Goal: Information Seeking & Learning: Learn about a topic

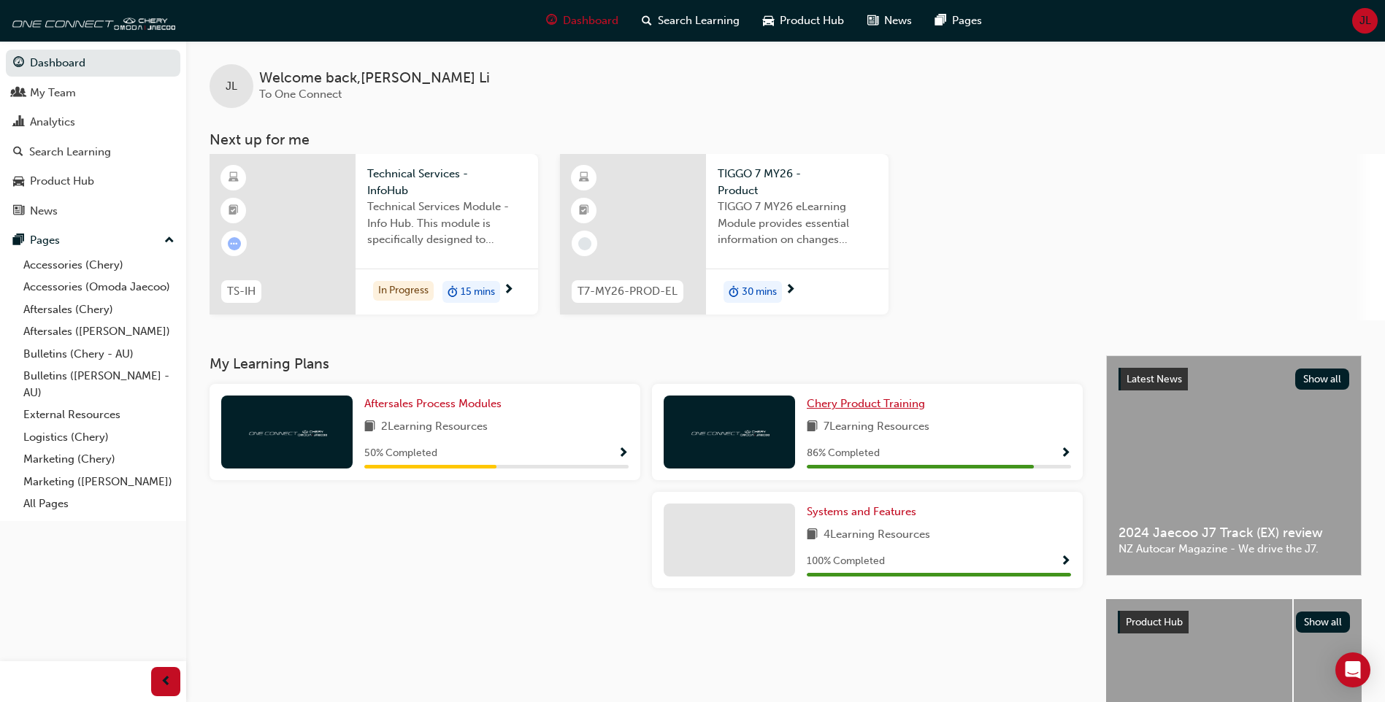
click at [844, 405] on span "Chery Product Training" at bounding box center [866, 403] width 118 height 13
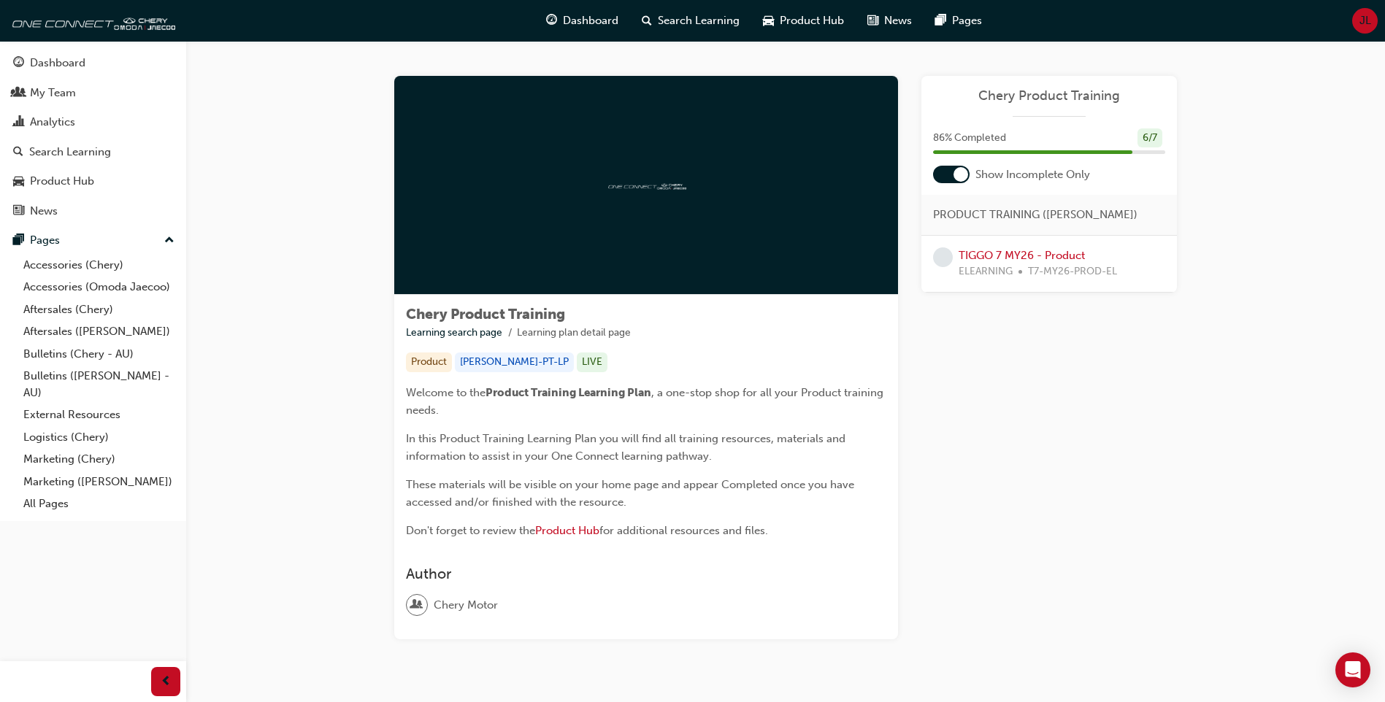
click at [1053, 95] on span "Chery Product Training" at bounding box center [1049, 96] width 232 height 17
click at [1008, 256] on link "TIGGO 7 MY26 - Product" at bounding box center [1022, 255] width 126 height 13
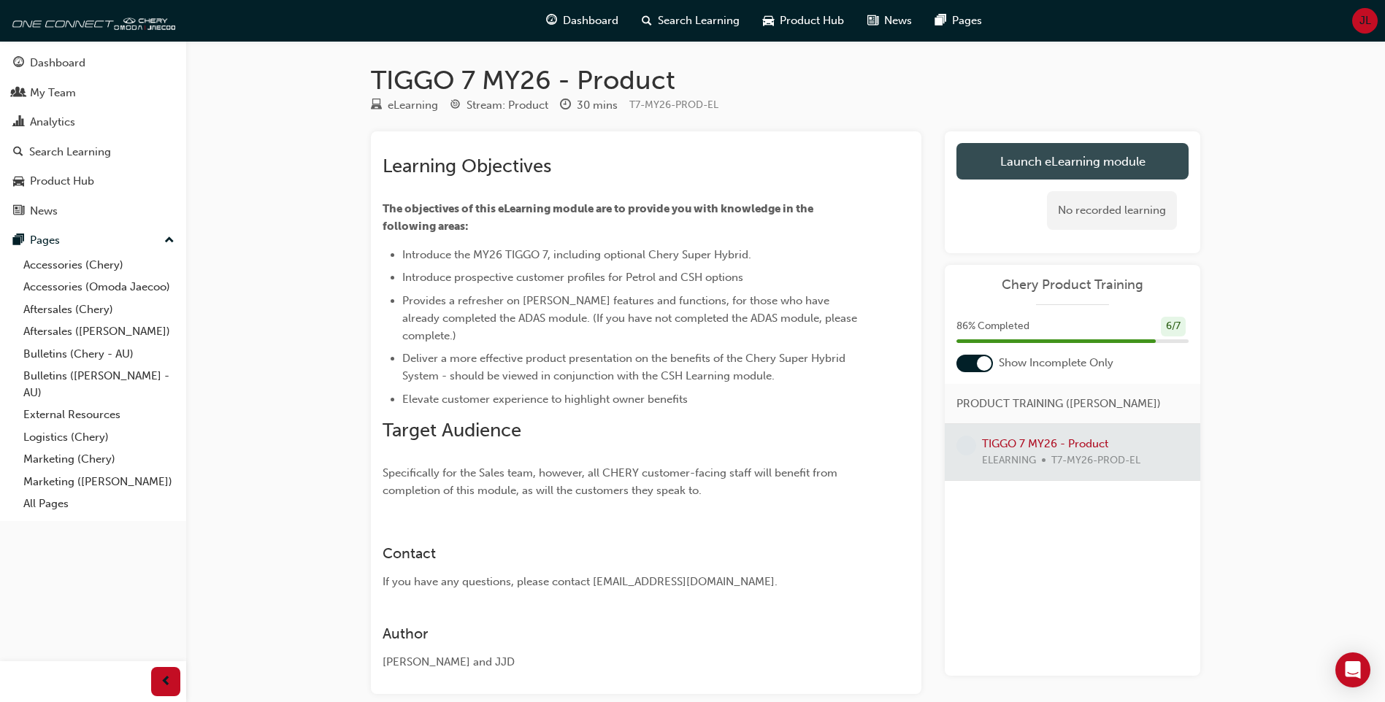
click at [1039, 153] on link "Launch eLearning module" at bounding box center [1073, 161] width 232 height 37
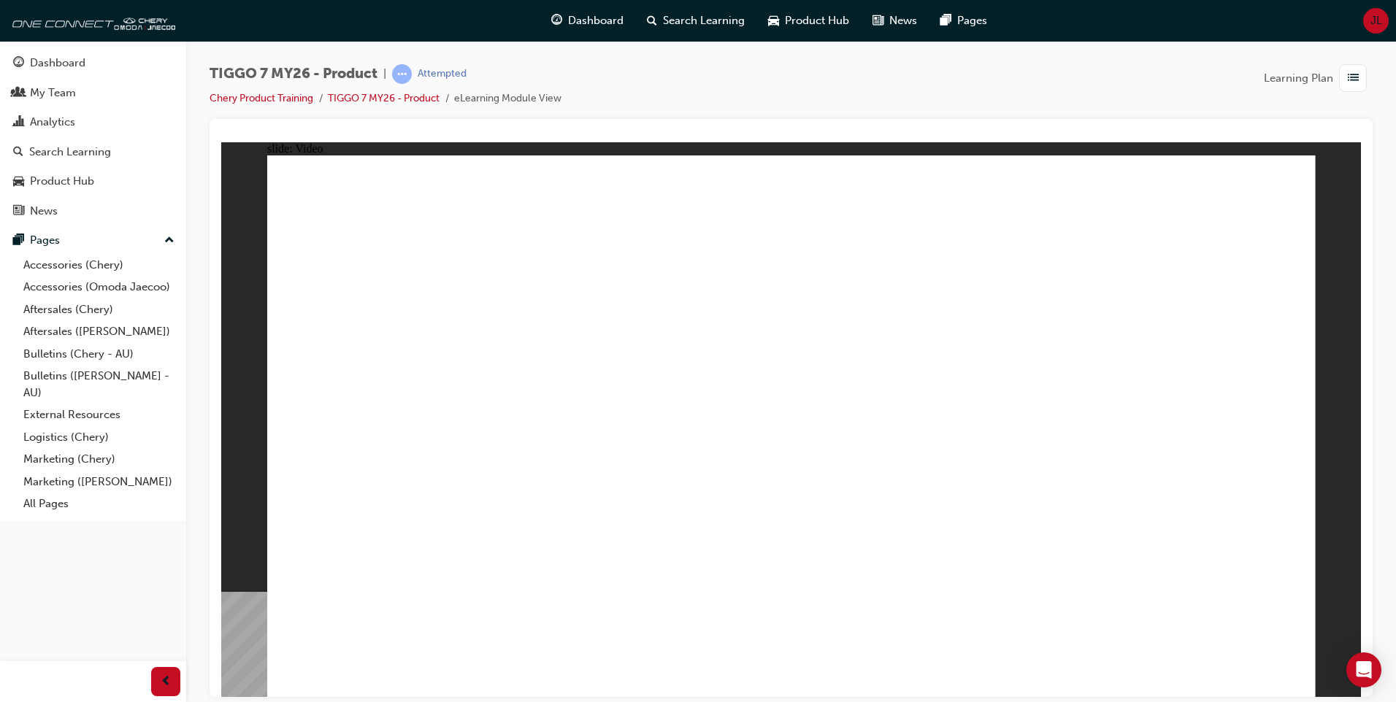
drag, startPoint x: 897, startPoint y: 545, endPoint x: 757, endPoint y: 359, distance: 232.5
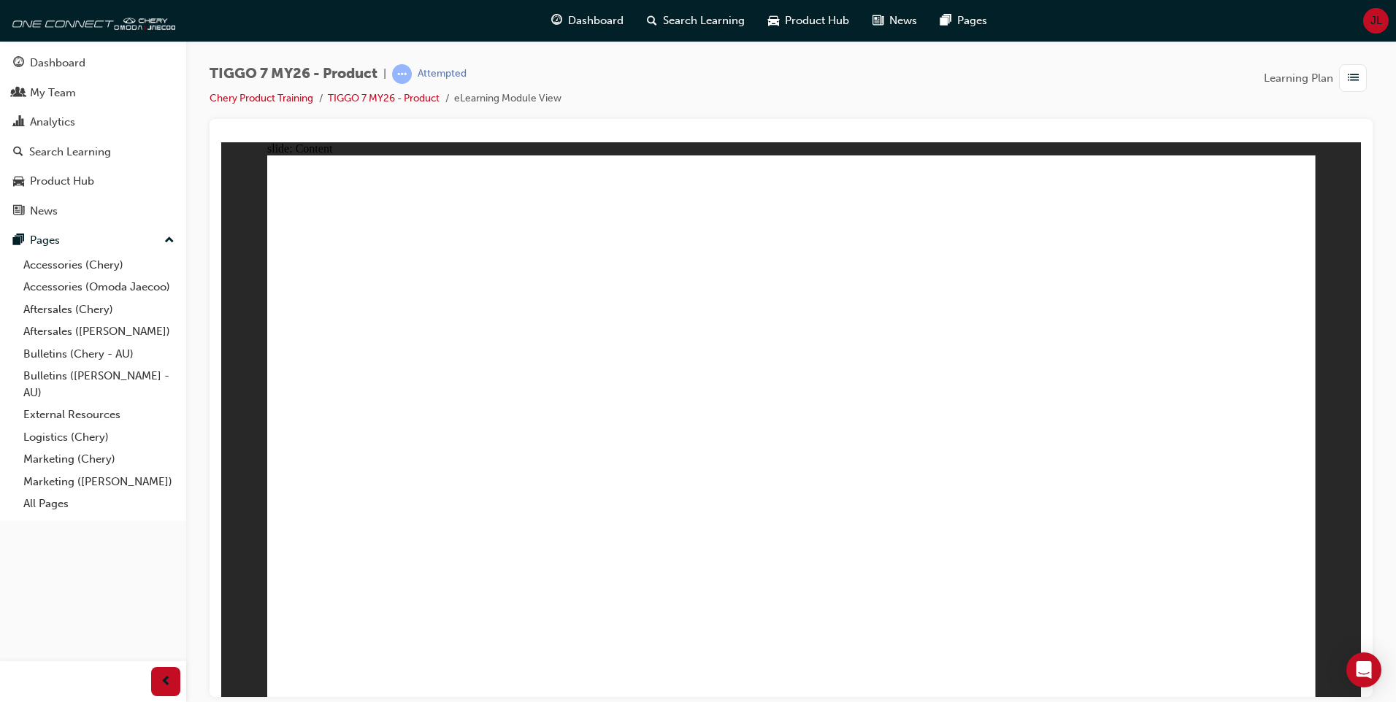
drag, startPoint x: 1151, startPoint y: 602, endPoint x: 1183, endPoint y: 526, distance: 82.5
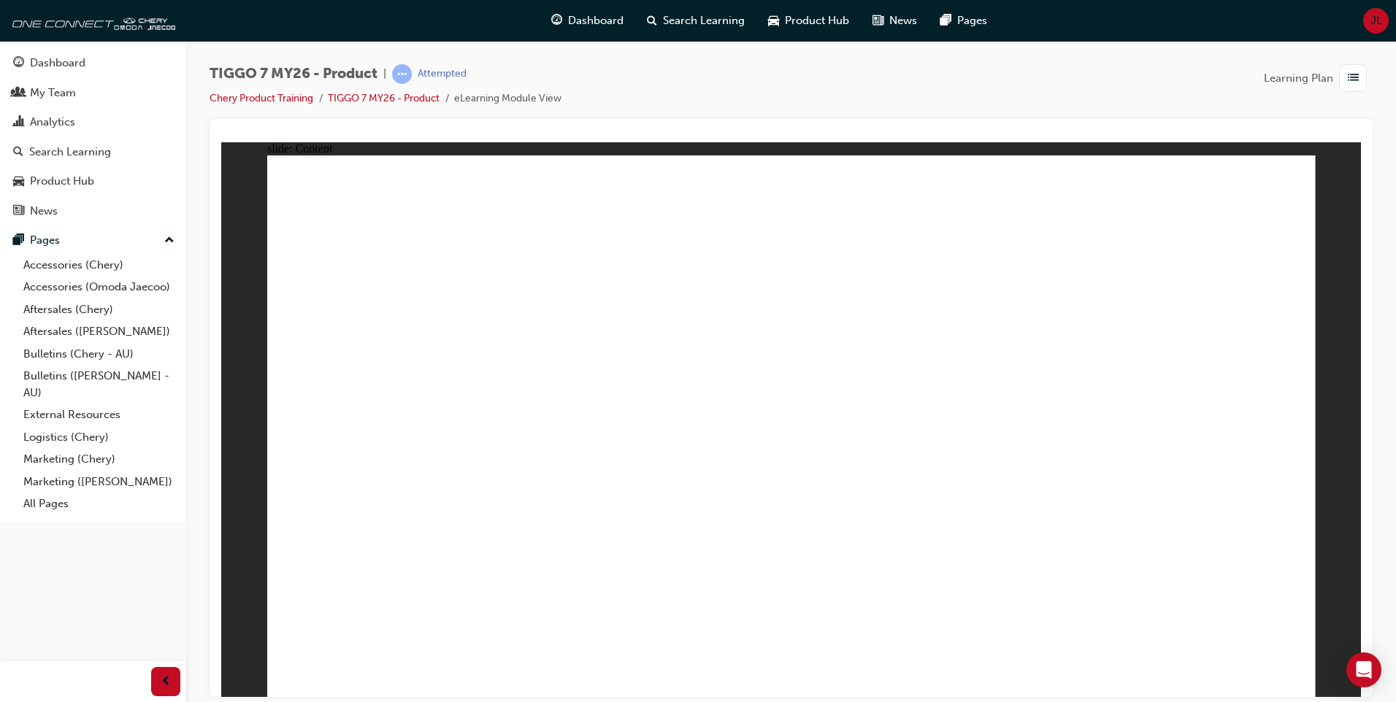
drag, startPoint x: 843, startPoint y: 440, endPoint x: 965, endPoint y: 478, distance: 128.4
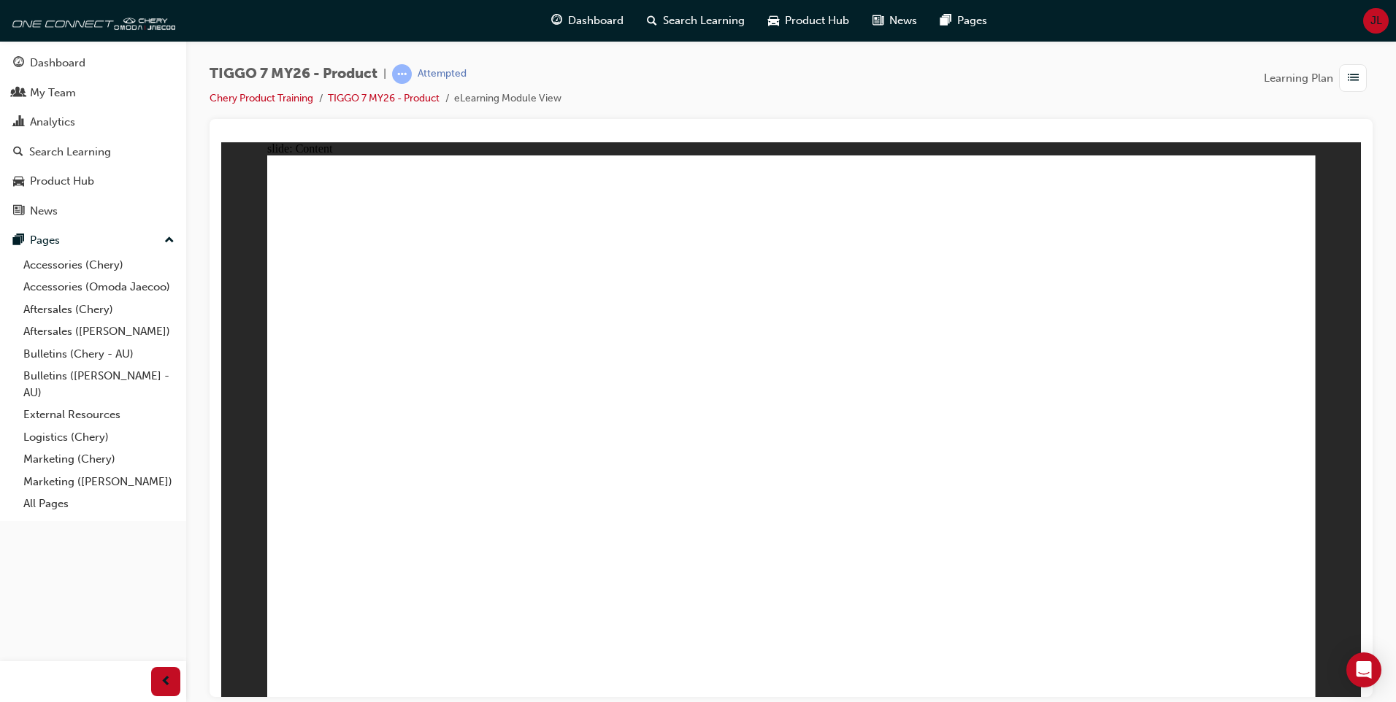
drag, startPoint x: 1031, startPoint y: 496, endPoint x: 1028, endPoint y: 404, distance: 92.1
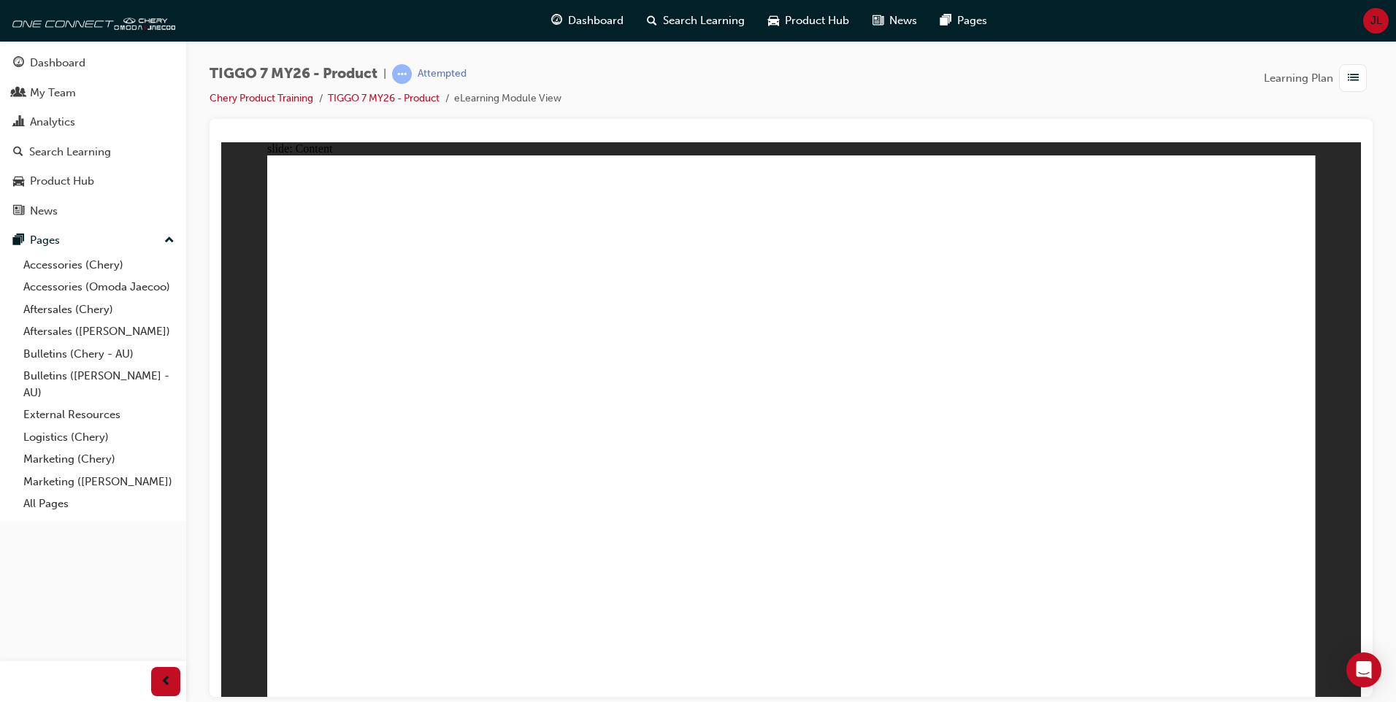
drag, startPoint x: 1028, startPoint y: 404, endPoint x: 1028, endPoint y: 261, distance: 142.4
drag, startPoint x: 1028, startPoint y: 261, endPoint x: 1038, endPoint y: 181, distance: 81.0
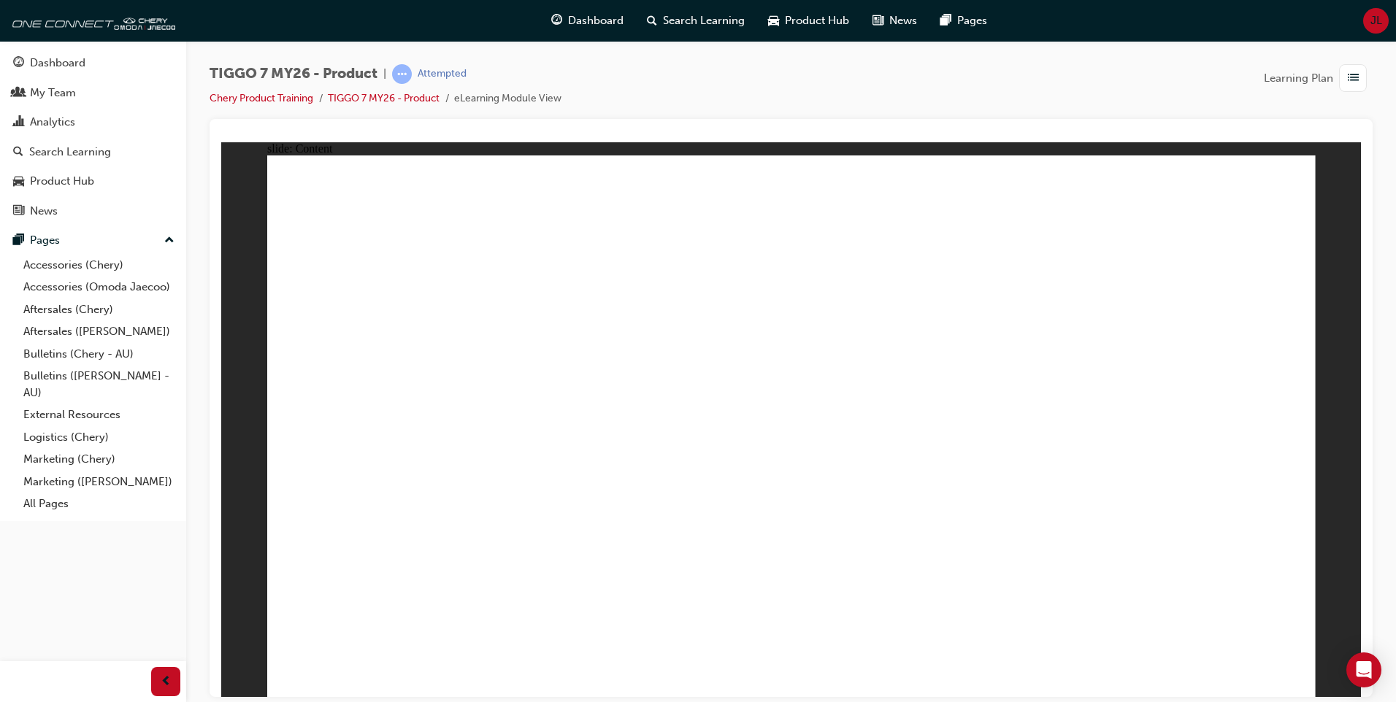
drag, startPoint x: 819, startPoint y: 418, endPoint x: 1079, endPoint y: 373, distance: 263.9
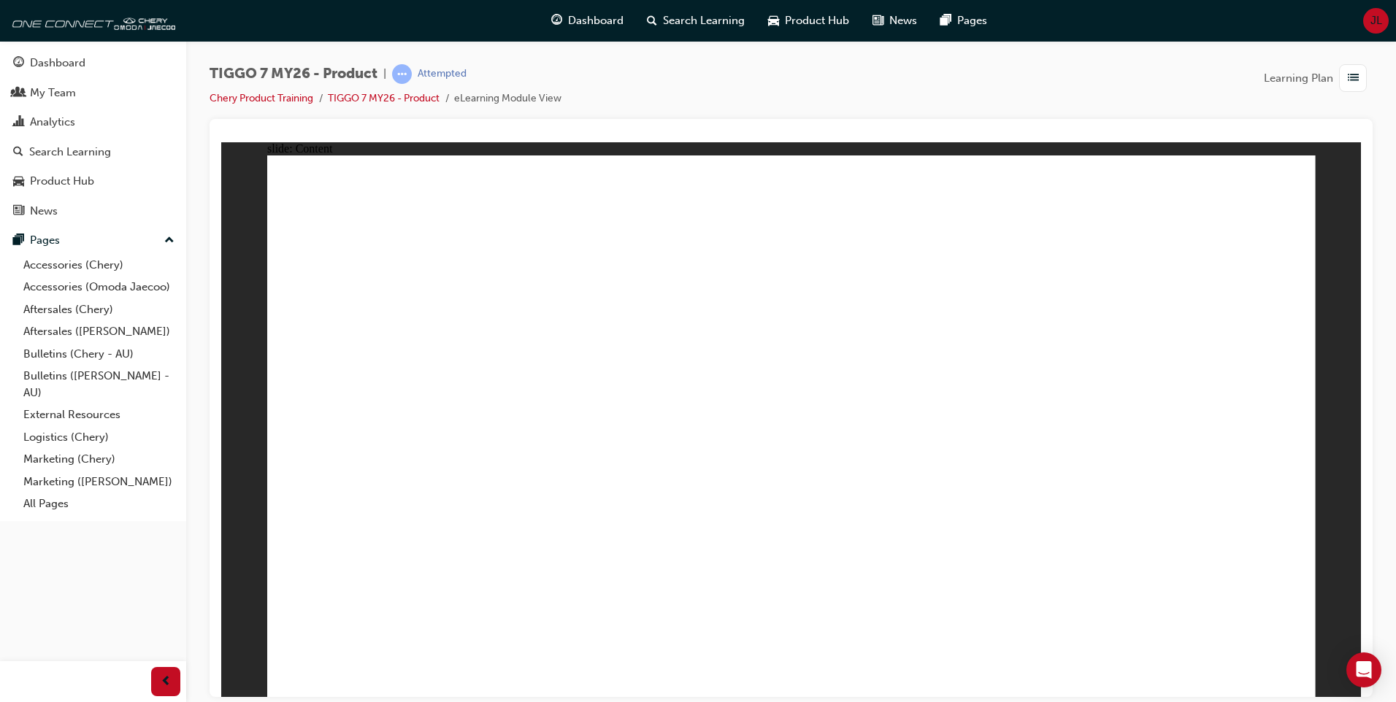
drag, startPoint x: 1052, startPoint y: 405, endPoint x: 933, endPoint y: 407, distance: 118.3
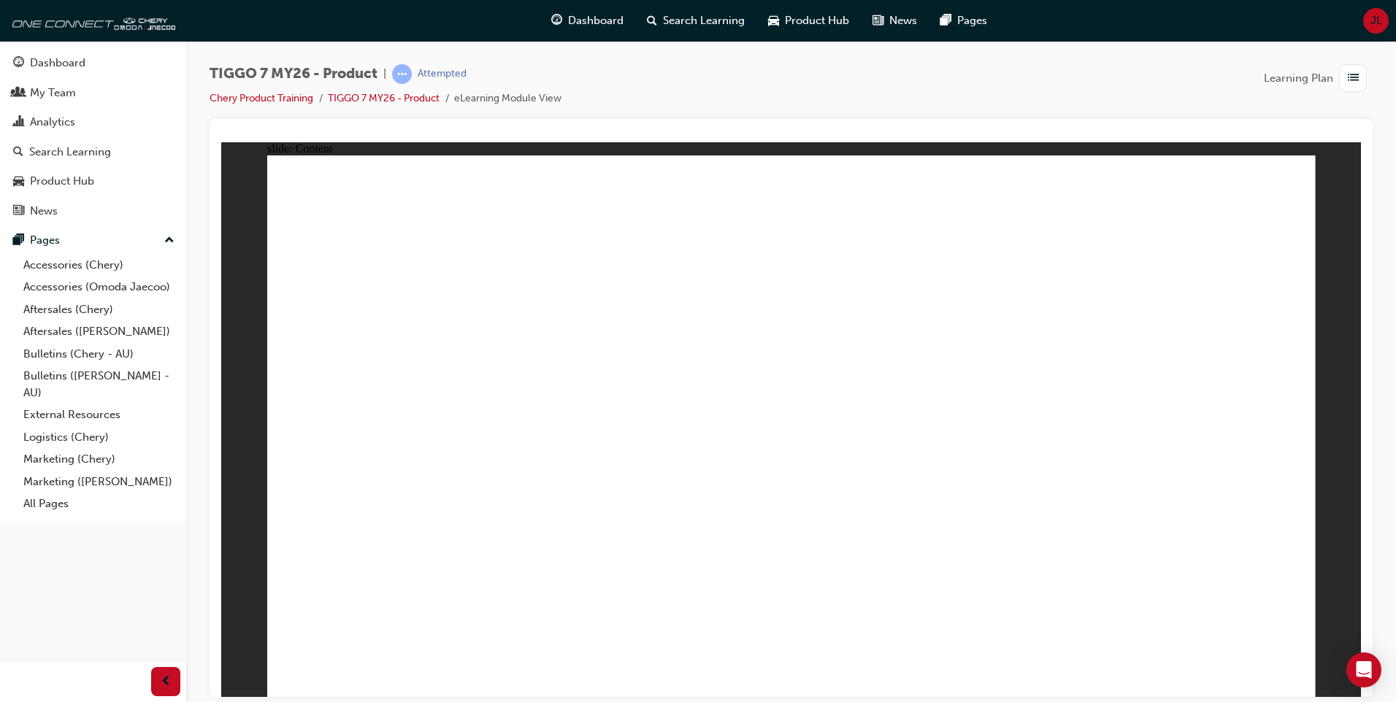
drag, startPoint x: 968, startPoint y: 544, endPoint x: 1113, endPoint y: 543, distance: 144.6
drag, startPoint x: 1121, startPoint y: 308, endPoint x: 1222, endPoint y: 308, distance: 100.8
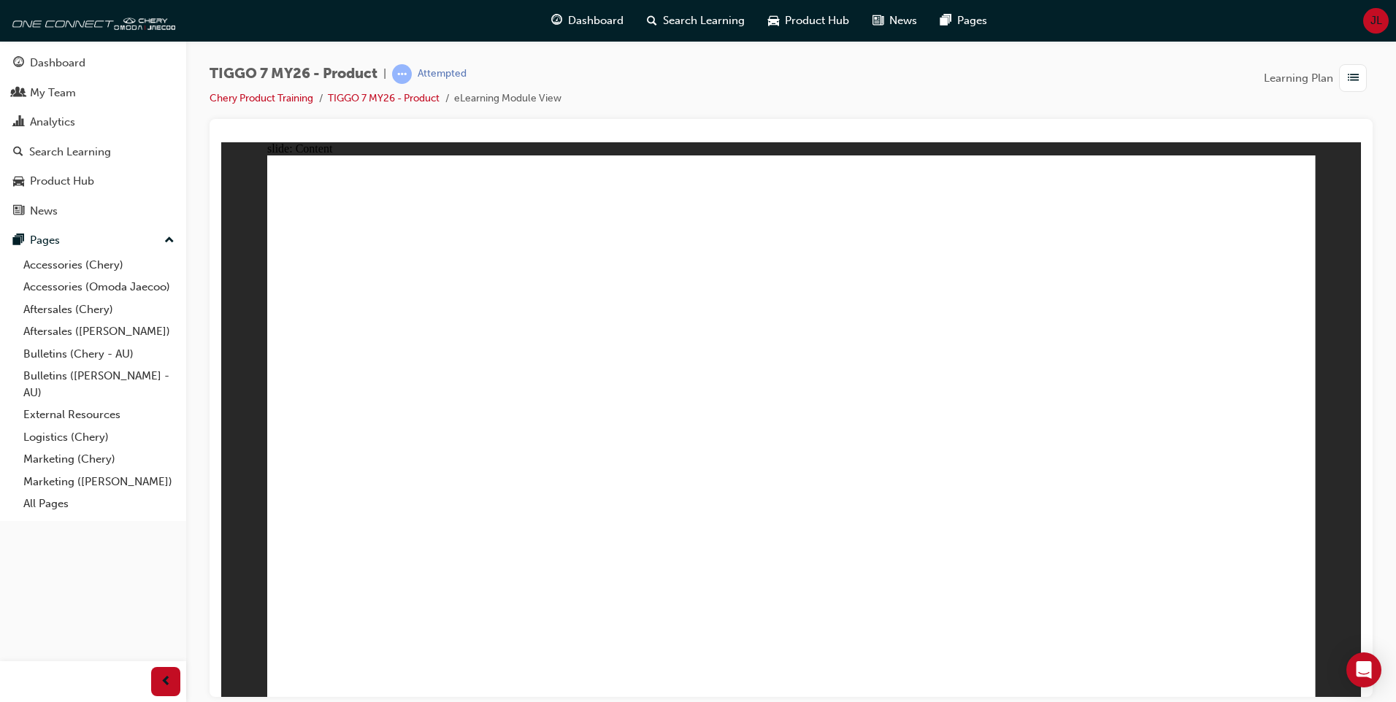
drag, startPoint x: 653, startPoint y: 334, endPoint x: 995, endPoint y: 334, distance: 342.5
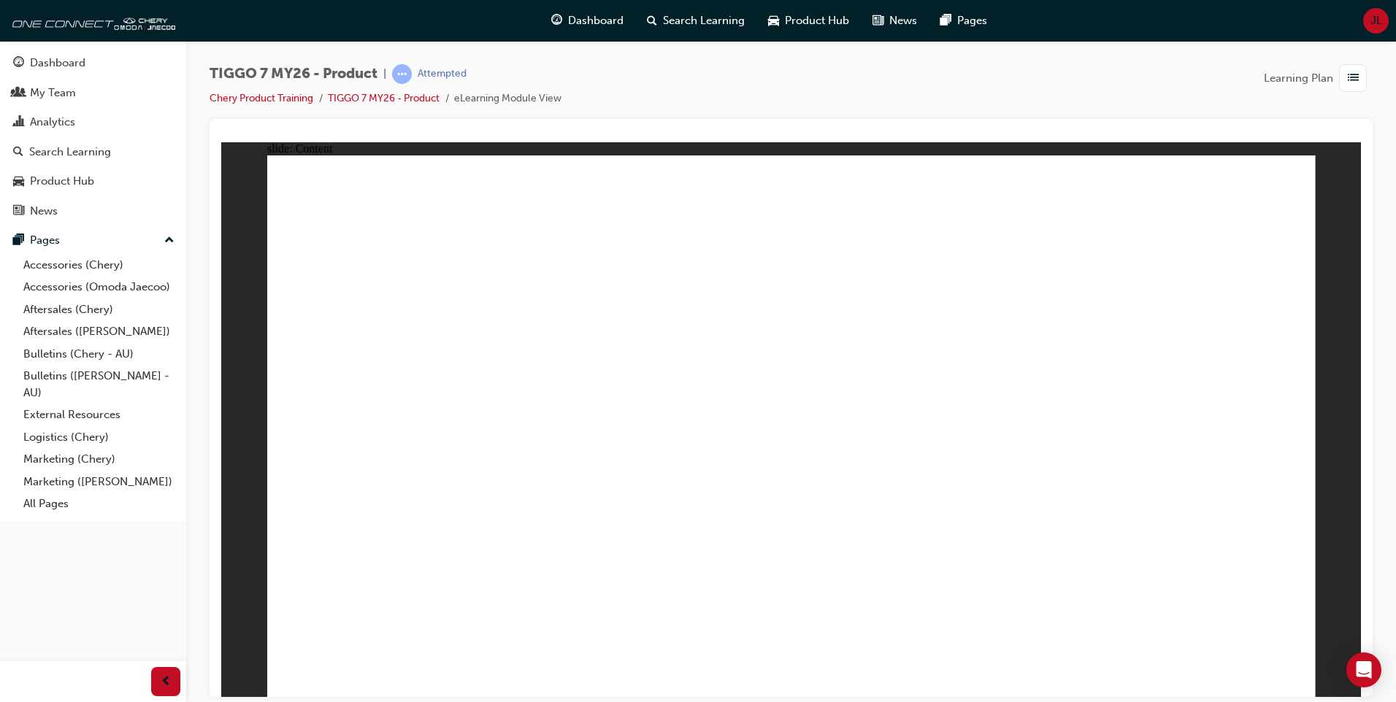
drag, startPoint x: 948, startPoint y: 337, endPoint x: 962, endPoint y: 337, distance: 14.6
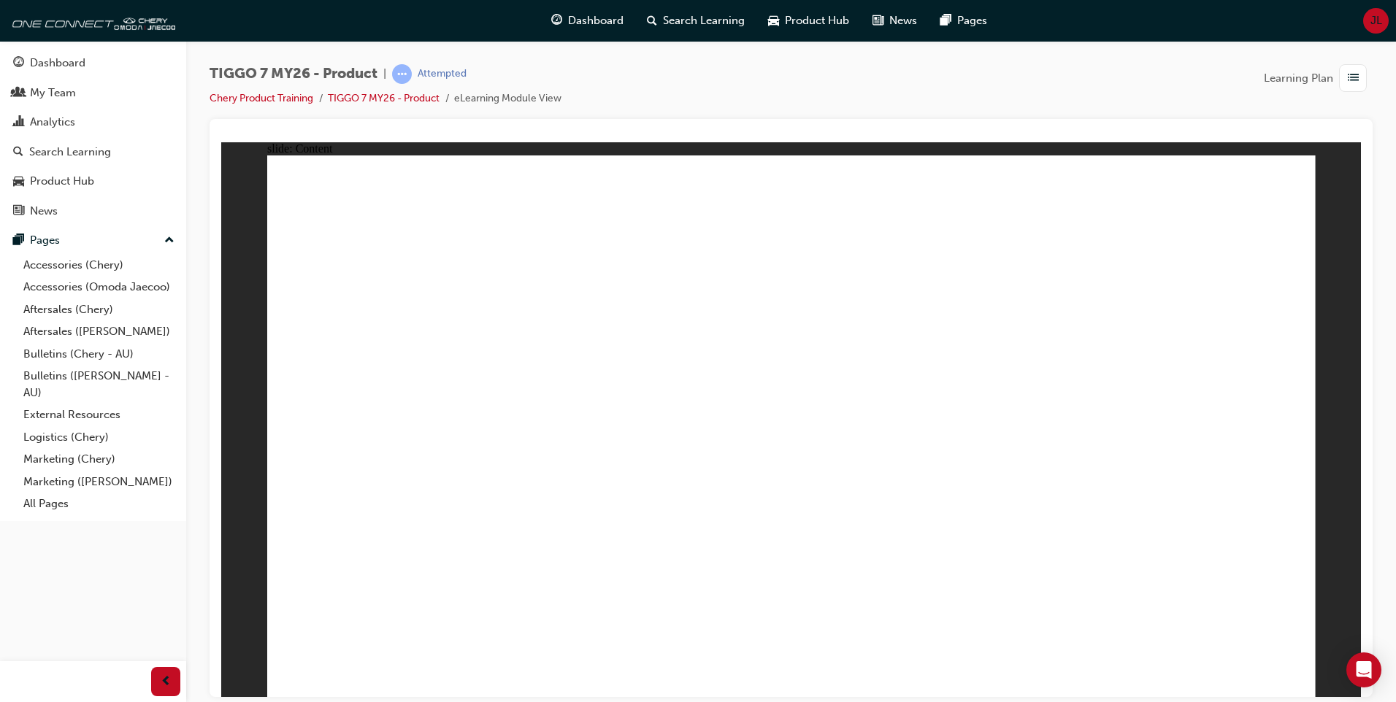
drag, startPoint x: 1023, startPoint y: 378, endPoint x: 1058, endPoint y: 375, distance: 35.2
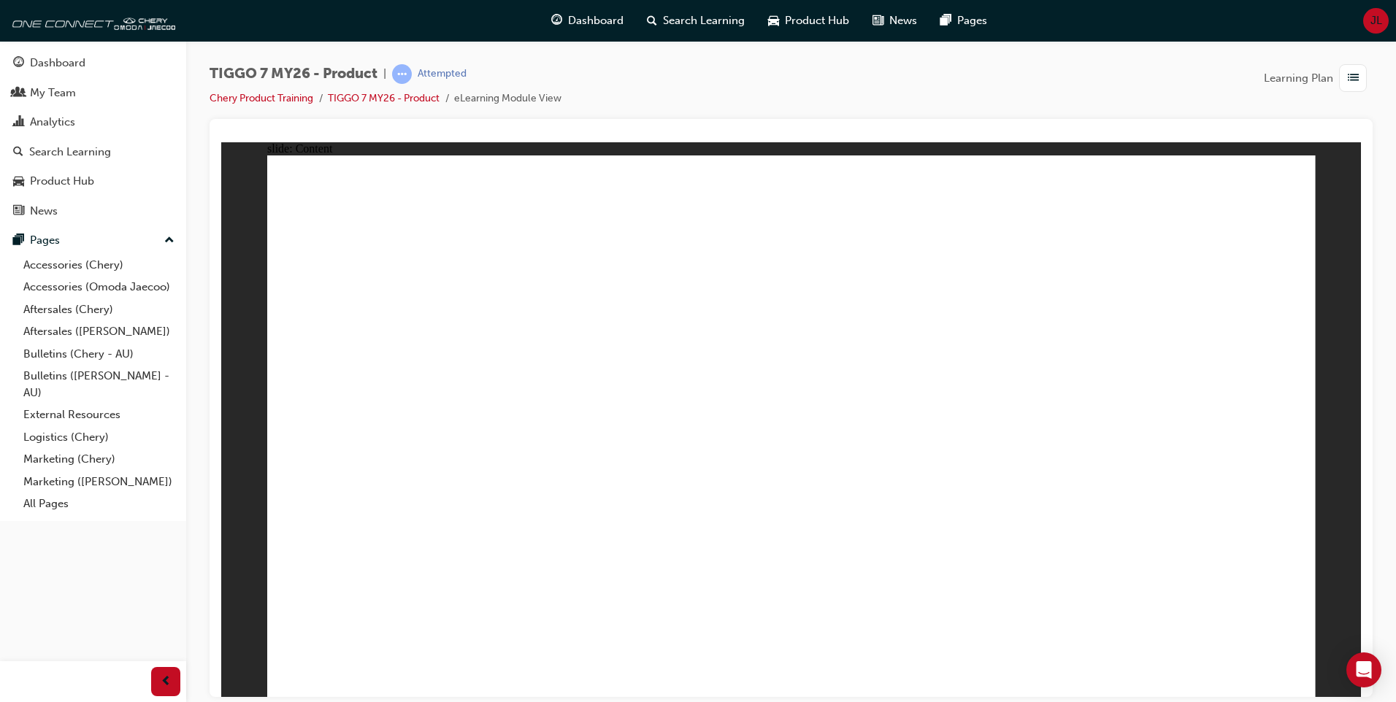
drag, startPoint x: 288, startPoint y: 512, endPoint x: 1149, endPoint y: 532, distance: 860.5
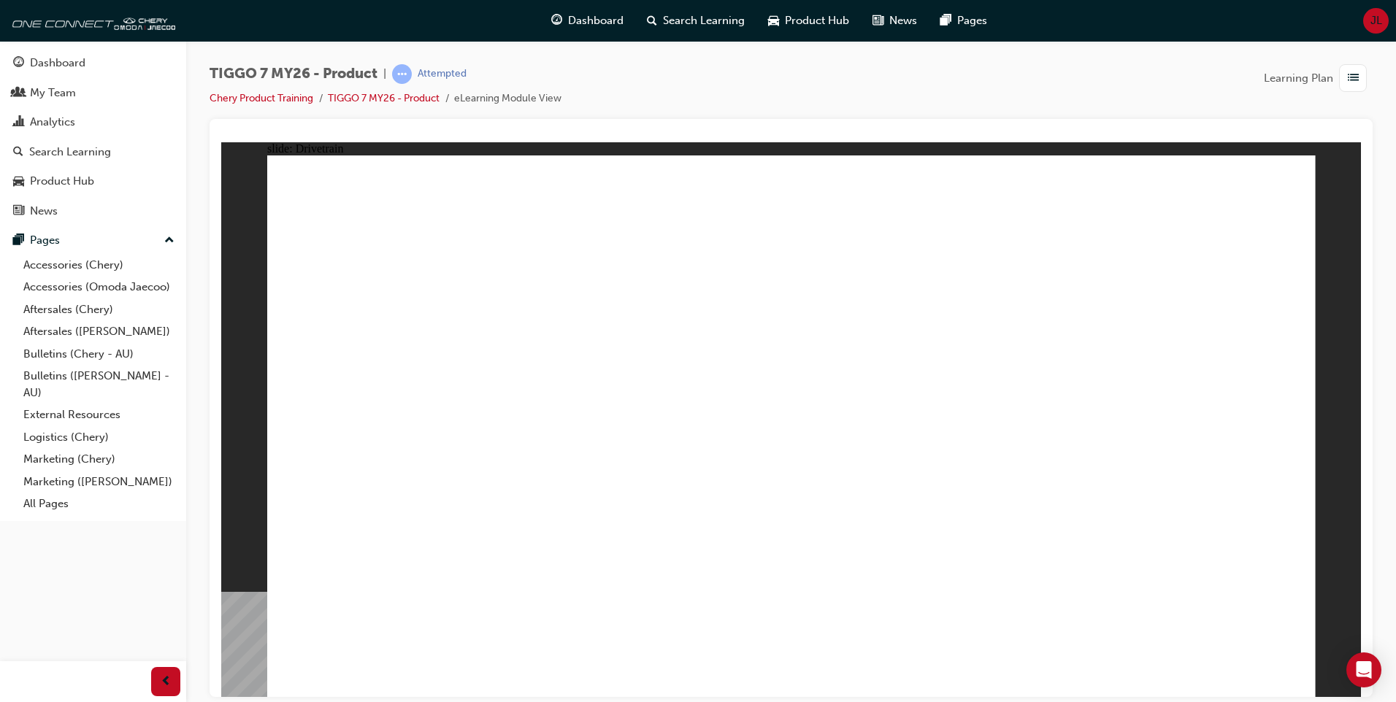
drag, startPoint x: 805, startPoint y: 440, endPoint x: 821, endPoint y: 488, distance: 50.8
drag, startPoint x: 831, startPoint y: 568, endPoint x: 966, endPoint y: 320, distance: 282.7
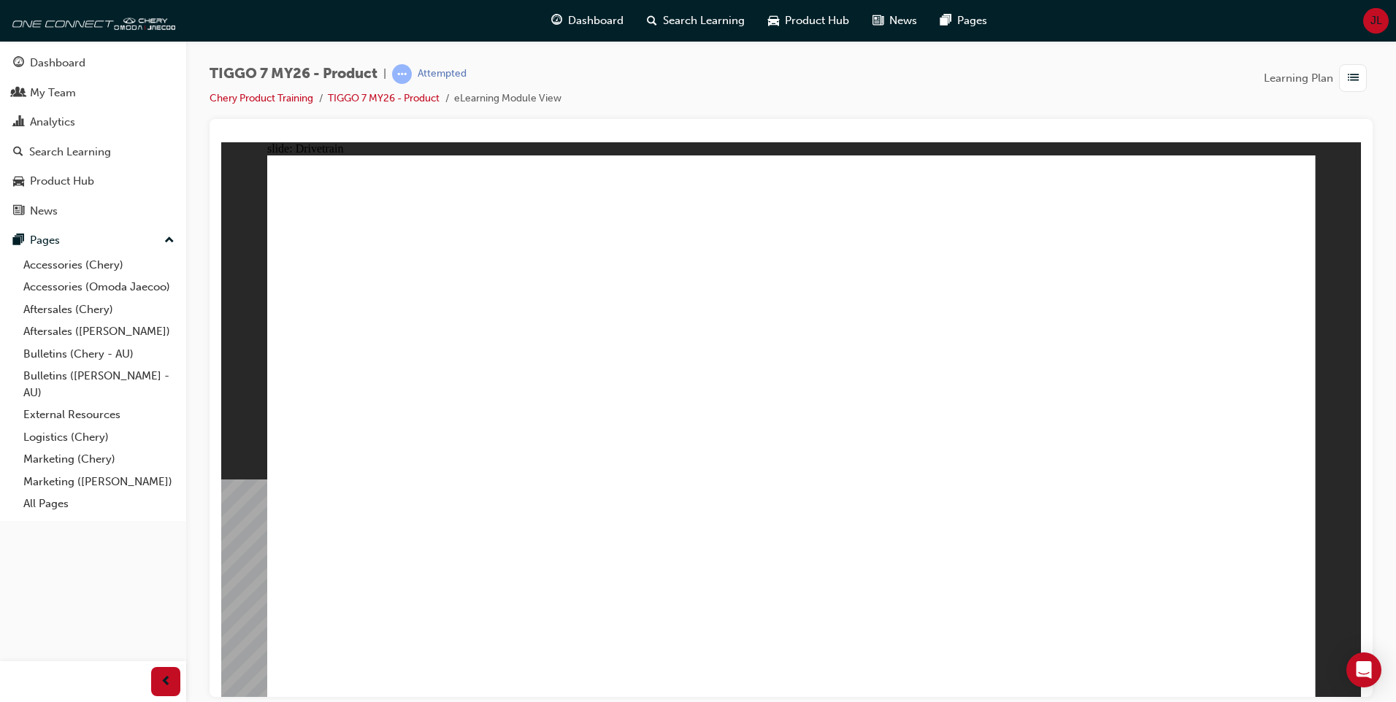
drag, startPoint x: 993, startPoint y: 518, endPoint x: 1017, endPoint y: 401, distance: 120.0
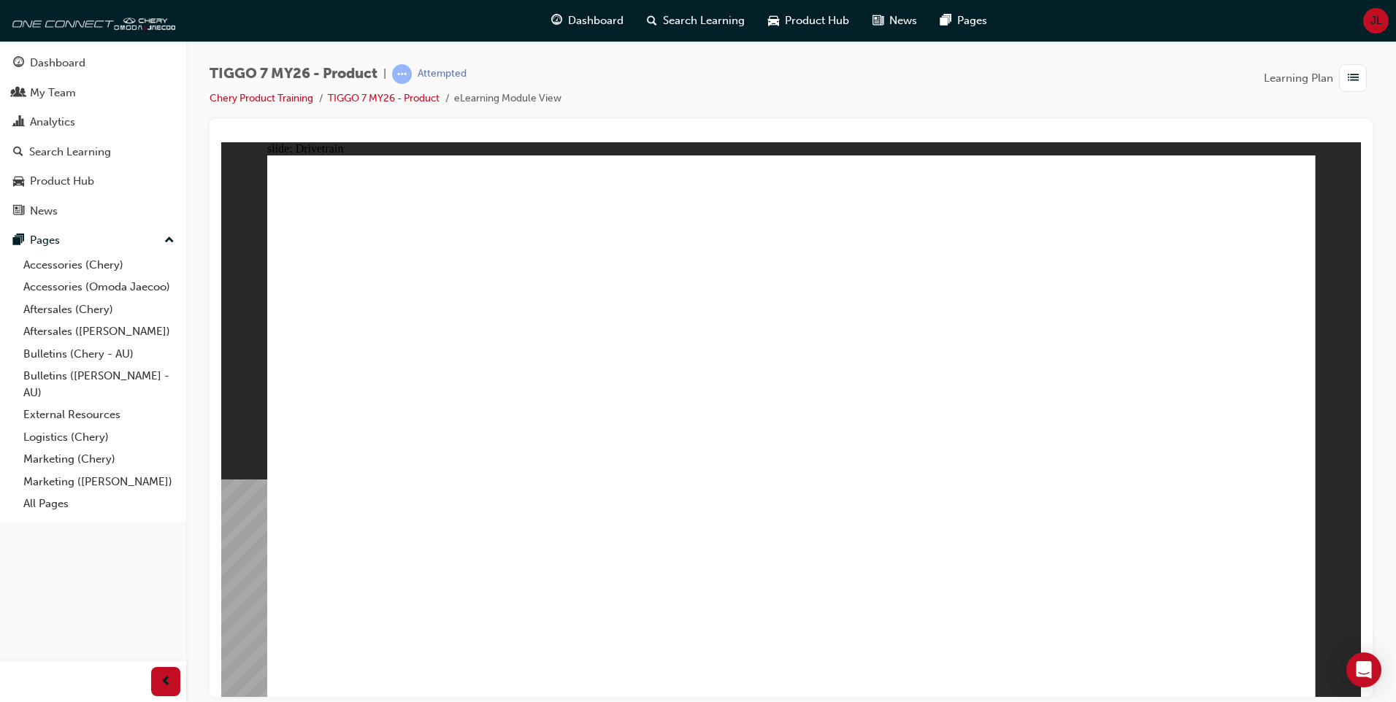
drag, startPoint x: 762, startPoint y: 562, endPoint x: 594, endPoint y: 575, distance: 168.4
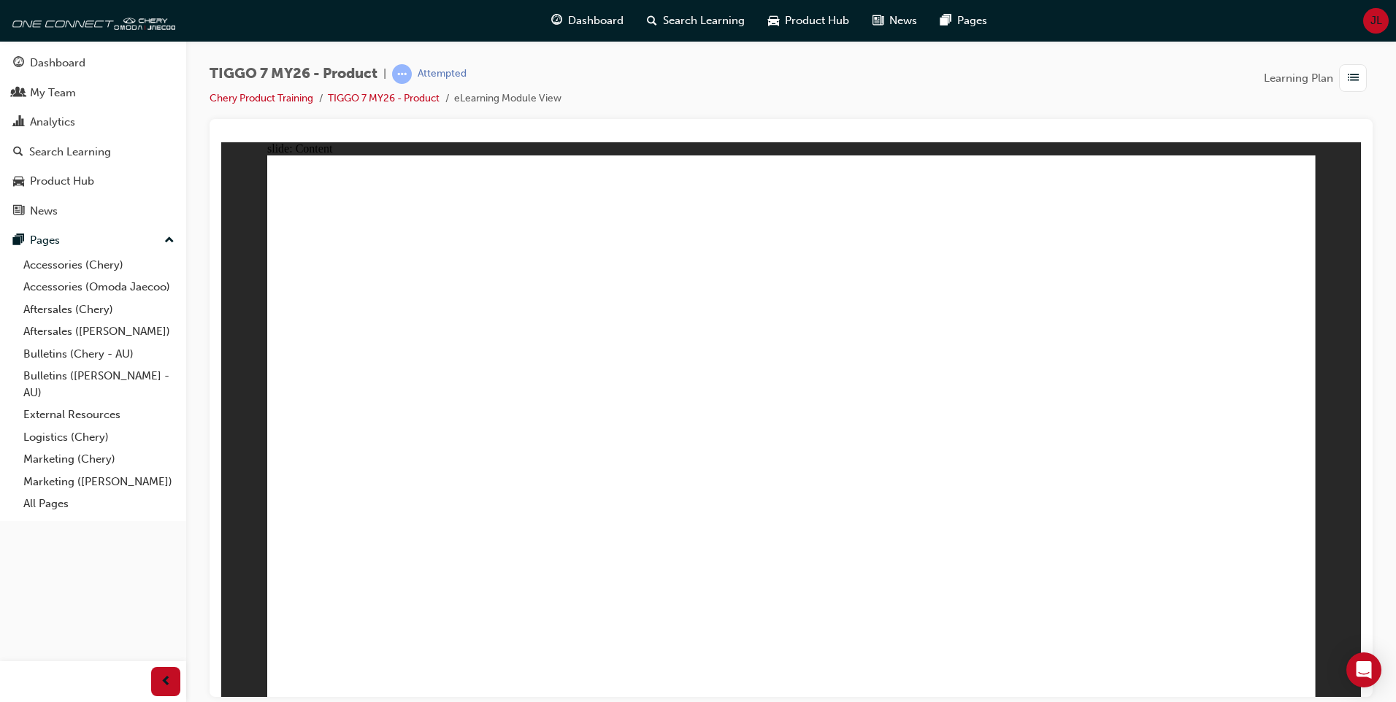
drag, startPoint x: 339, startPoint y: 619, endPoint x: 397, endPoint y: 361, distance: 264.9
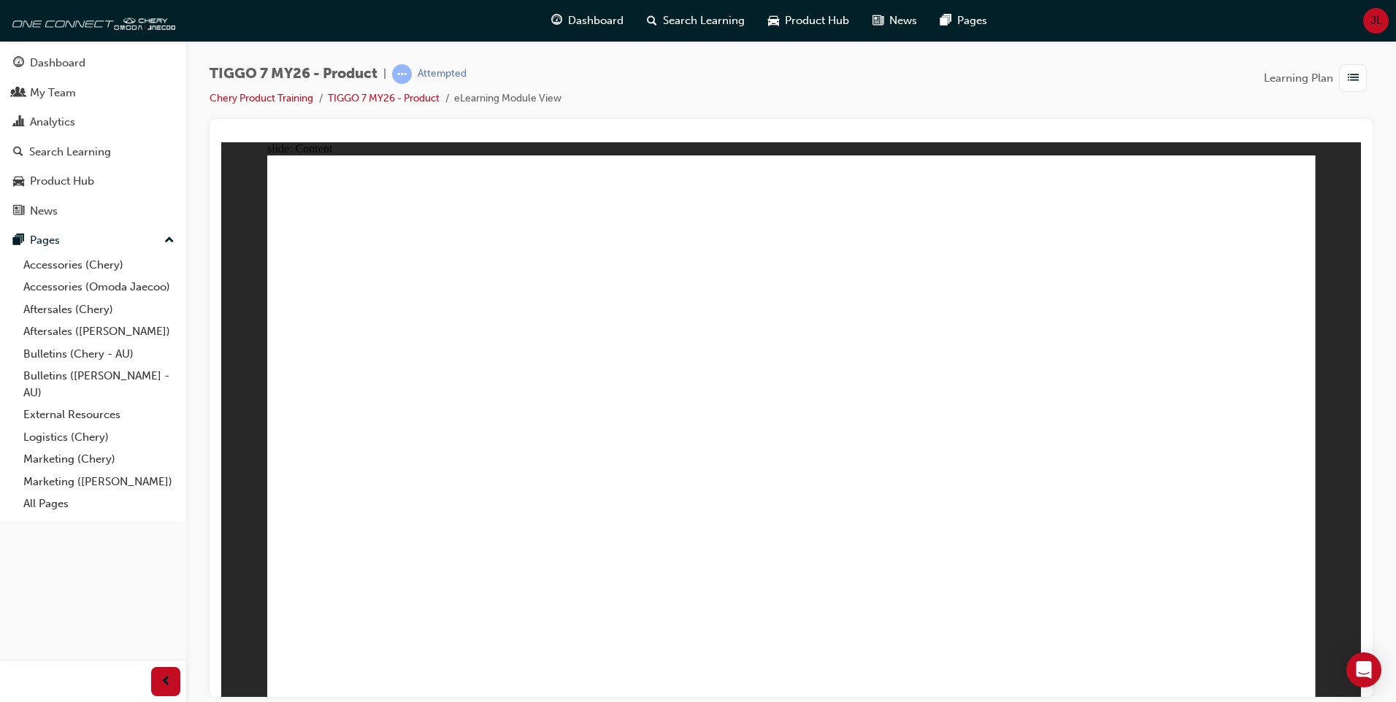
drag, startPoint x: 513, startPoint y: 599, endPoint x: 780, endPoint y: 531, distance: 275.0
drag, startPoint x: 819, startPoint y: 569, endPoint x: 817, endPoint y: 553, distance: 16.1
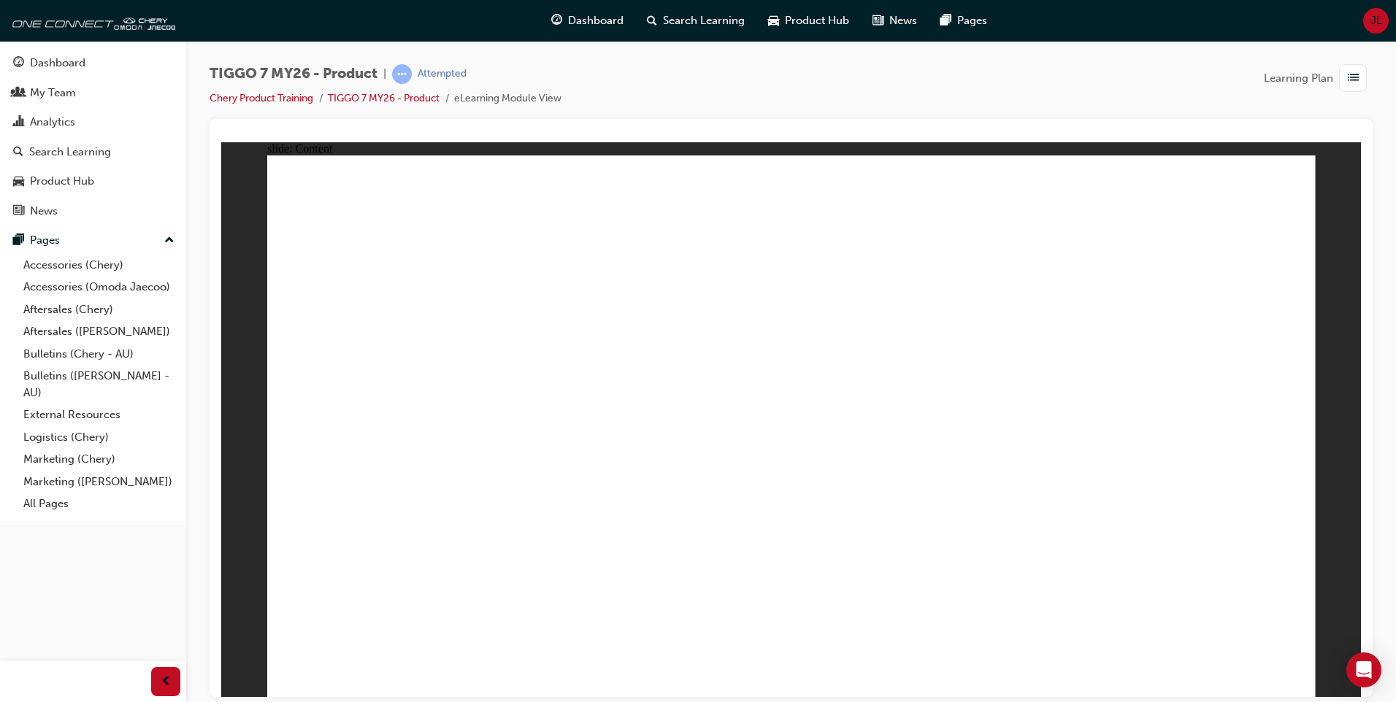
drag, startPoint x: 785, startPoint y: 419, endPoint x: 805, endPoint y: 322, distance: 99.1
drag, startPoint x: 472, startPoint y: 296, endPoint x: 568, endPoint y: 482, distance: 208.7
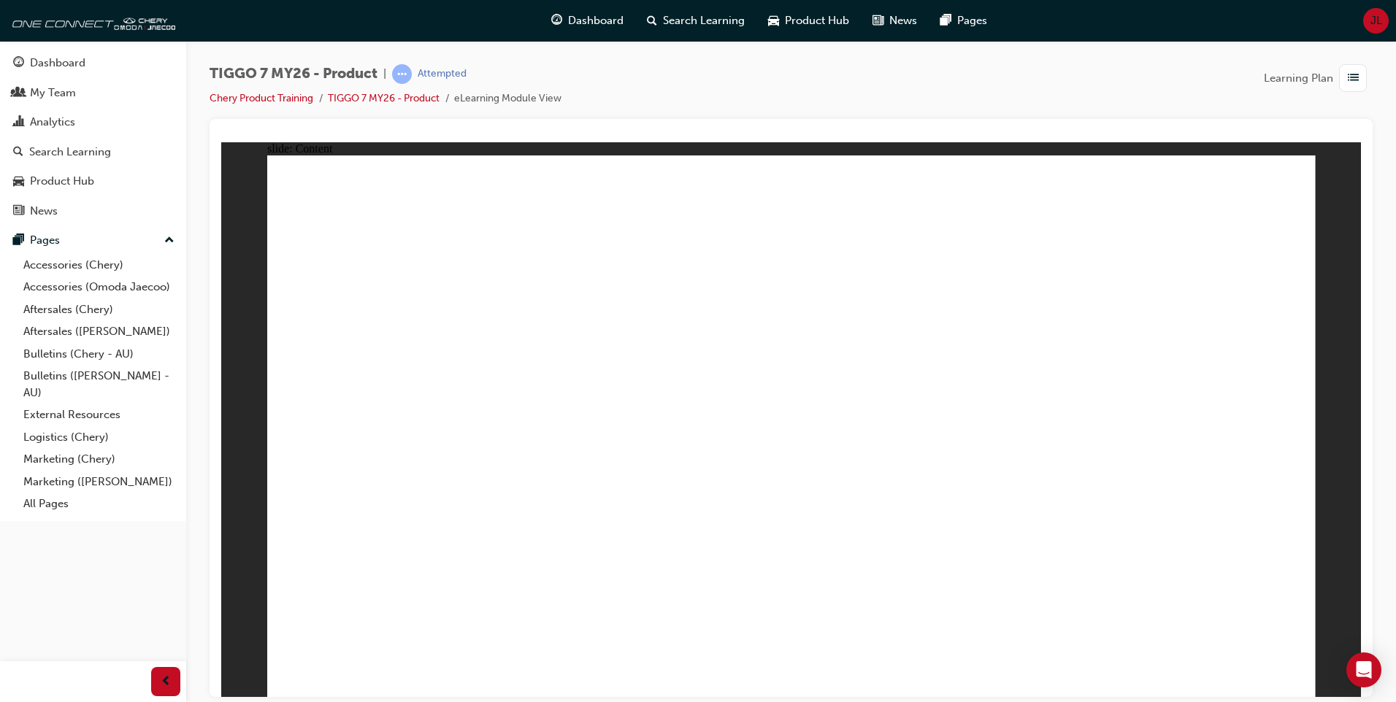
drag, startPoint x: 1291, startPoint y: 659, endPoint x: 1286, endPoint y: 671, distance: 12.8
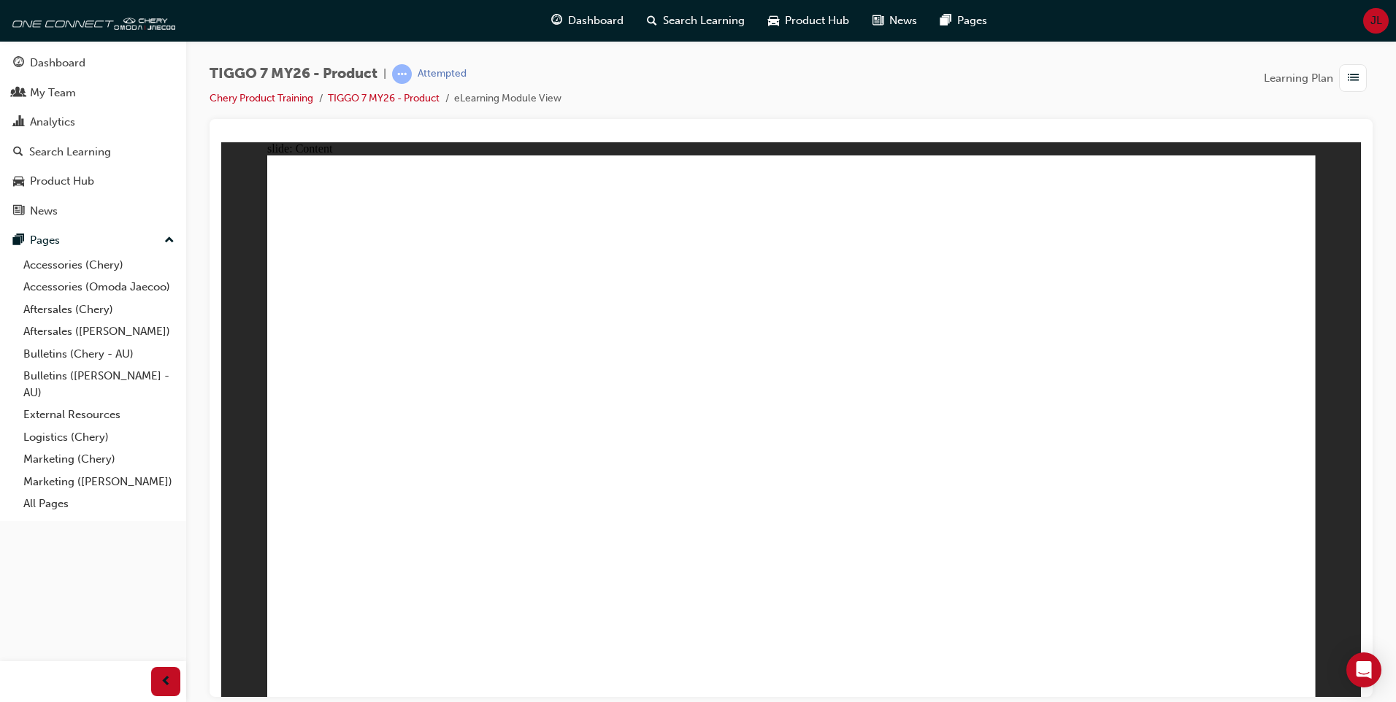
drag, startPoint x: 343, startPoint y: 400, endPoint x: 351, endPoint y: 433, distance: 33.7
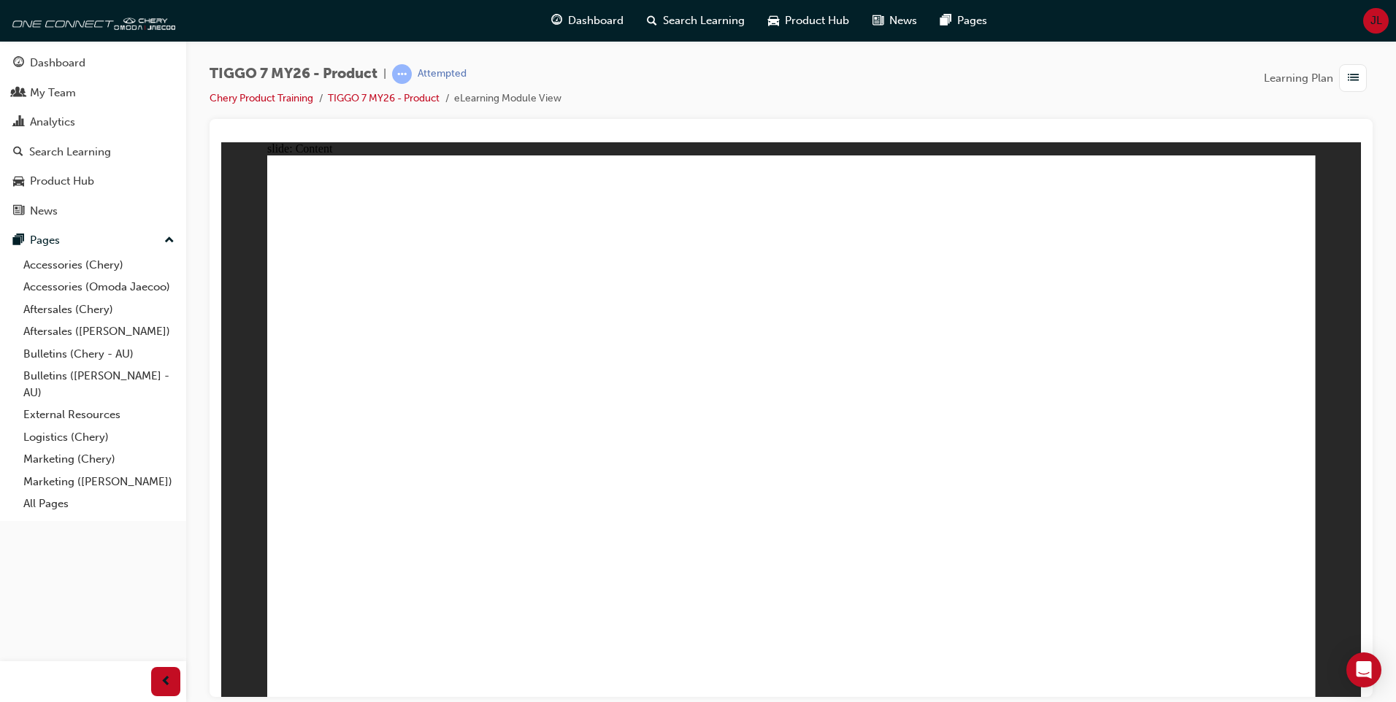
drag, startPoint x: 354, startPoint y: 522, endPoint x: 361, endPoint y: 563, distance: 41.5
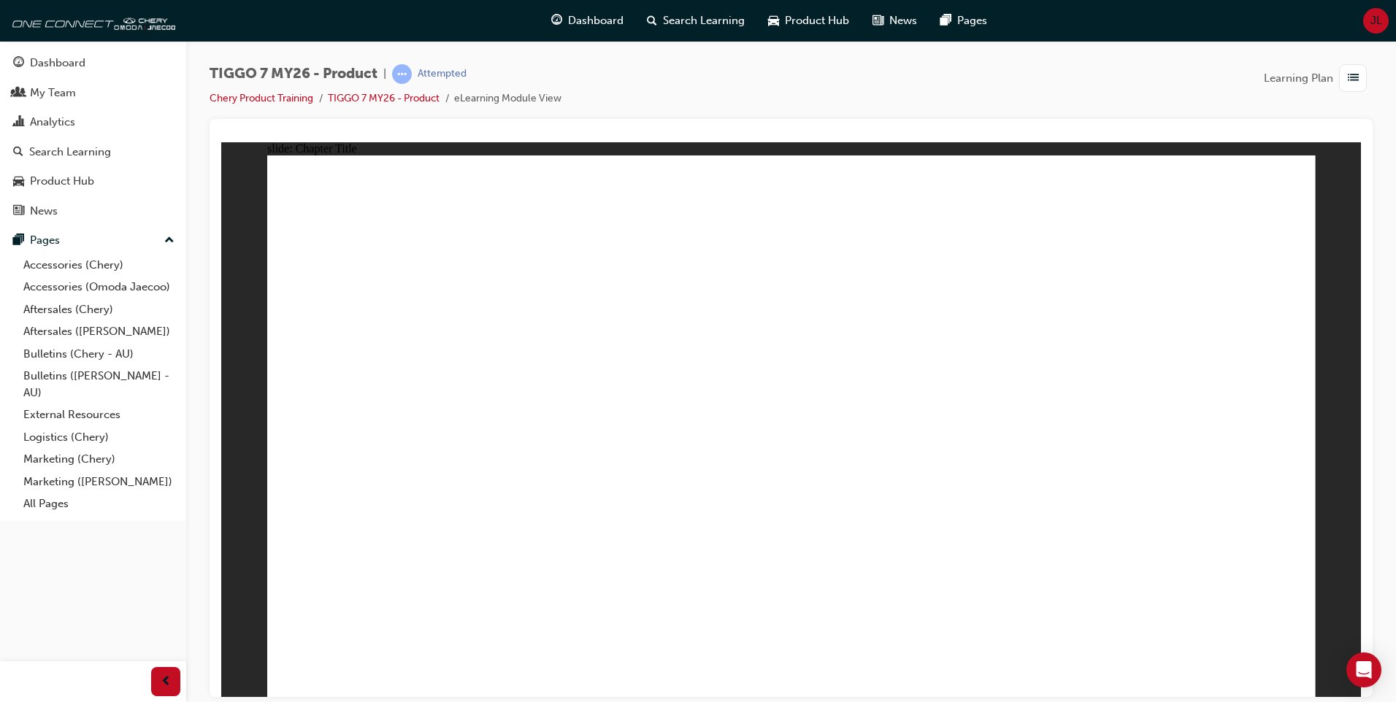
drag, startPoint x: 1236, startPoint y: 205, endPoint x: 432, endPoint y: 442, distance: 837.4
drag, startPoint x: 862, startPoint y: 319, endPoint x: 592, endPoint y: 448, distance: 299.2
drag, startPoint x: 957, startPoint y: 212, endPoint x: 781, endPoint y: 449, distance: 295.5
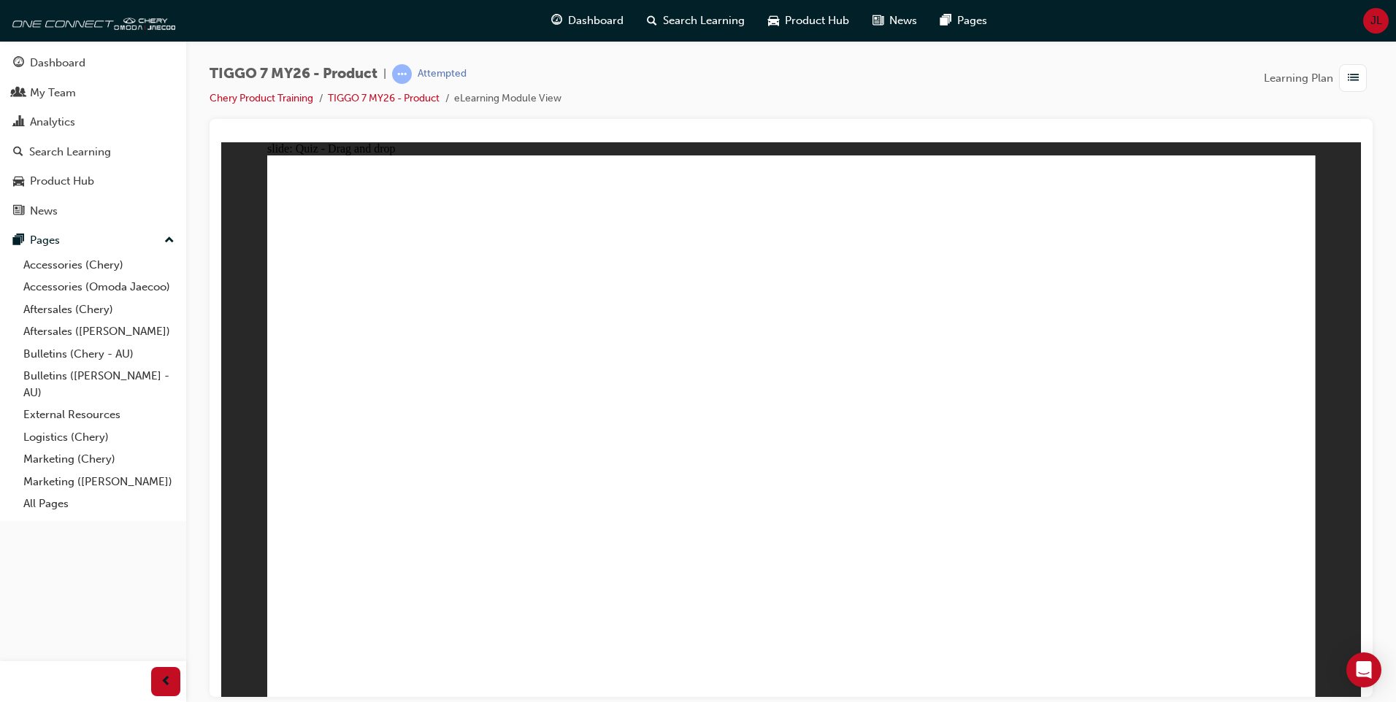
drag, startPoint x: 766, startPoint y: 195, endPoint x: 592, endPoint y: 518, distance: 366.6
drag, startPoint x: 878, startPoint y: 337, endPoint x: 1215, endPoint y: 466, distance: 360.6
drag, startPoint x: 1120, startPoint y: 337, endPoint x: 1040, endPoint y: 465, distance: 150.9
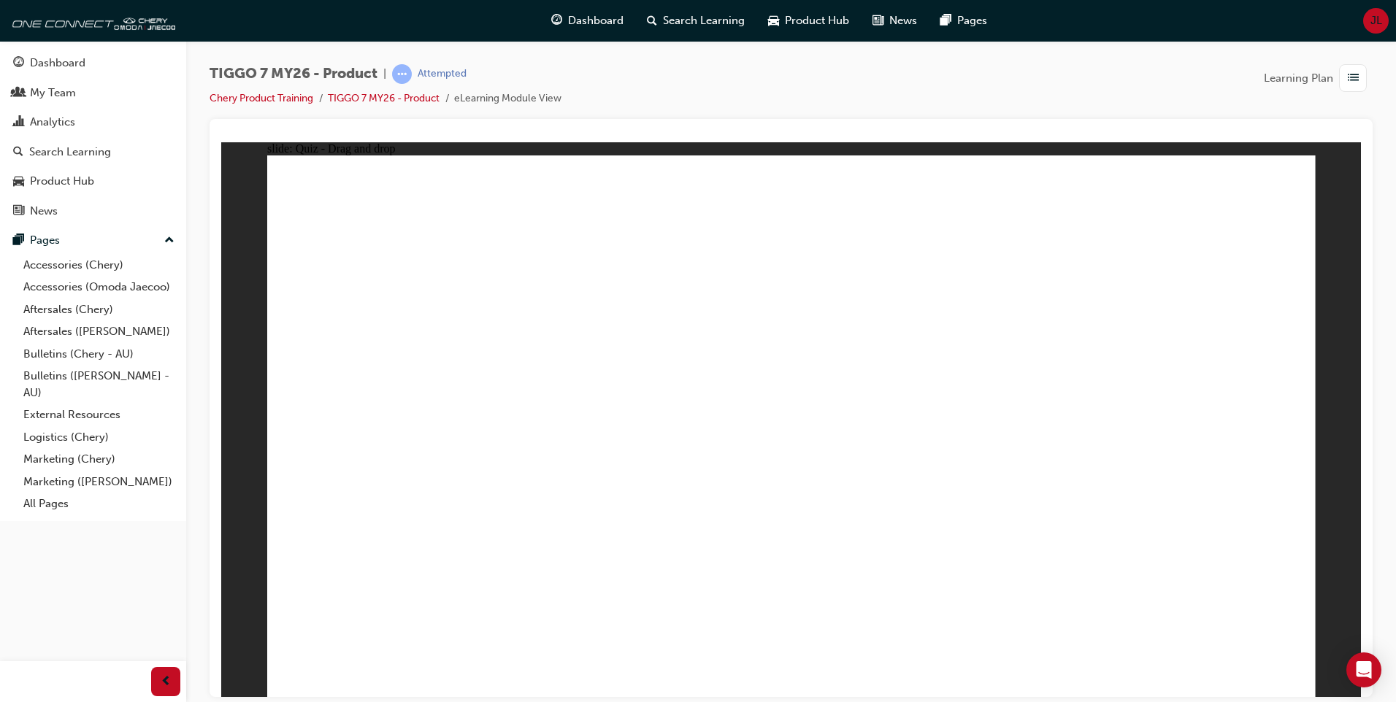
drag, startPoint x: 1025, startPoint y: 274, endPoint x: 443, endPoint y: 477, distance: 616.4
drag, startPoint x: 1236, startPoint y: 278, endPoint x: 900, endPoint y: 498, distance: 400.8
drag, startPoint x: 859, startPoint y: 293, endPoint x: 472, endPoint y: 549, distance: 464.2
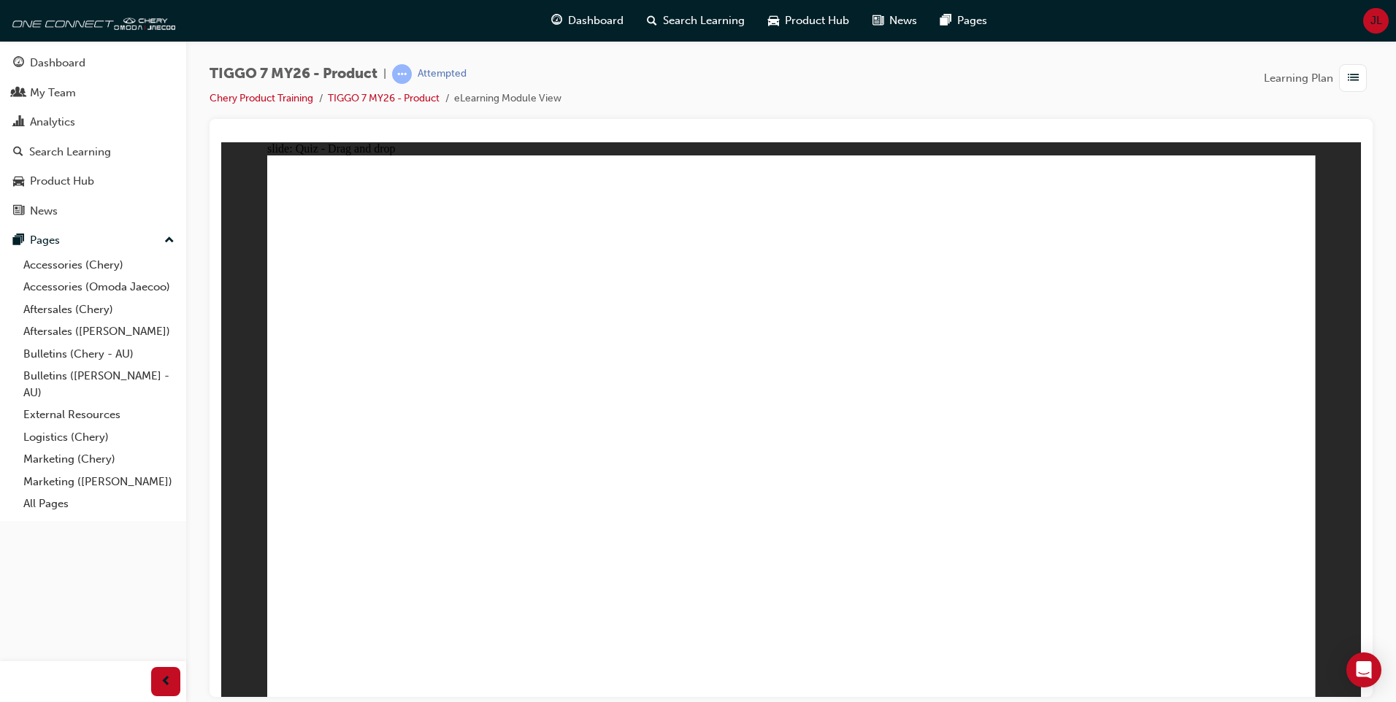
drag, startPoint x: 1063, startPoint y: 619, endPoint x: 829, endPoint y: 617, distance: 234.4
drag, startPoint x: 833, startPoint y: 610, endPoint x: 933, endPoint y: 615, distance: 99.4
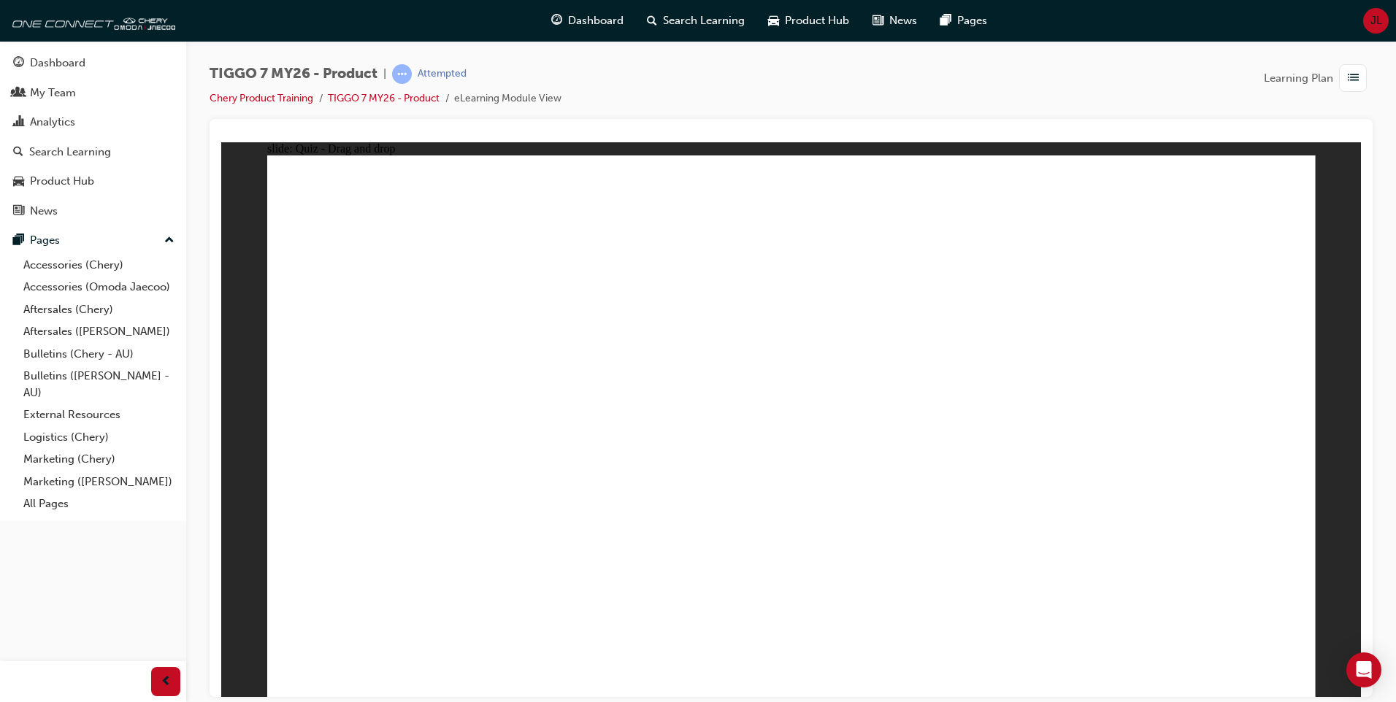
drag, startPoint x: 756, startPoint y: 213, endPoint x: 798, endPoint y: 531, distance: 320.5
drag, startPoint x: 773, startPoint y: 268, endPoint x: 911, endPoint y: 521, distance: 287.5
drag, startPoint x: 883, startPoint y: 313, endPoint x: 1014, endPoint y: 521, distance: 246.1
drag, startPoint x: 990, startPoint y: 310, endPoint x: 1060, endPoint y: 525, distance: 225.8
drag, startPoint x: 981, startPoint y: 267, endPoint x: 816, endPoint y: 534, distance: 314.1
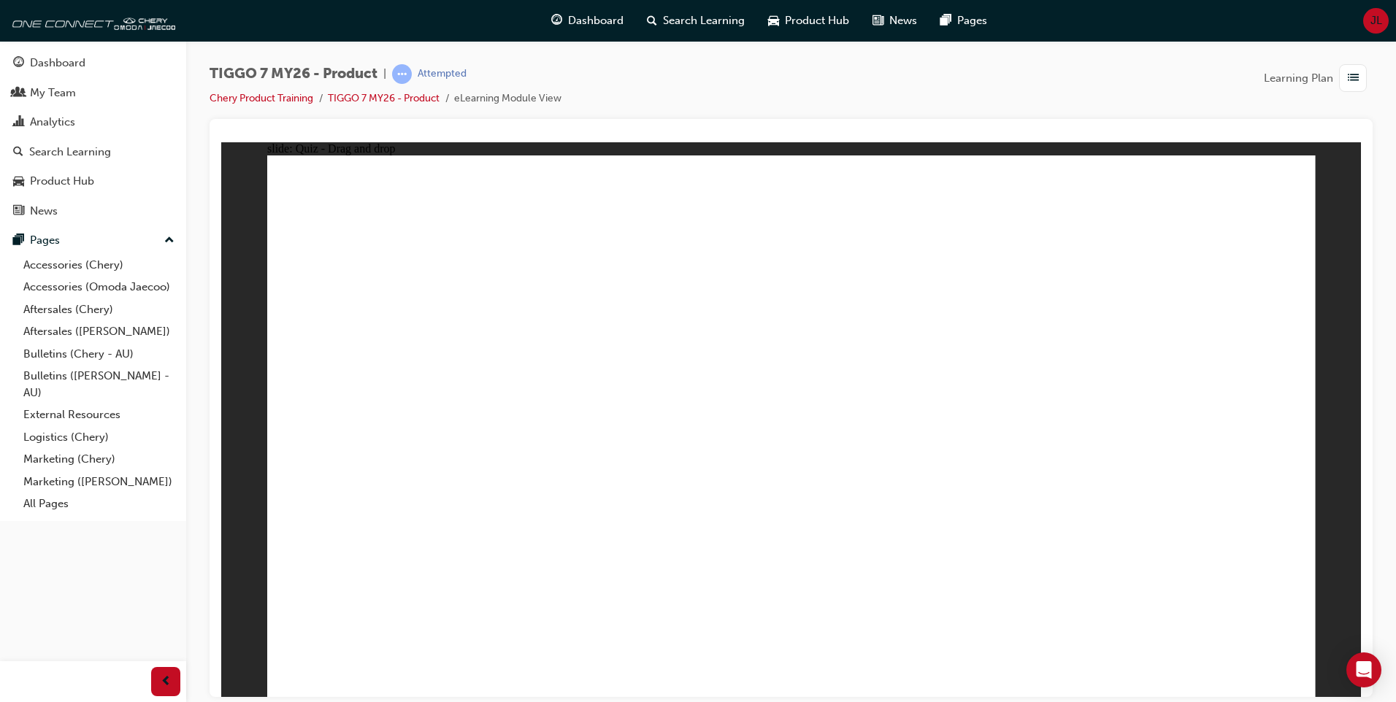
drag, startPoint x: 978, startPoint y: 221, endPoint x: 887, endPoint y: 556, distance: 347.2
drag, startPoint x: 895, startPoint y: 267, endPoint x: 958, endPoint y: 517, distance: 257.5
drag, startPoint x: 1078, startPoint y: 309, endPoint x: 1046, endPoint y: 533, distance: 226.4
drag, startPoint x: 1114, startPoint y: 254, endPoint x: 961, endPoint y: 567, distance: 347.8
drag, startPoint x: 888, startPoint y: 215, endPoint x: 881, endPoint y: 486, distance: 270.3
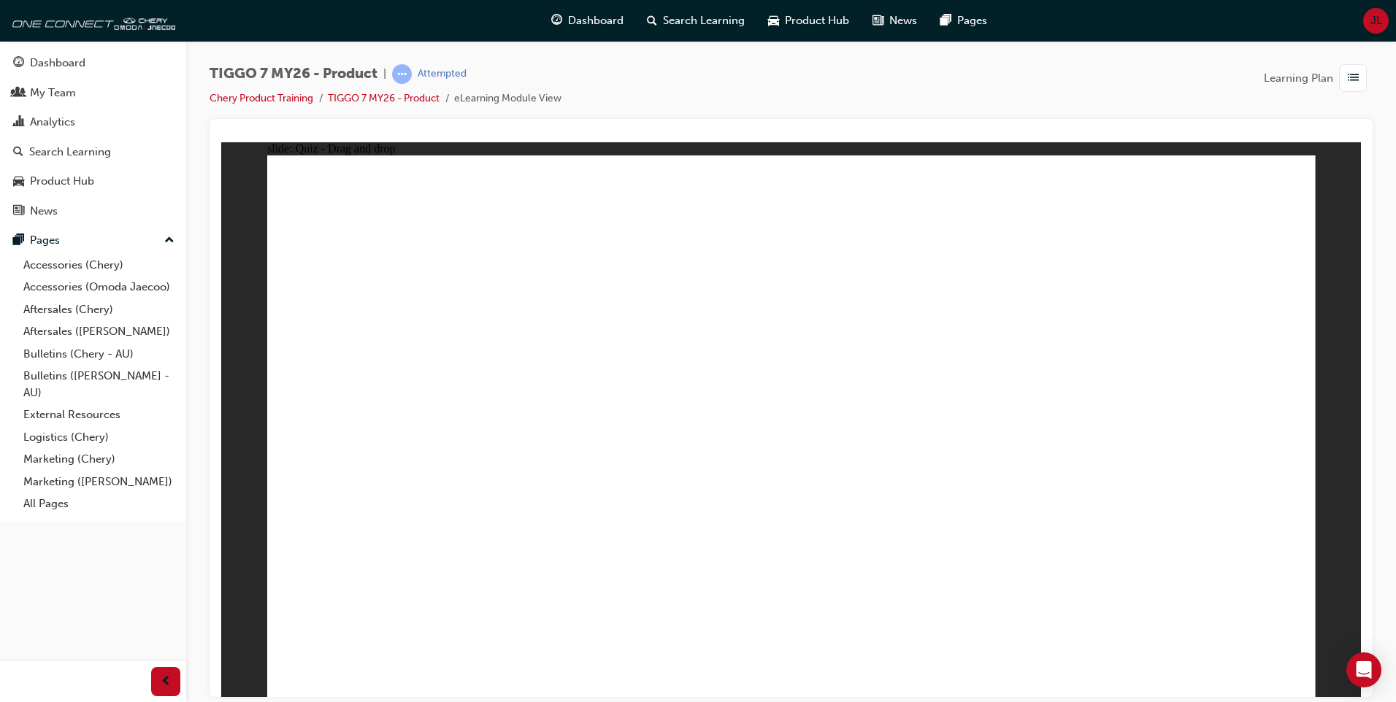
drag, startPoint x: 1099, startPoint y: 215, endPoint x: 1028, endPoint y: 566, distance: 358.3
drag, startPoint x: 1195, startPoint y: 267, endPoint x: 1057, endPoint y: 570, distance: 333.3
drag, startPoint x: 1194, startPoint y: 230, endPoint x: 1182, endPoint y: 229, distance: 12.4
drag, startPoint x: 1203, startPoint y: 208, endPoint x: 929, endPoint y: 575, distance: 457.6
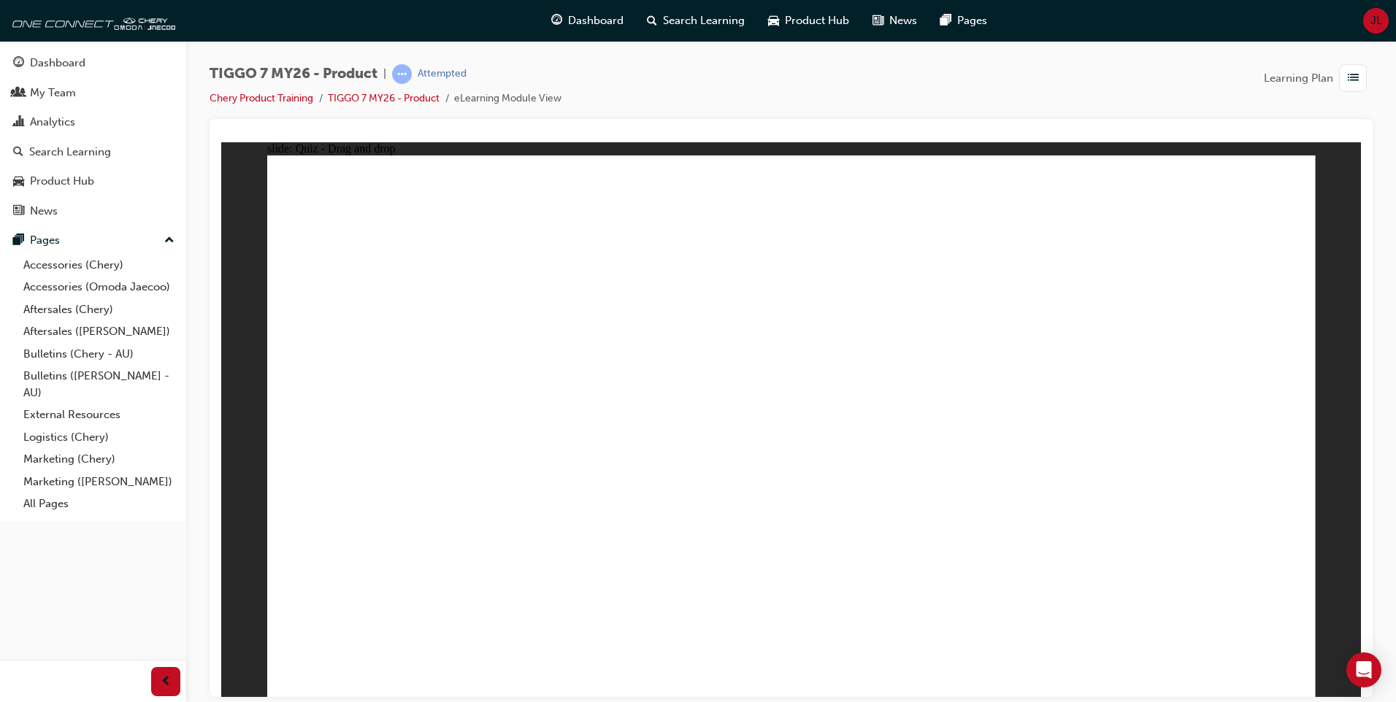
drag, startPoint x: 823, startPoint y: 249, endPoint x: 536, endPoint y: 416, distance: 331.8
drag, startPoint x: 995, startPoint y: 256, endPoint x: 513, endPoint y: 478, distance: 530.9
drag, startPoint x: 1184, startPoint y: 262, endPoint x: 930, endPoint y: 432, distance: 305.4
drag, startPoint x: 1253, startPoint y: 591, endPoint x: 1251, endPoint y: 599, distance: 8.3
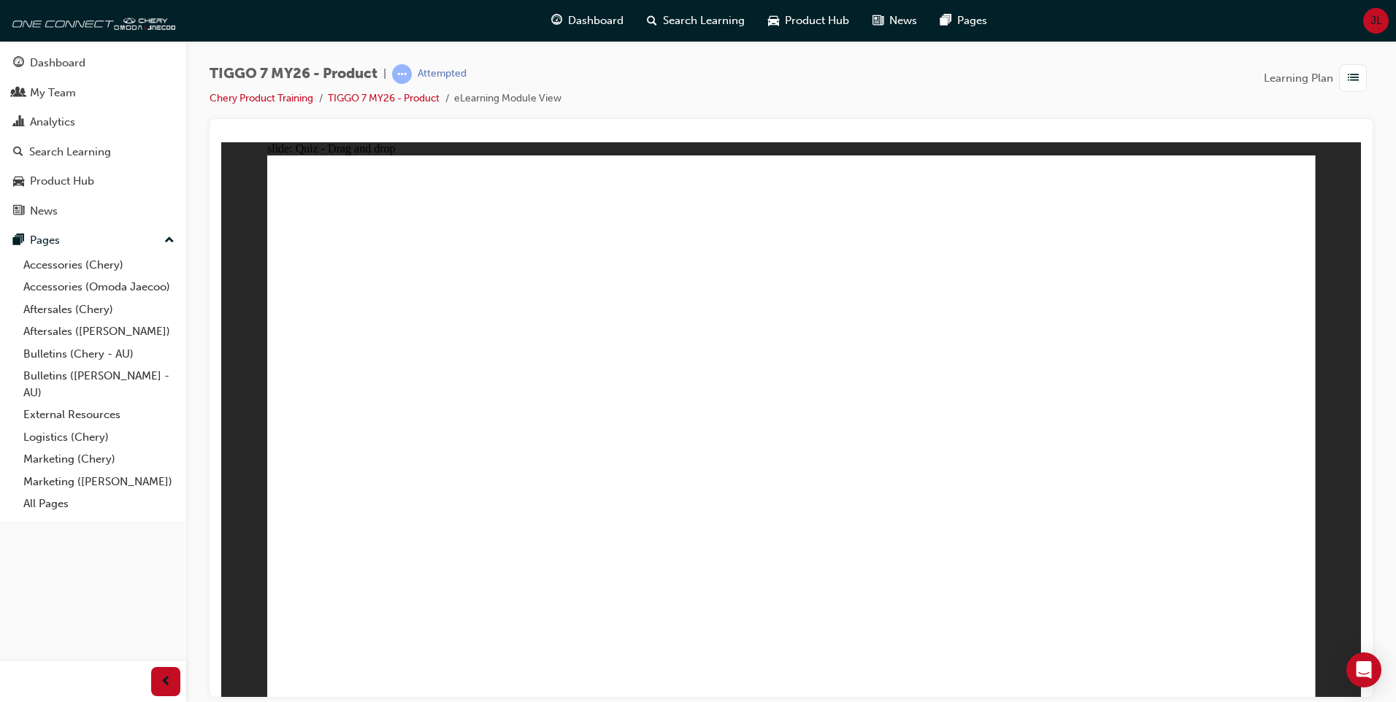
radio input "true"
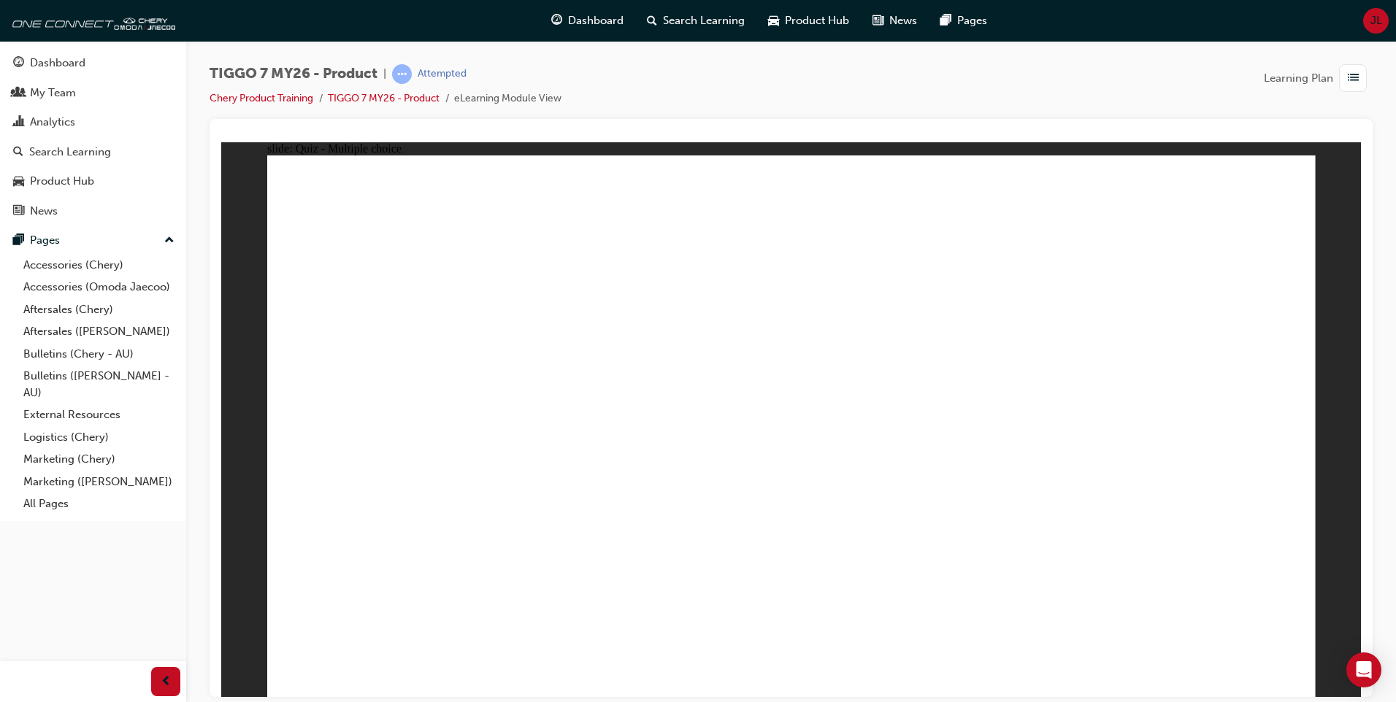
drag, startPoint x: 767, startPoint y: 216, endPoint x: 849, endPoint y: 491, distance: 287.0
drag, startPoint x: 796, startPoint y: 250, endPoint x: 843, endPoint y: 505, distance: 258.4
drag, startPoint x: 1023, startPoint y: 212, endPoint x: 917, endPoint y: 499, distance: 305.2
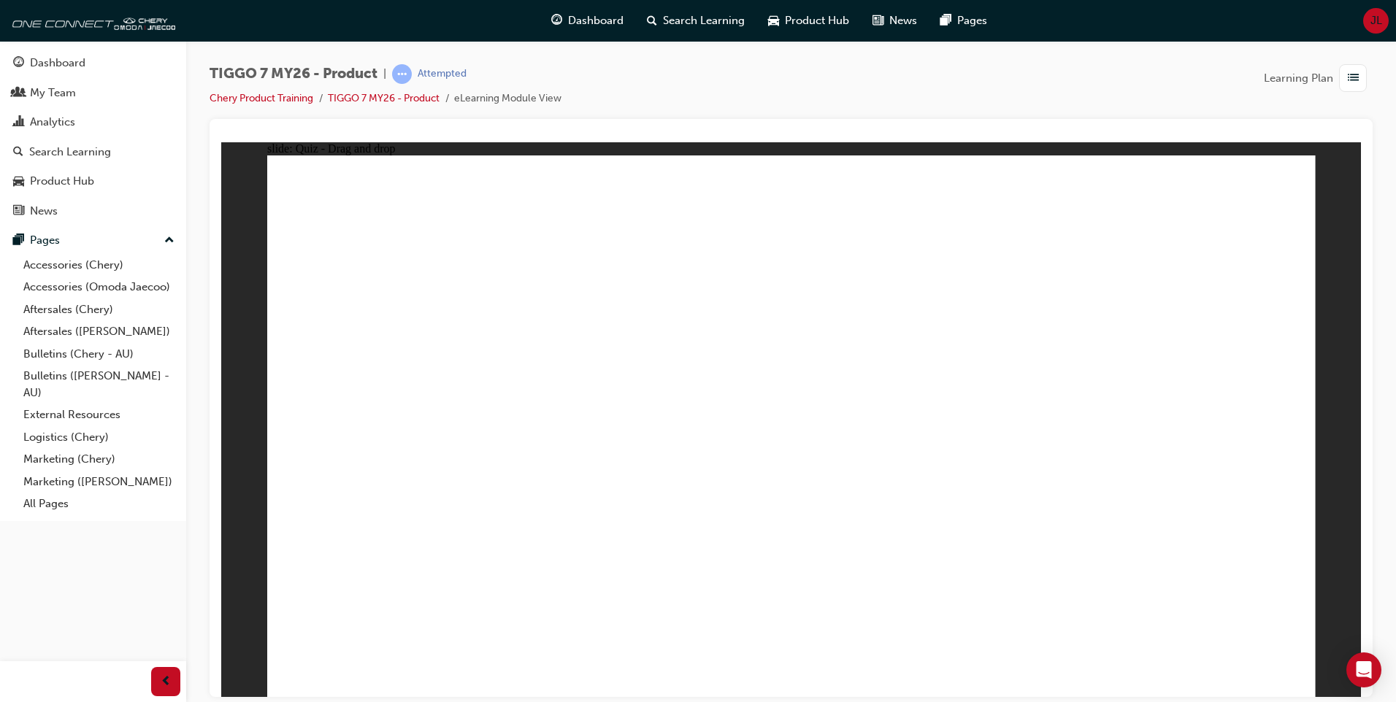
drag, startPoint x: 1025, startPoint y: 250, endPoint x: 991, endPoint y: 504, distance: 256.3
drag, startPoint x: 987, startPoint y: 298, endPoint x: 889, endPoint y: 543, distance: 263.5
drag, startPoint x: 1199, startPoint y: 212, endPoint x: 1054, endPoint y: 492, distance: 315.5
drag, startPoint x: 1183, startPoint y: 257, endPoint x: 911, endPoint y: 559, distance: 406.4
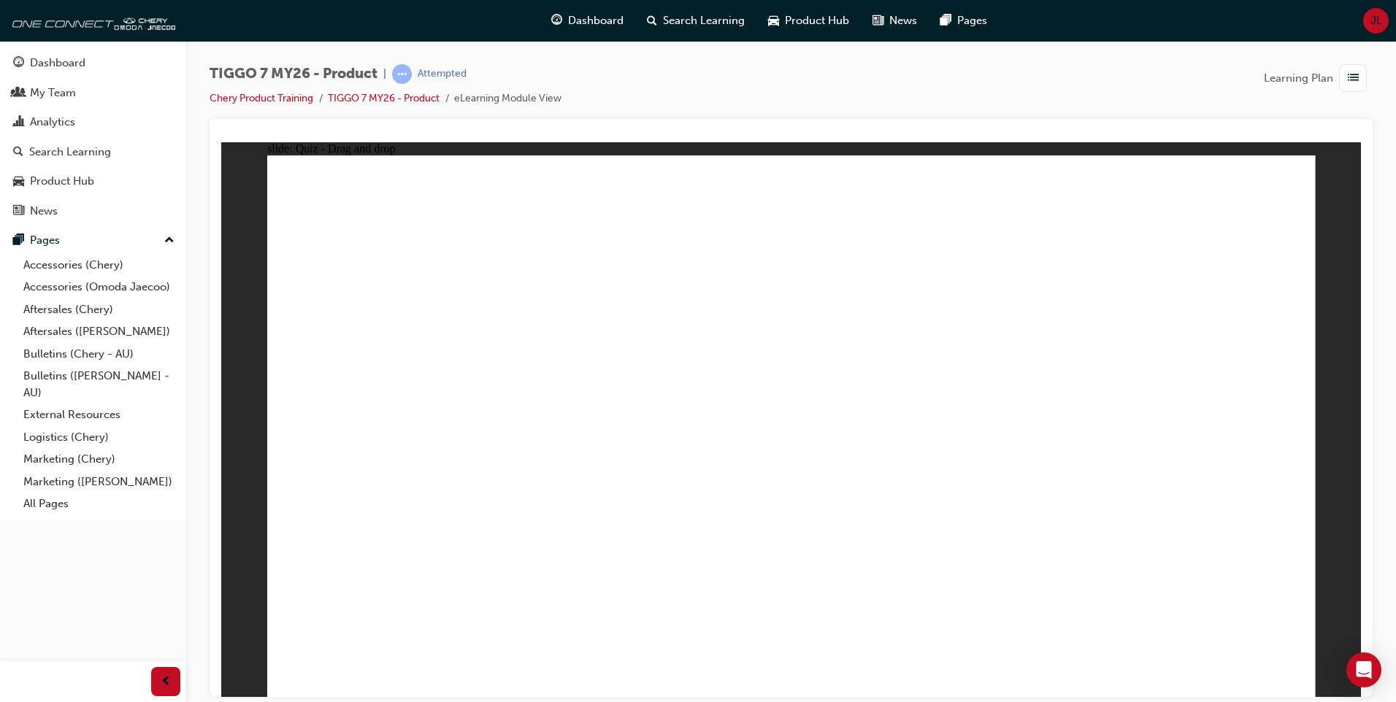
radio input "true"
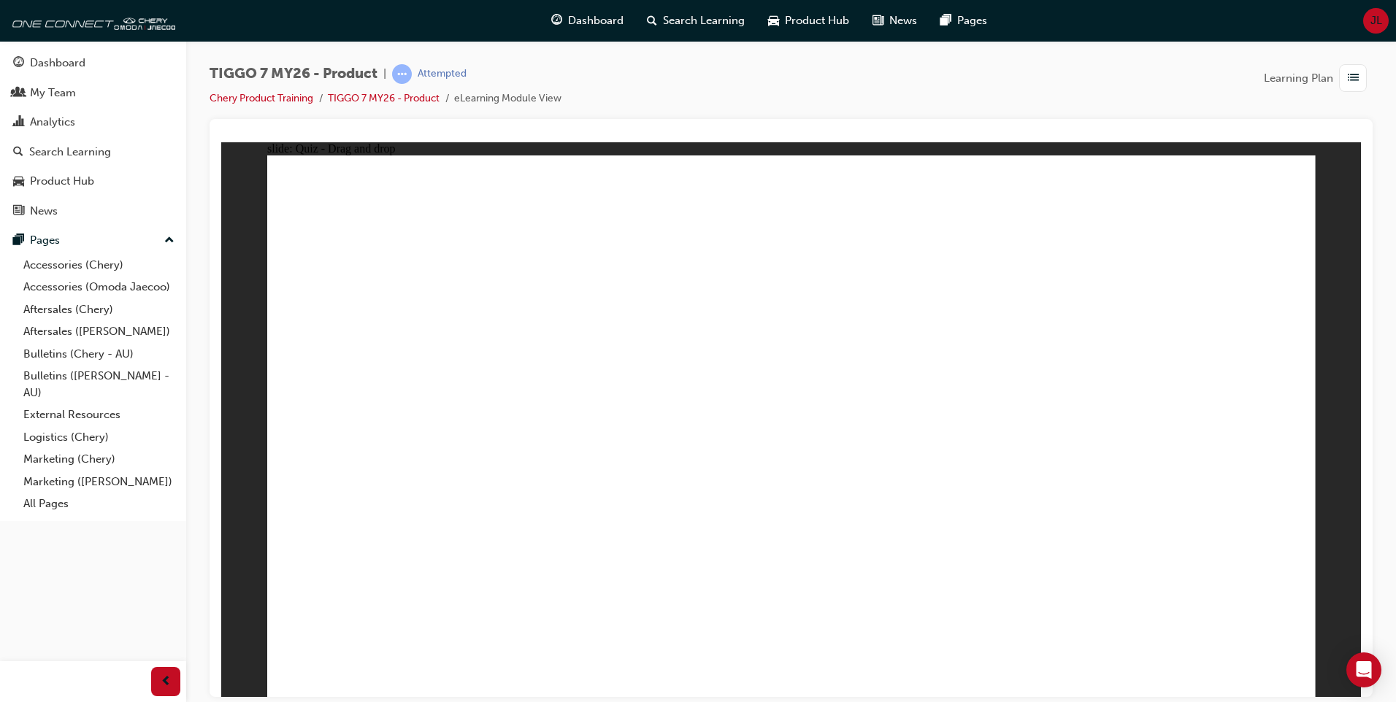
drag, startPoint x: 755, startPoint y: 223, endPoint x: 352, endPoint y: 458, distance: 466.7
drag, startPoint x: 1016, startPoint y: 209, endPoint x: 624, endPoint y: 447, distance: 458.7
drag, startPoint x: 1234, startPoint y: 204, endPoint x: 843, endPoint y: 439, distance: 456.0
drag, startPoint x: 878, startPoint y: 326, endPoint x: 1000, endPoint y: 466, distance: 184.8
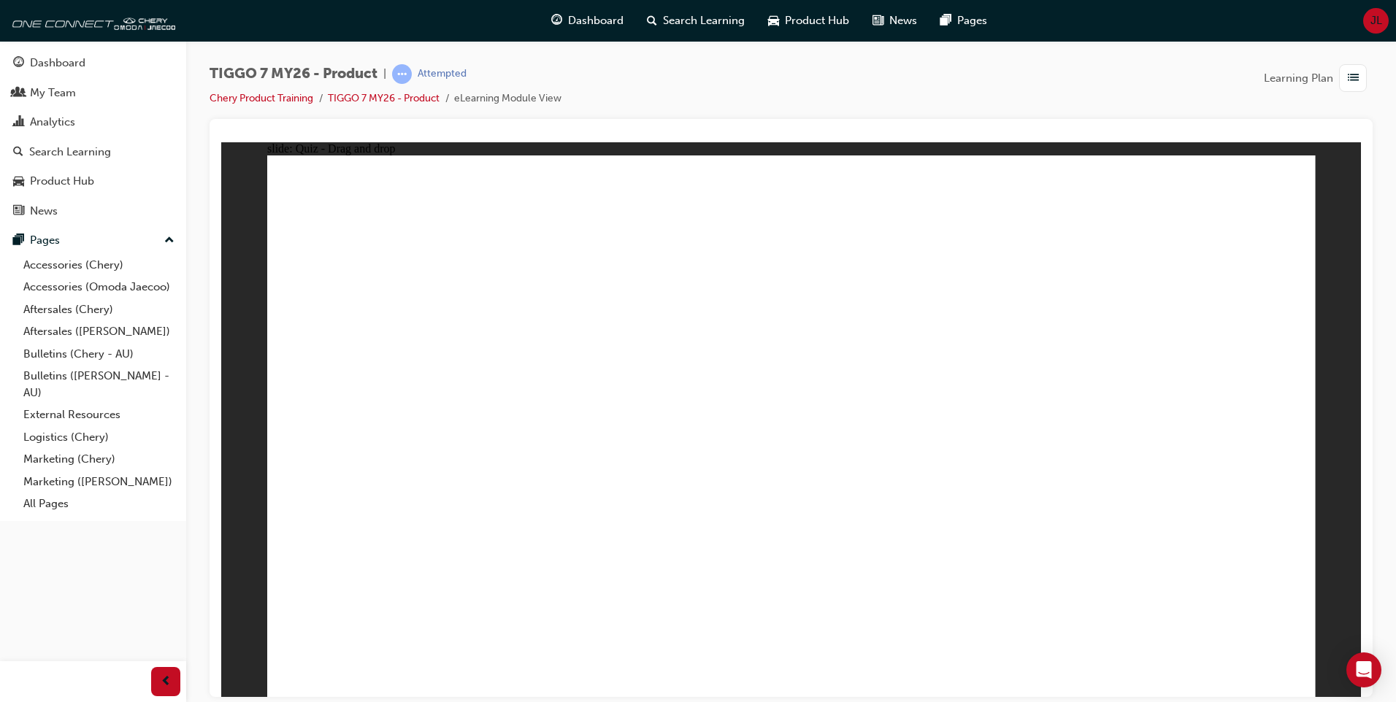
drag, startPoint x: 1052, startPoint y: 307, endPoint x: 1164, endPoint y: 442, distance: 174.7
radio input "true"
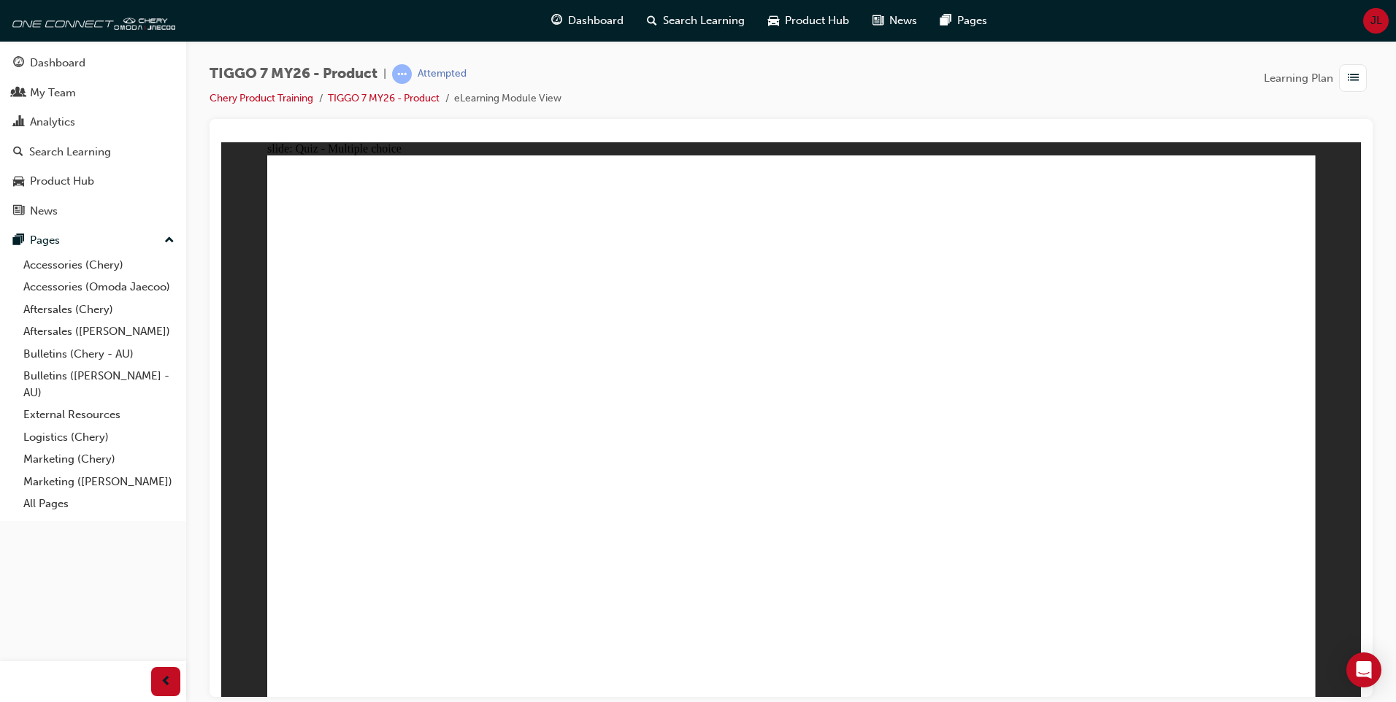
radio input "true"
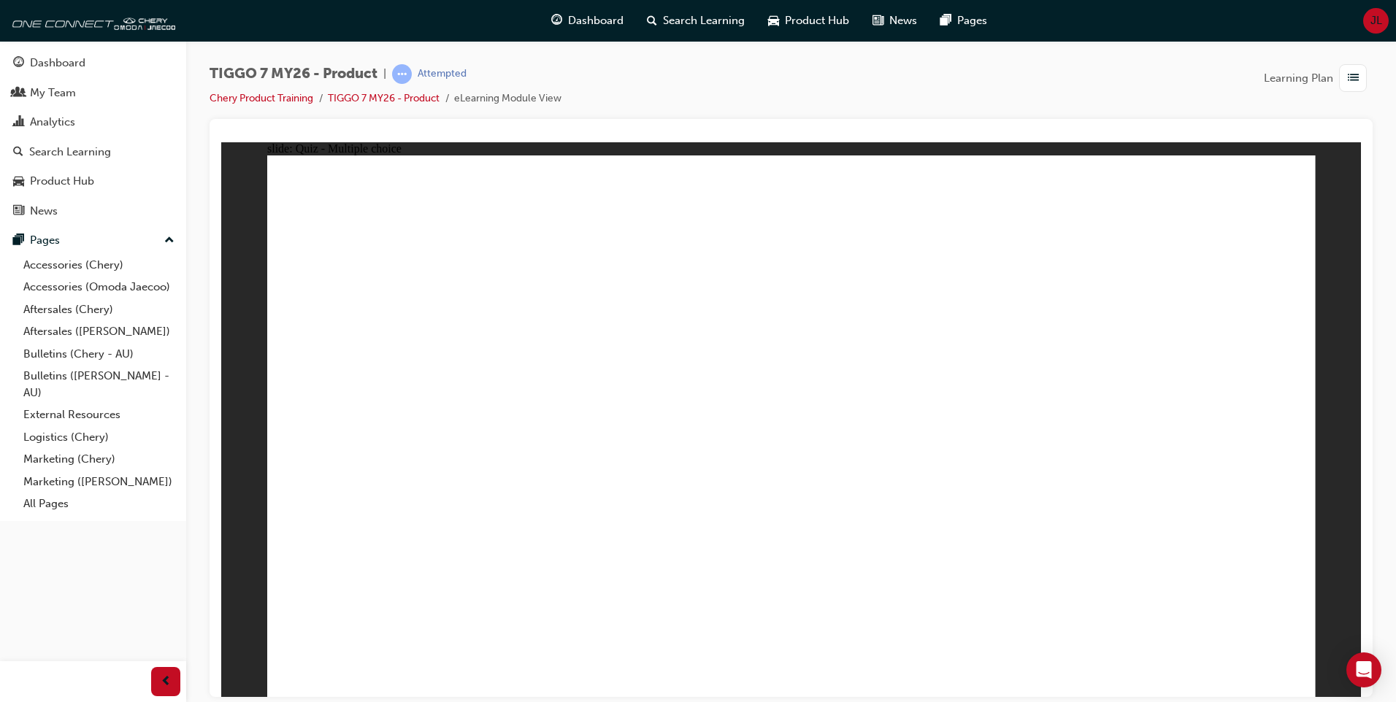
drag, startPoint x: 1022, startPoint y: 216, endPoint x: 443, endPoint y: 456, distance: 626.7
drag, startPoint x: 903, startPoint y: 310, endPoint x: 624, endPoint y: 442, distance: 307.7
drag, startPoint x: 764, startPoint y: 221, endPoint x: 1200, endPoint y: 456, distance: 495.6
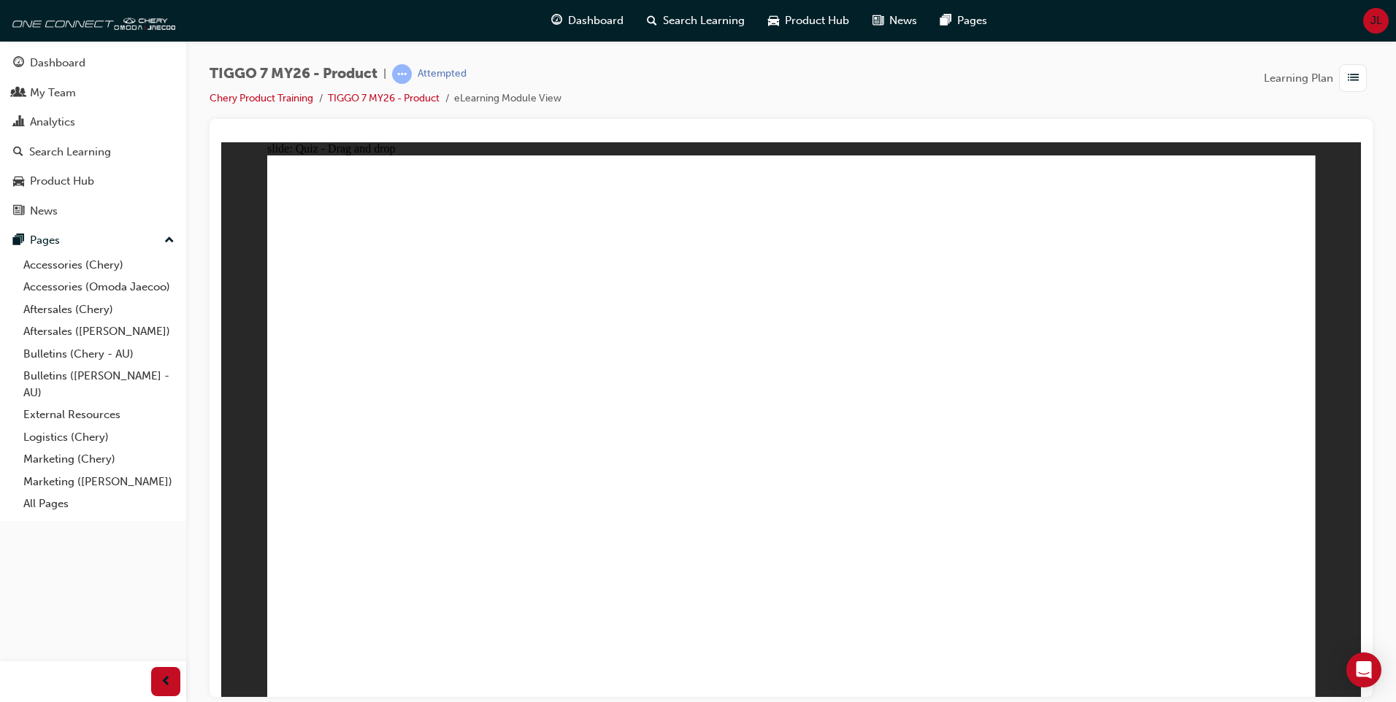
drag, startPoint x: 1200, startPoint y: 224, endPoint x: 1009, endPoint y: 464, distance: 307.1
drag, startPoint x: 1027, startPoint y: 350, endPoint x: 762, endPoint y: 448, distance: 283.2
drag, startPoint x: 1027, startPoint y: 282, endPoint x: 456, endPoint y: 475, distance: 602.7
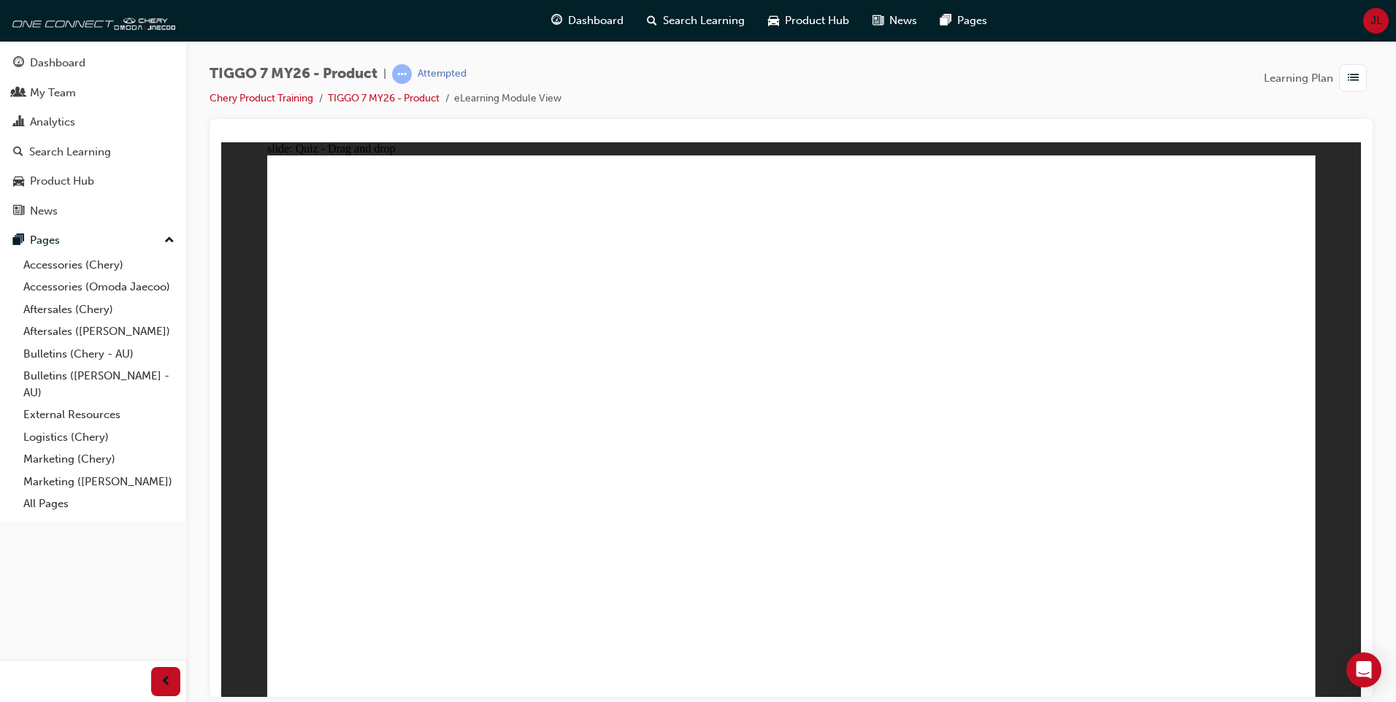
drag, startPoint x: 835, startPoint y: 296, endPoint x: 459, endPoint y: 564, distance: 461.2
drag, startPoint x: 1181, startPoint y: 296, endPoint x: 808, endPoint y: 484, distance: 417.7
drag, startPoint x: 895, startPoint y: 256, endPoint x: 857, endPoint y: 495, distance: 242.5
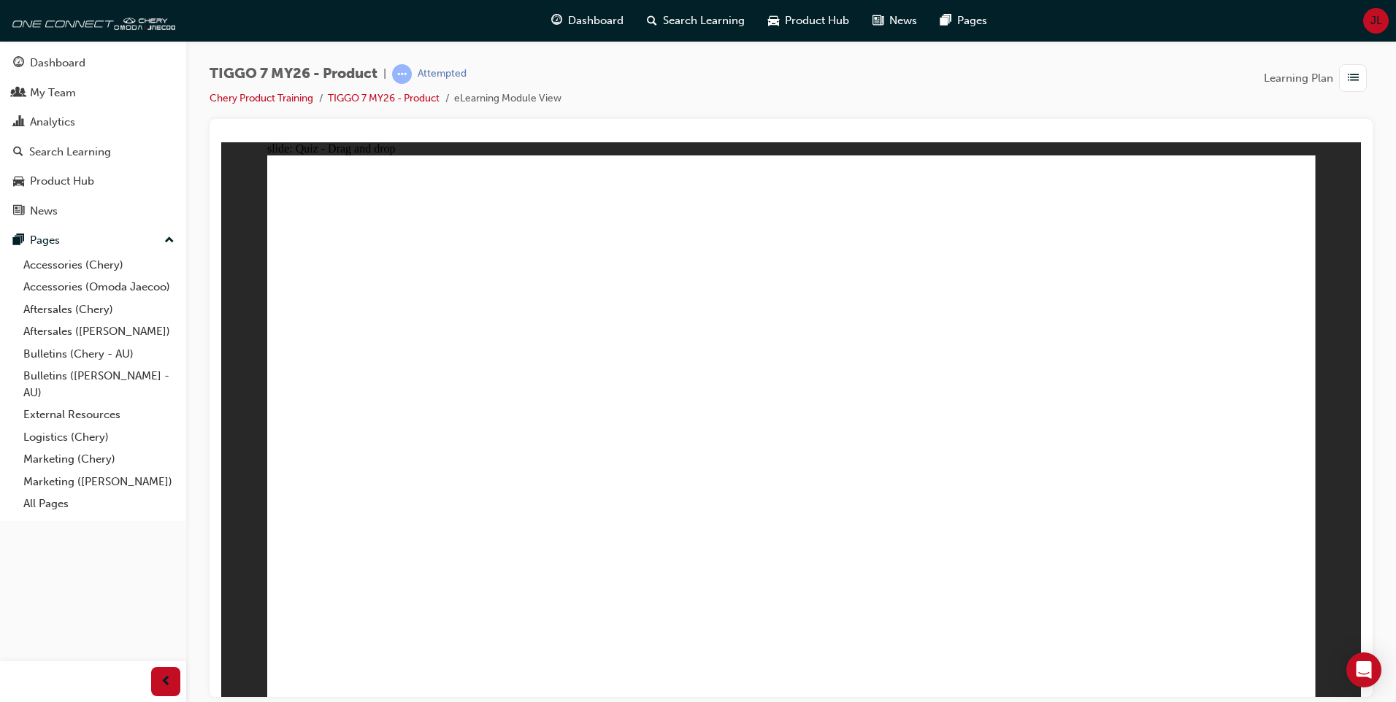
drag, startPoint x: 990, startPoint y: 307, endPoint x: 951, endPoint y: 499, distance: 195.3
drag, startPoint x: 1195, startPoint y: 267, endPoint x: 980, endPoint y: 506, distance: 321.1
drag, startPoint x: 811, startPoint y: 267, endPoint x: 925, endPoint y: 532, distance: 287.8
drag, startPoint x: 889, startPoint y: 301, endPoint x: 532, endPoint y: 521, distance: 419.9
drag, startPoint x: 750, startPoint y: 292, endPoint x: 518, endPoint y: 518, distance: 323.8
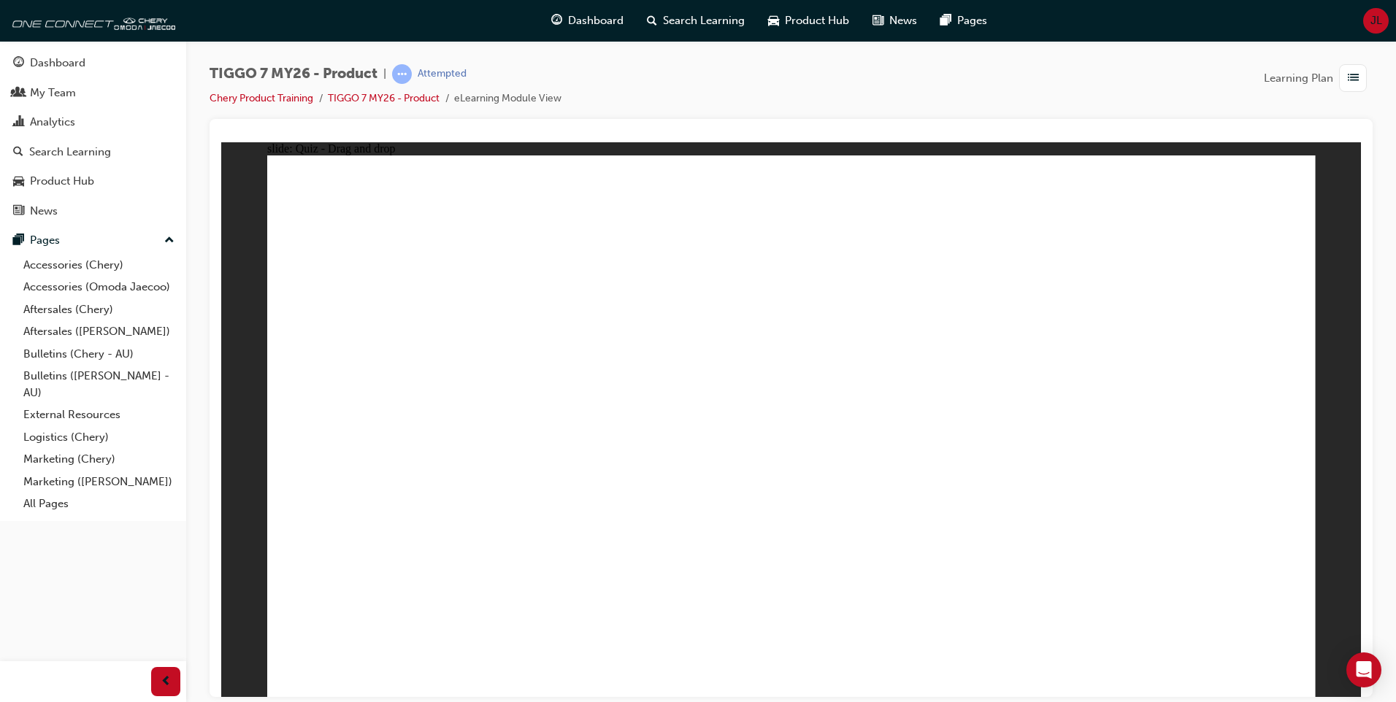
drag, startPoint x: 876, startPoint y: 212, endPoint x: 594, endPoint y: 509, distance: 410.1
drag, startPoint x: 979, startPoint y: 202, endPoint x: 613, endPoint y: 499, distance: 471.4
drag, startPoint x: 1016, startPoint y: 252, endPoint x: 405, endPoint y: 544, distance: 678.1
drag, startPoint x: 1104, startPoint y: 301, endPoint x: 537, endPoint y: 516, distance: 606.6
drag, startPoint x: 1103, startPoint y: 255, endPoint x: 602, endPoint y: 513, distance: 563.4
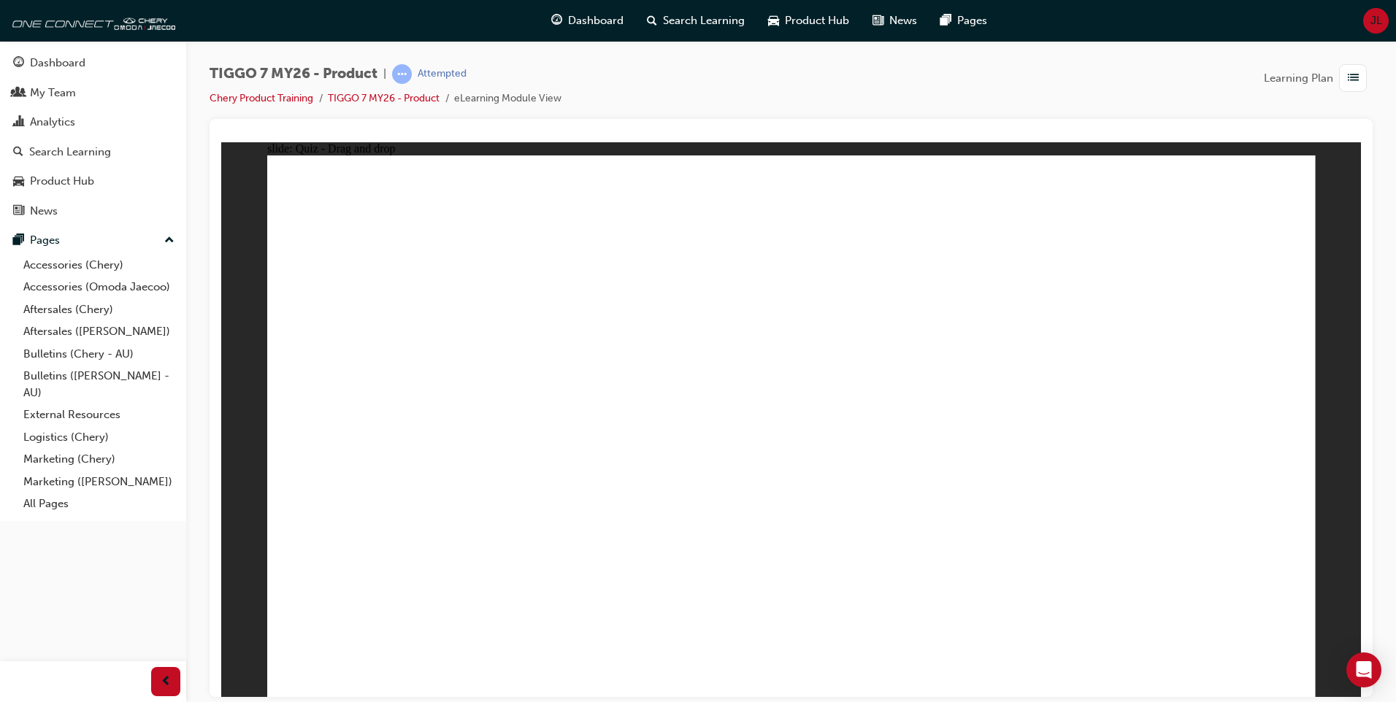
drag, startPoint x: 1112, startPoint y: 208, endPoint x: 663, endPoint y: 508, distance: 540.1
drag, startPoint x: 1228, startPoint y: 210, endPoint x: 463, endPoint y: 564, distance: 842.3
drag, startPoint x: 841, startPoint y: 253, endPoint x: 565, endPoint y: 414, distance: 319.4
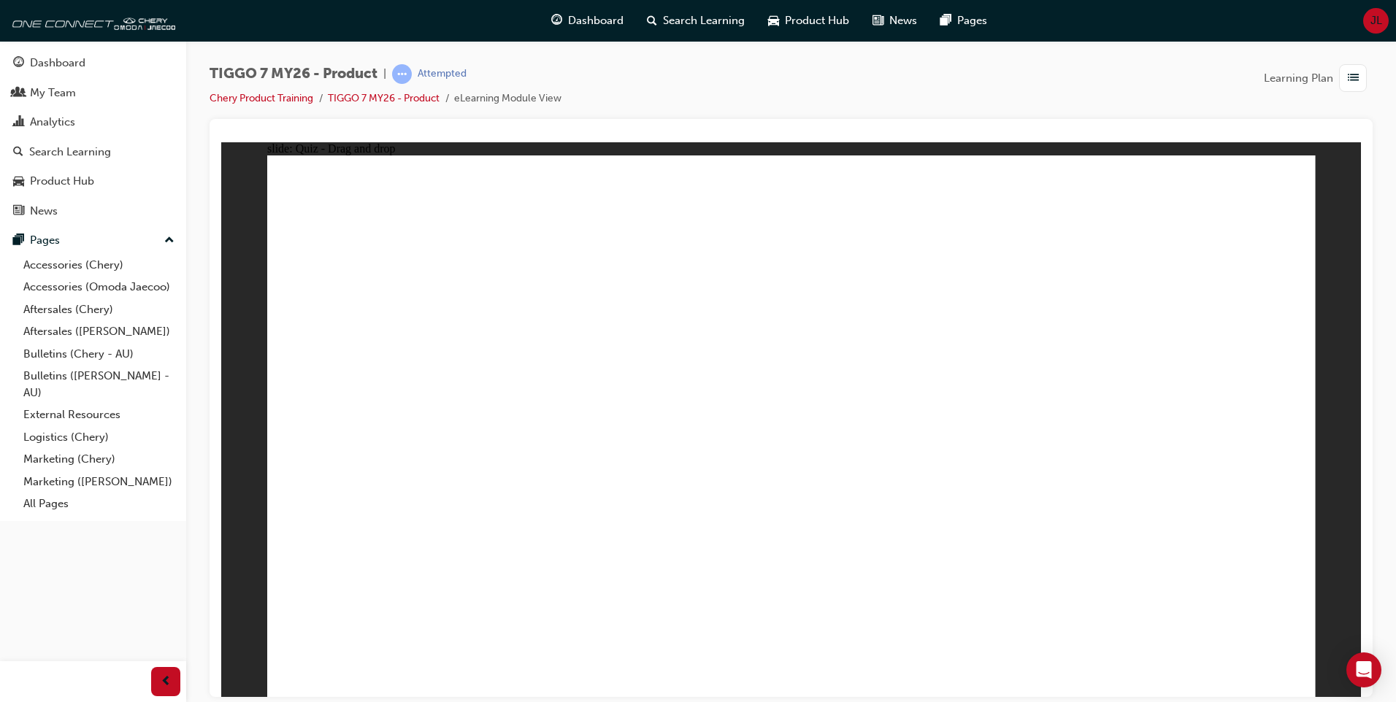
drag, startPoint x: 1053, startPoint y: 249, endPoint x: 612, endPoint y: 451, distance: 484.9
drag, startPoint x: 1225, startPoint y: 256, endPoint x: 909, endPoint y: 455, distance: 373.4
drag, startPoint x: 960, startPoint y: 345, endPoint x: 959, endPoint y: 331, distance: 14.6
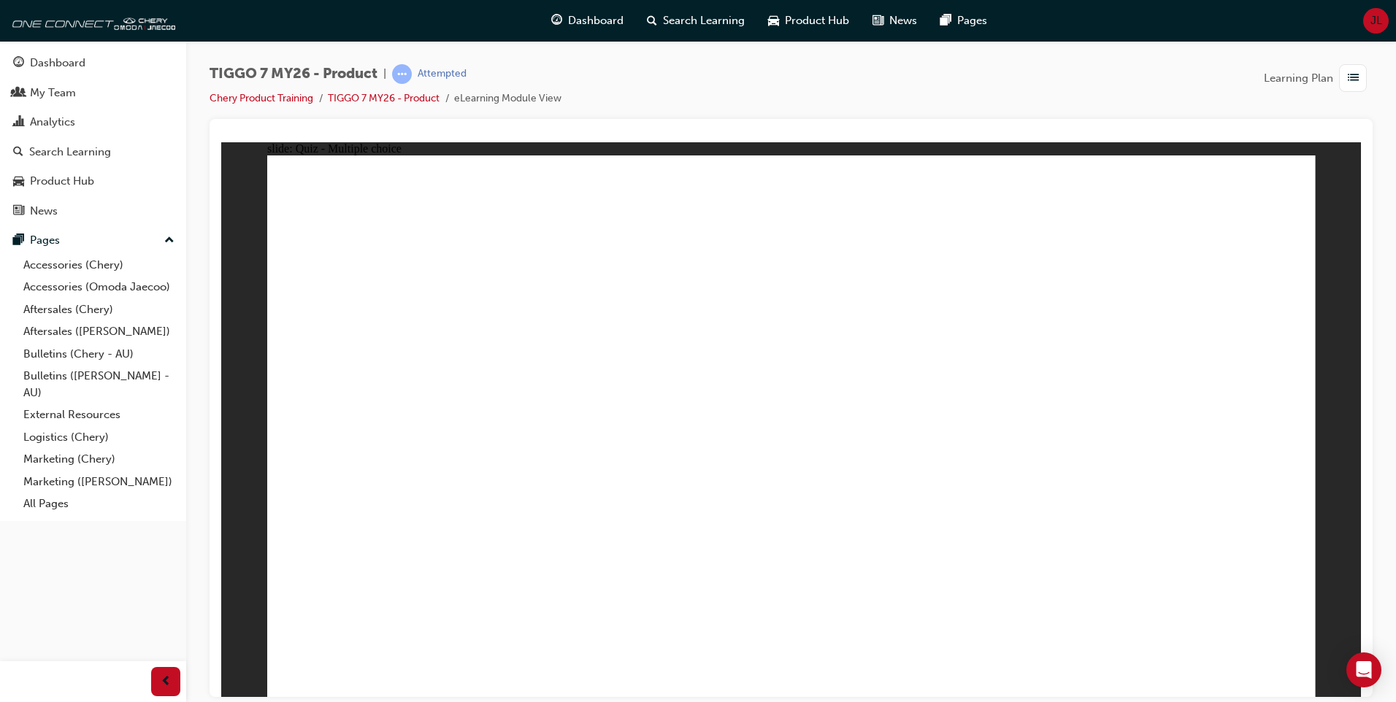
radio input "true"
drag, startPoint x: 991, startPoint y: 304, endPoint x: 954, endPoint y: 488, distance: 187.7
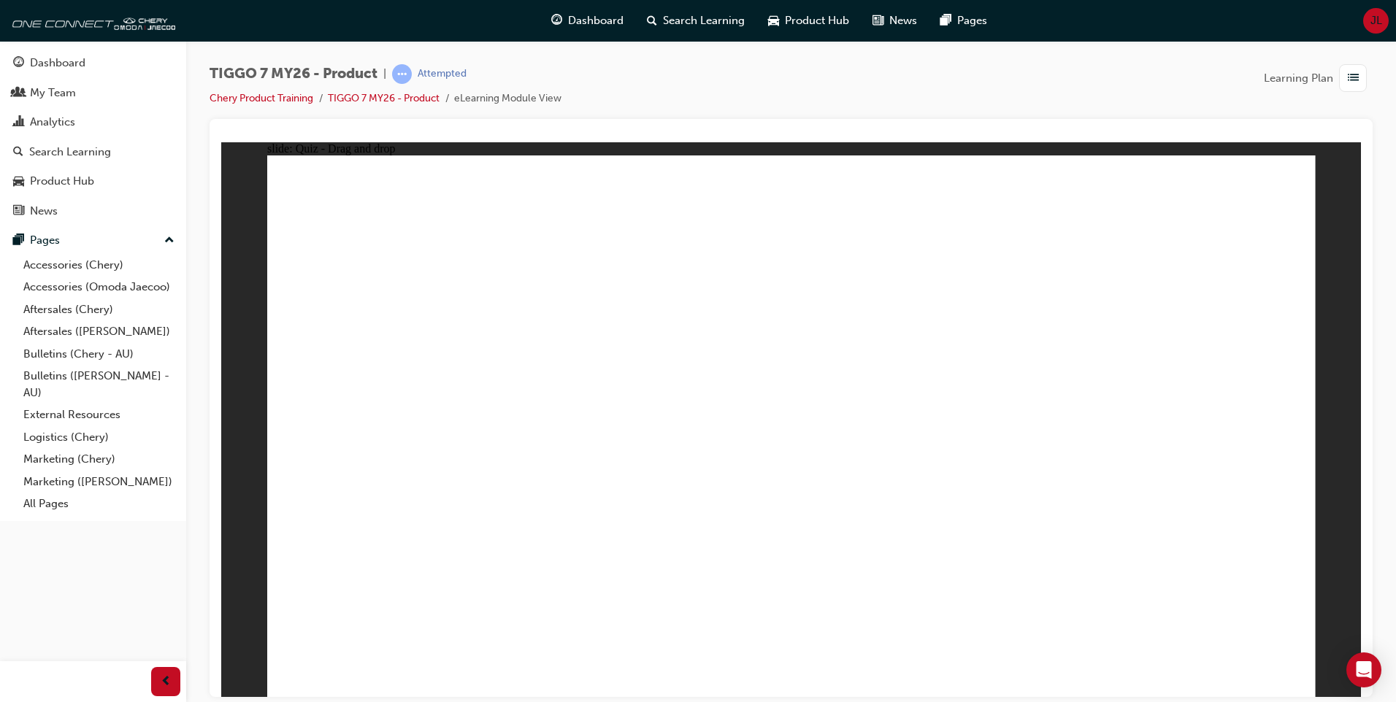
drag, startPoint x: 956, startPoint y: 286, endPoint x: 922, endPoint y: 456, distance: 173.6
drag, startPoint x: 849, startPoint y: 243, endPoint x: 870, endPoint y: 480, distance: 238.3
drag, startPoint x: 845, startPoint y: 210, endPoint x: 895, endPoint y: 534, distance: 328.0
drag, startPoint x: 975, startPoint y: 224, endPoint x: 960, endPoint y: 537, distance: 312.9
drag, startPoint x: 1130, startPoint y: 256, endPoint x: 1033, endPoint y: 523, distance: 284.4
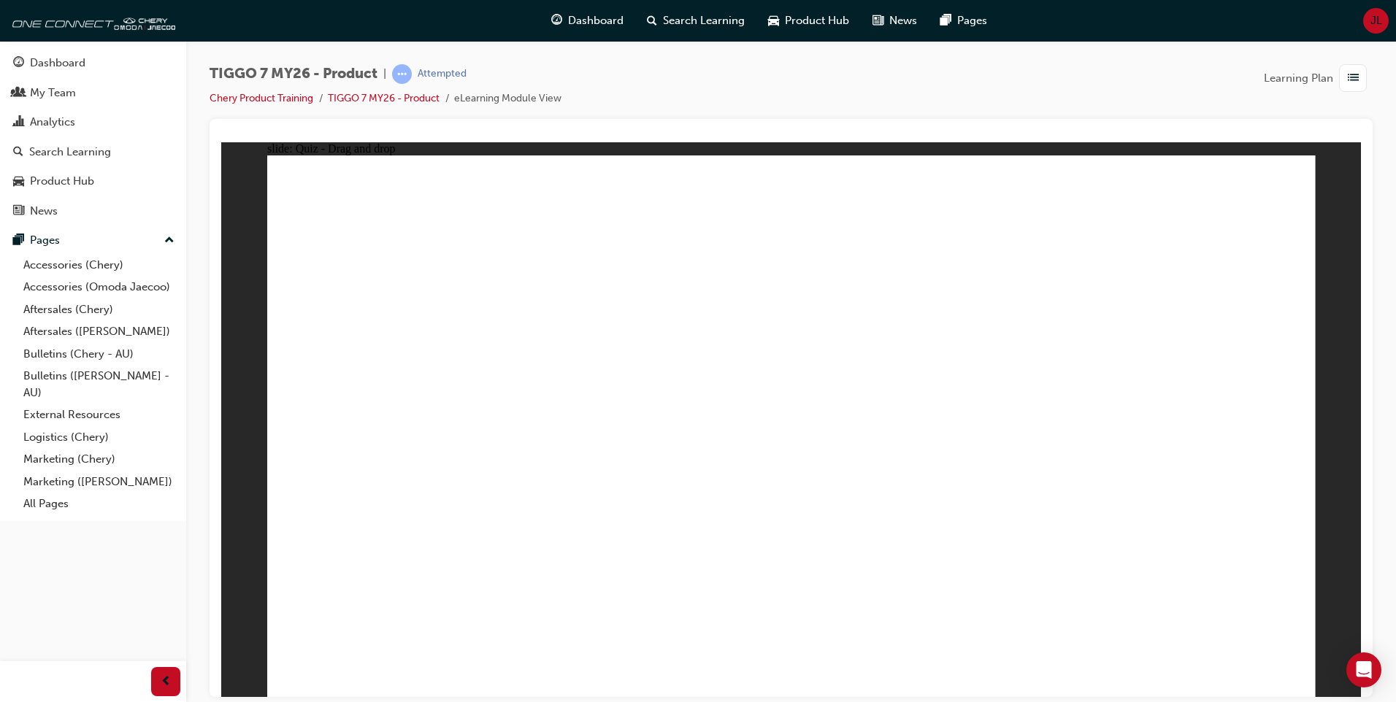
drag, startPoint x: 1126, startPoint y: 218, endPoint x: 930, endPoint y: 651, distance: 475.2
drag, startPoint x: 1137, startPoint y: 220, endPoint x: 881, endPoint y: 675, distance: 522.8
drag, startPoint x: 1138, startPoint y: 220, endPoint x: 895, endPoint y: 582, distance: 435.8
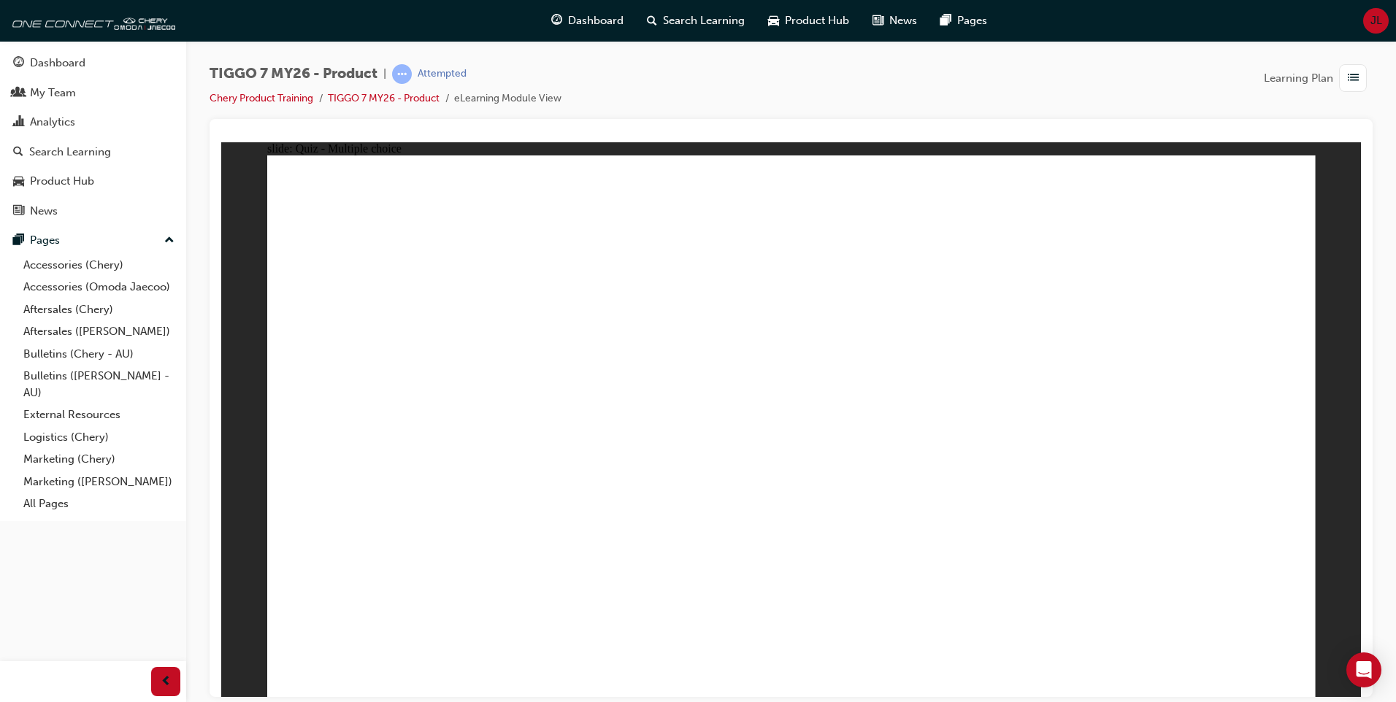
click at [429, 100] on link "TIGGO 7 MY26 - Product" at bounding box center [384, 98] width 112 height 12
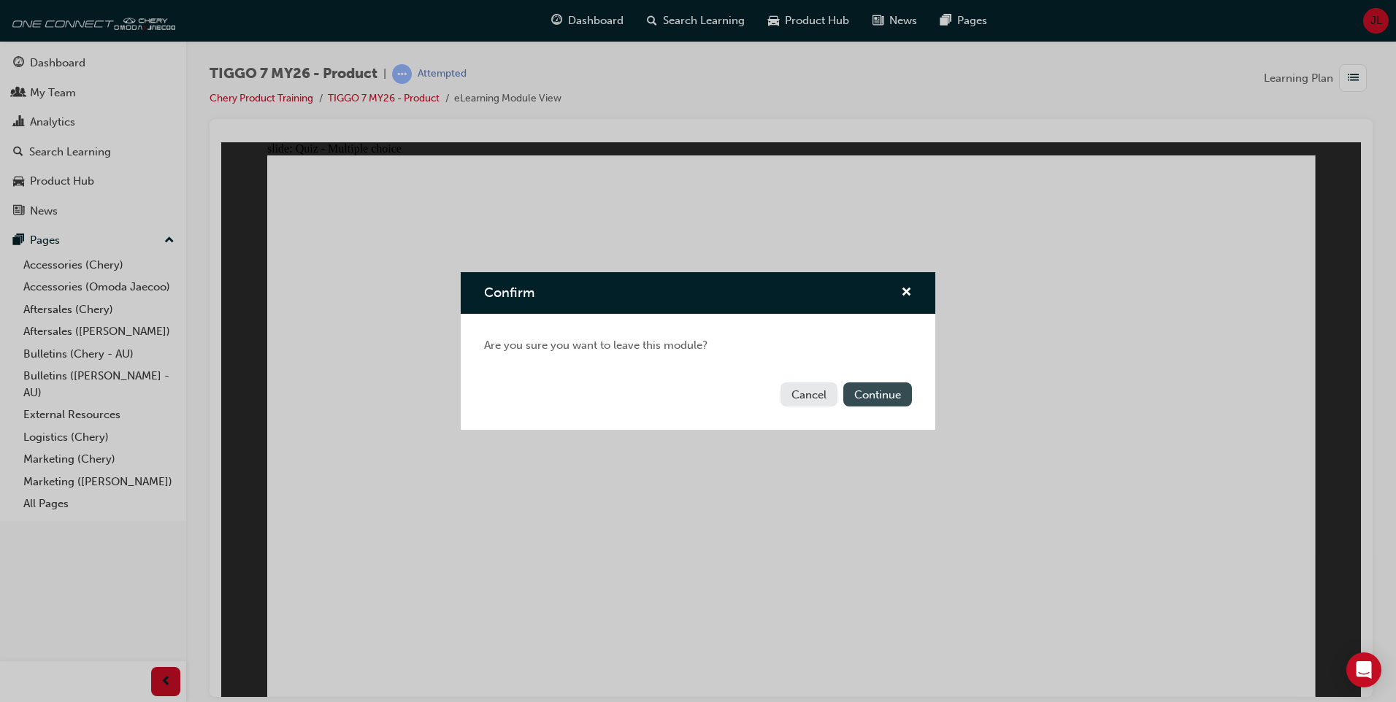
click at [874, 393] on button "Continue" at bounding box center [877, 395] width 69 height 24
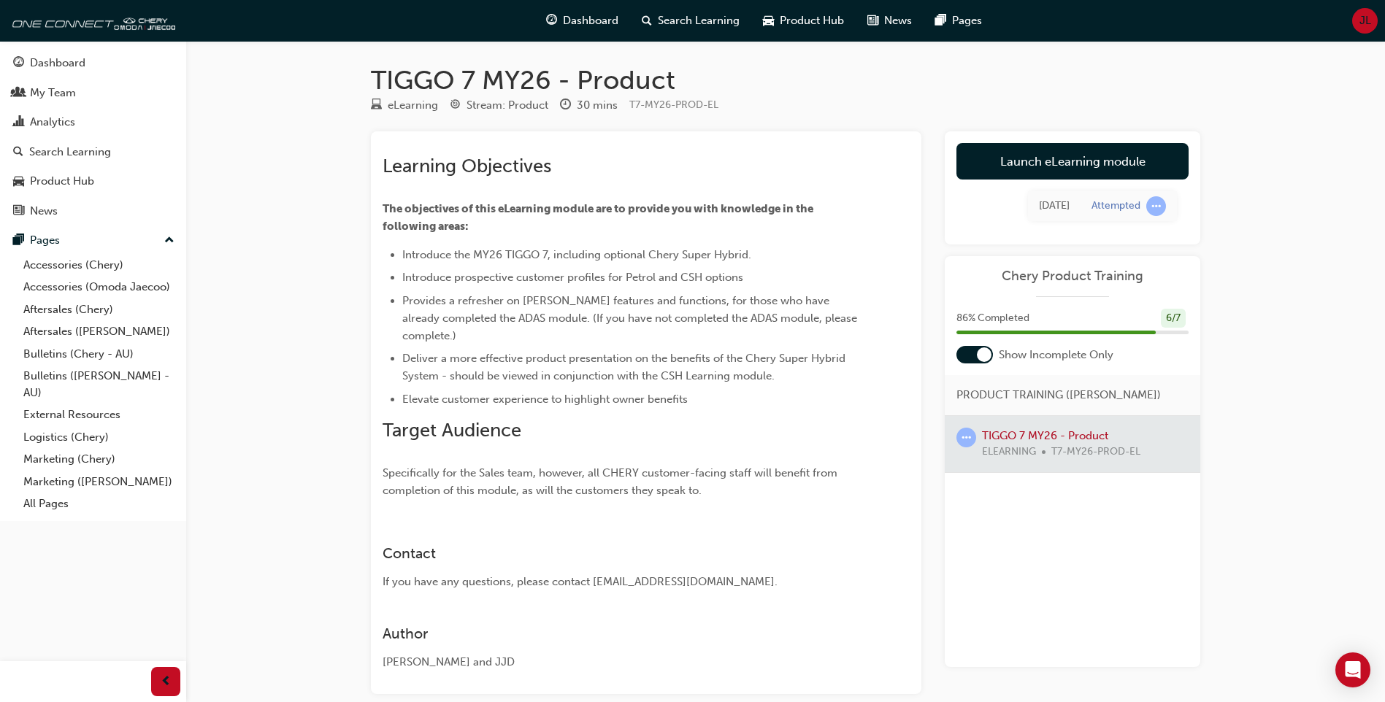
click at [1001, 429] on div at bounding box center [1073, 444] width 256 height 56
click at [1018, 443] on div at bounding box center [1073, 444] width 256 height 56
click at [1041, 426] on div at bounding box center [1073, 444] width 256 height 56
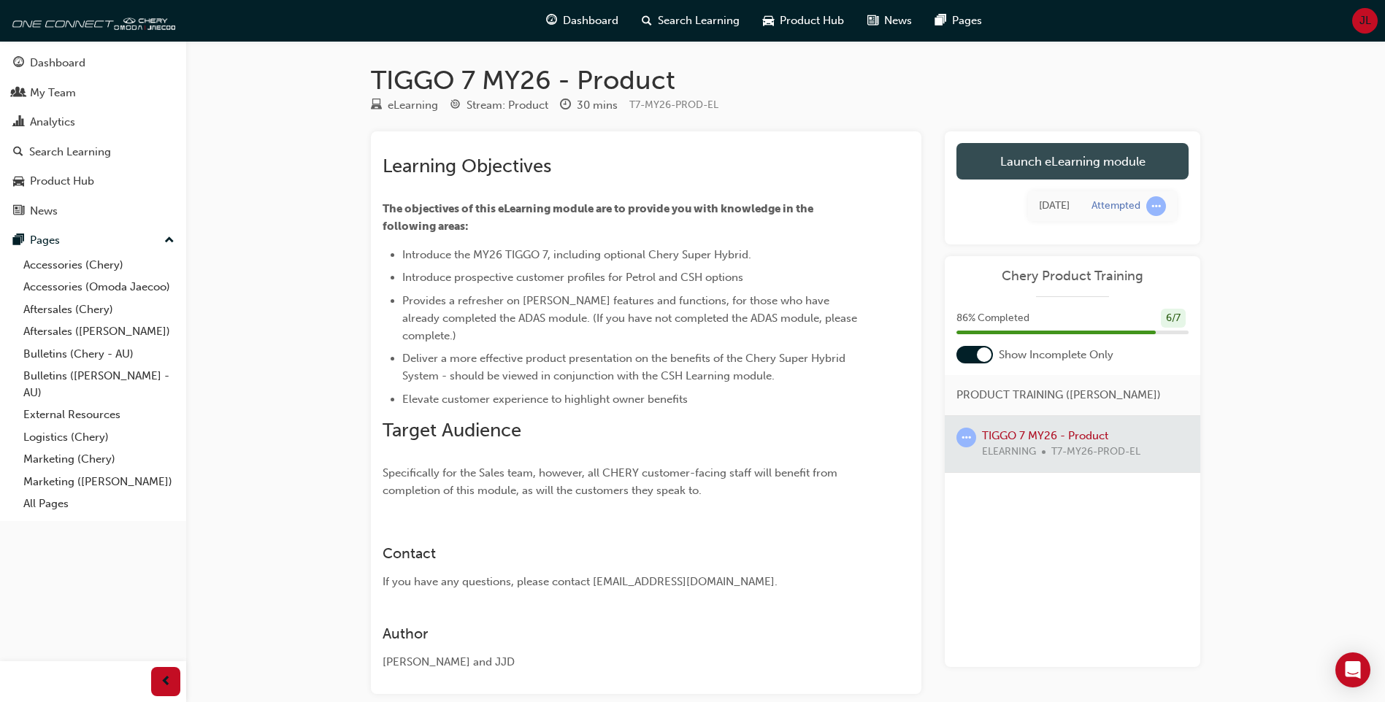
click at [1087, 161] on link "Launch eLearning module" at bounding box center [1073, 161] width 232 height 37
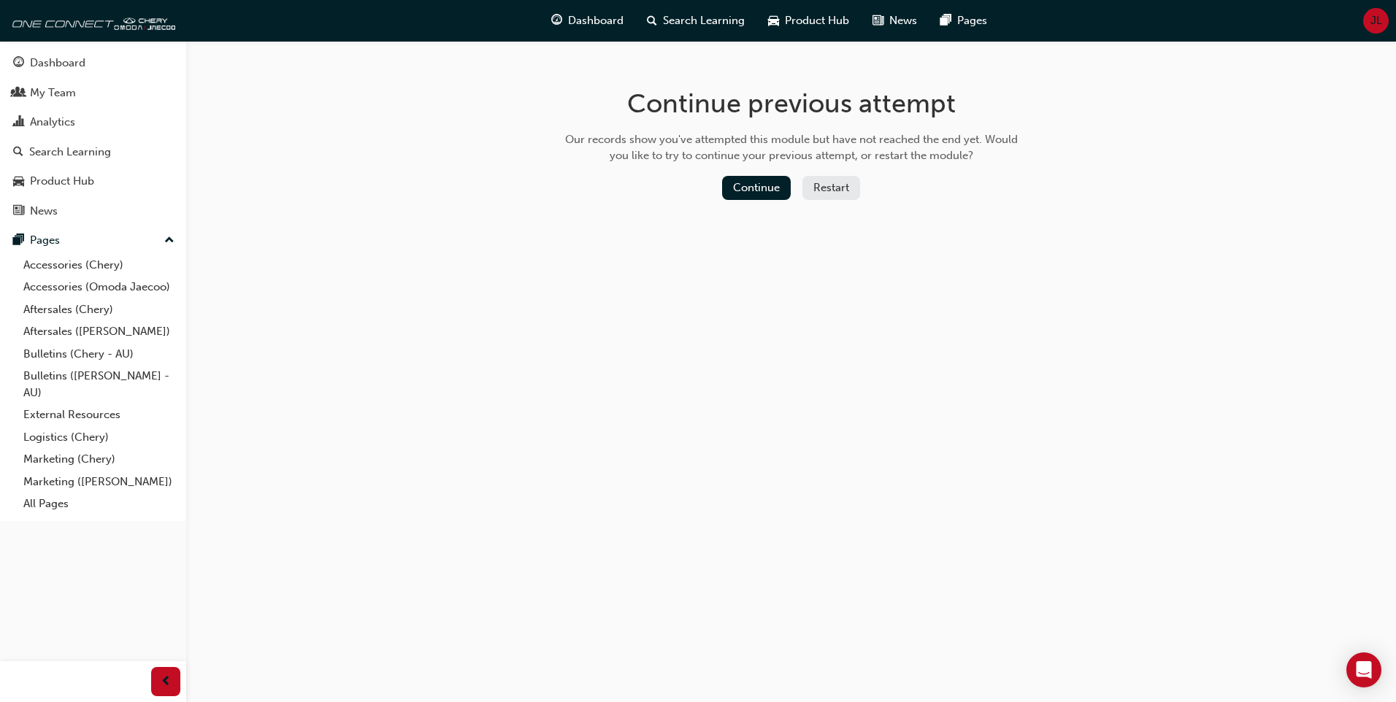
click at [825, 189] on button "Restart" at bounding box center [832, 188] width 58 height 24
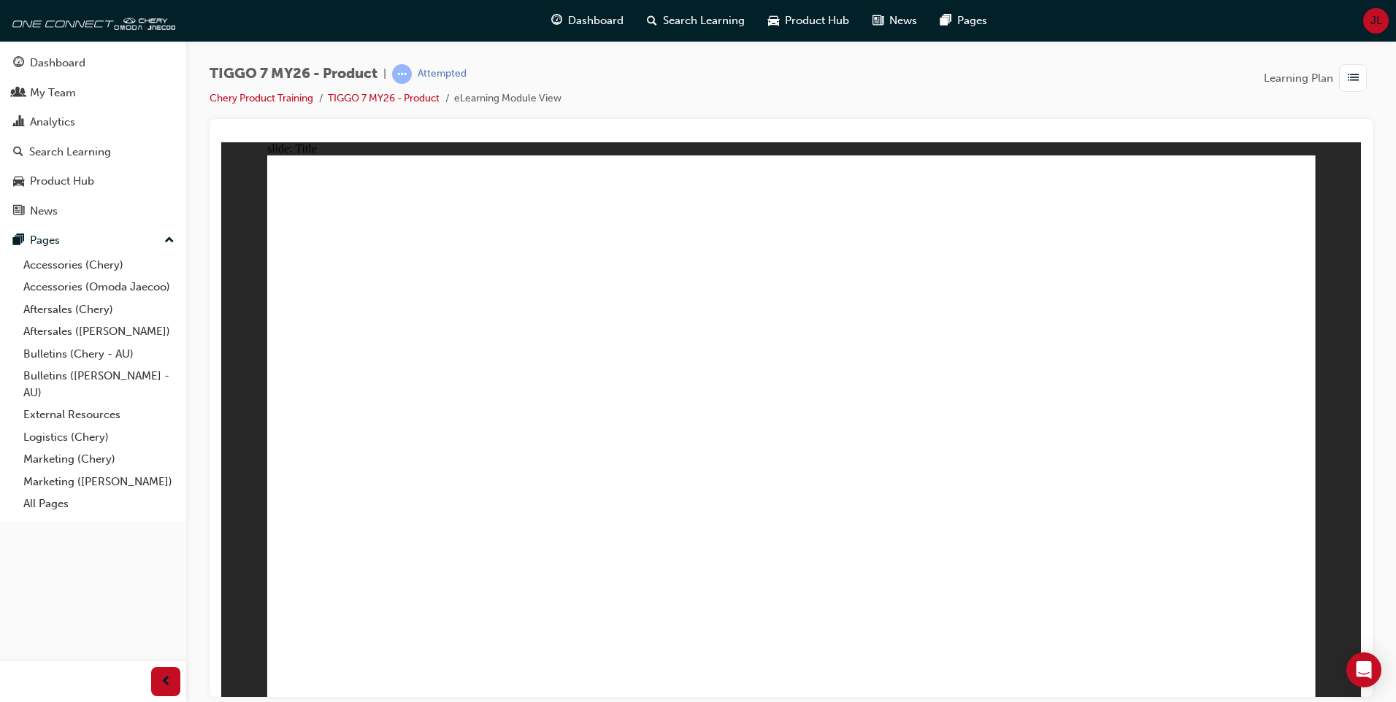
drag, startPoint x: 439, startPoint y: 673, endPoint x: 452, endPoint y: 675, distance: 13.3
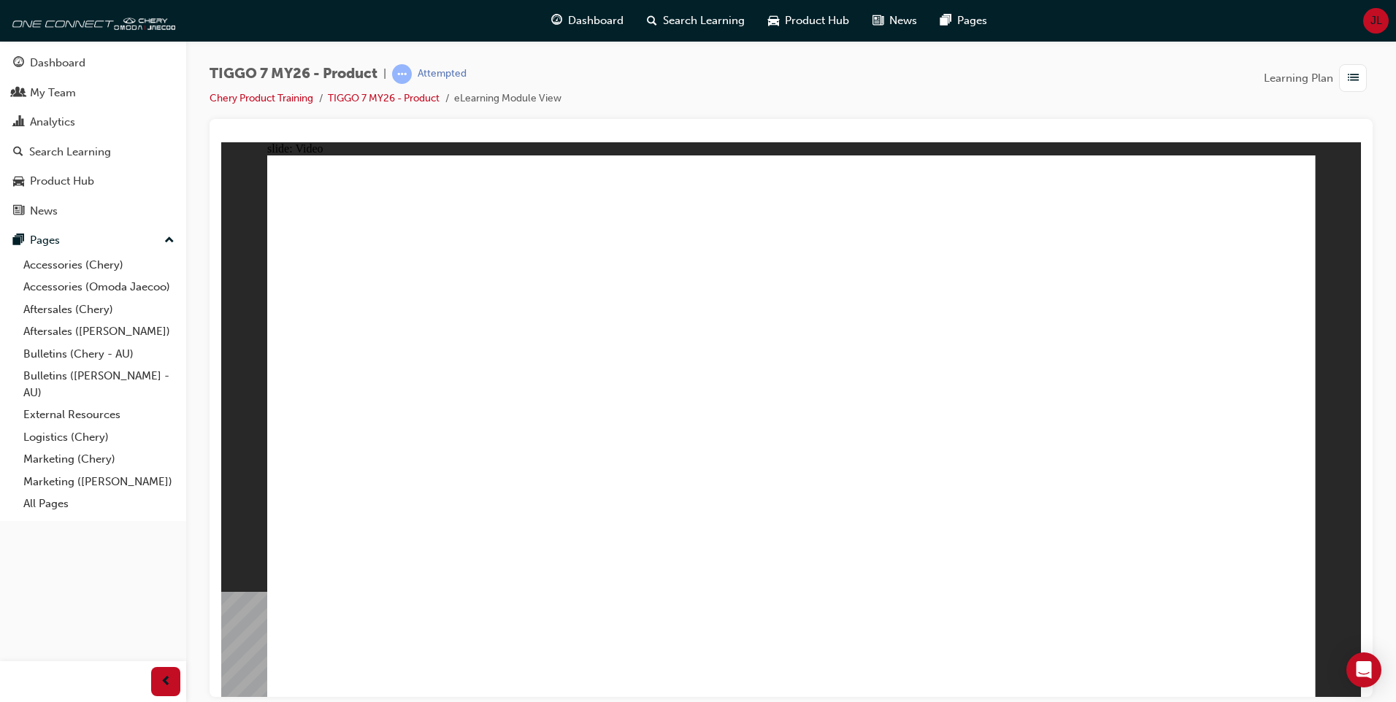
drag, startPoint x: 1274, startPoint y: 672, endPoint x: 1274, endPoint y: 693, distance: 21.2
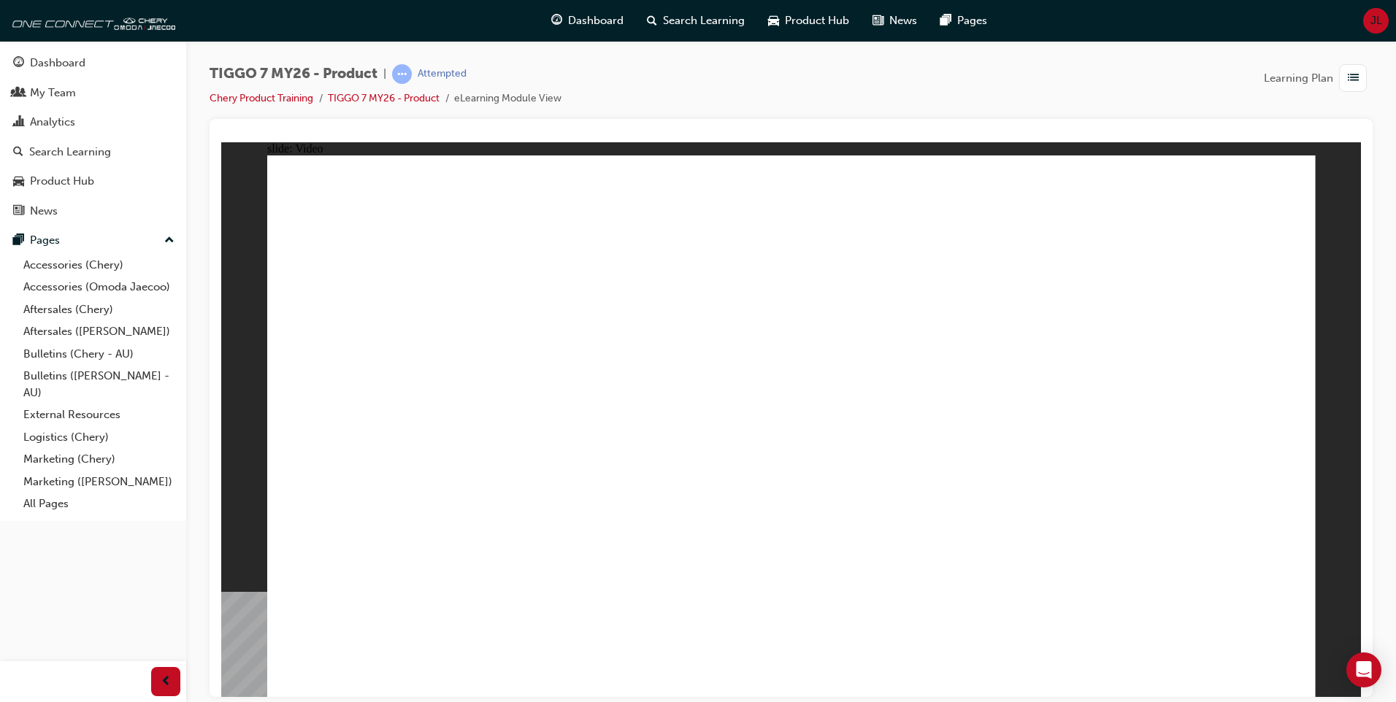
drag, startPoint x: 1286, startPoint y: 669, endPoint x: 1325, endPoint y: 617, distance: 64.7
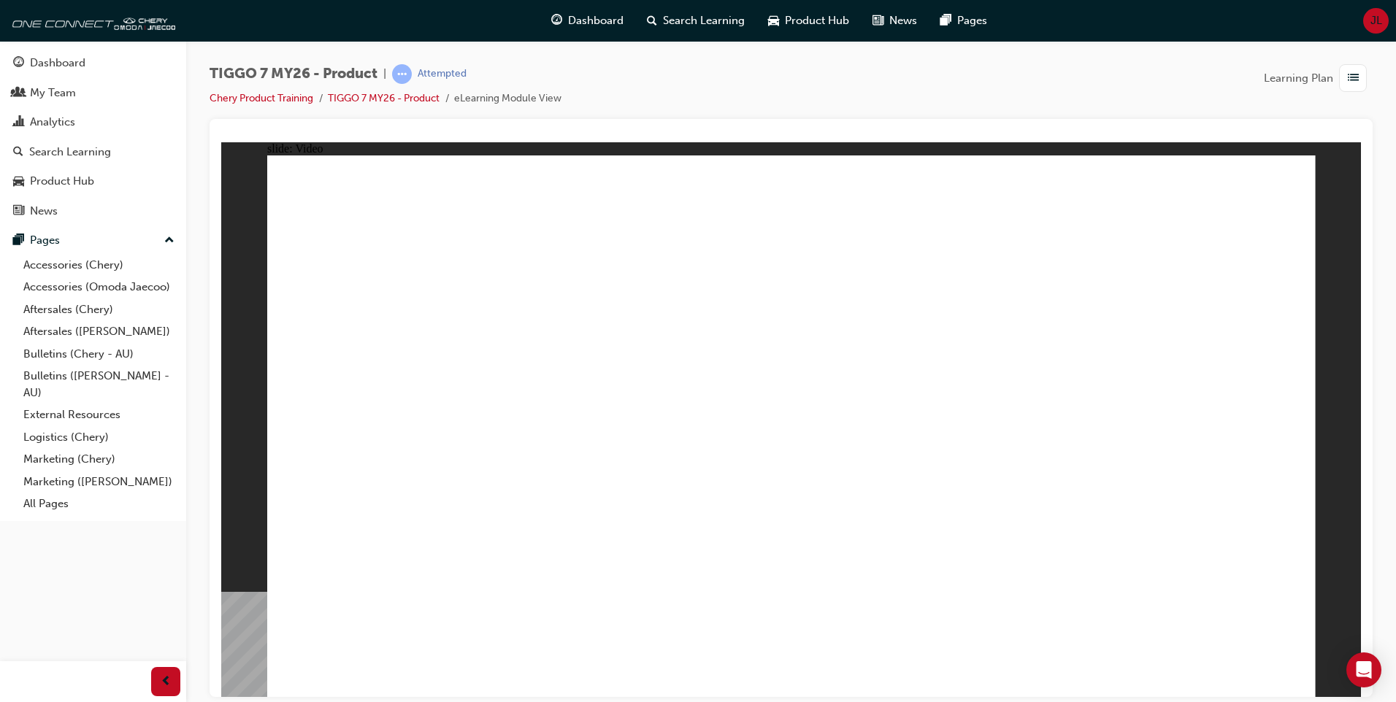
click at [381, 101] on link "TIGGO 7 MY26 - Product" at bounding box center [384, 98] width 112 height 12
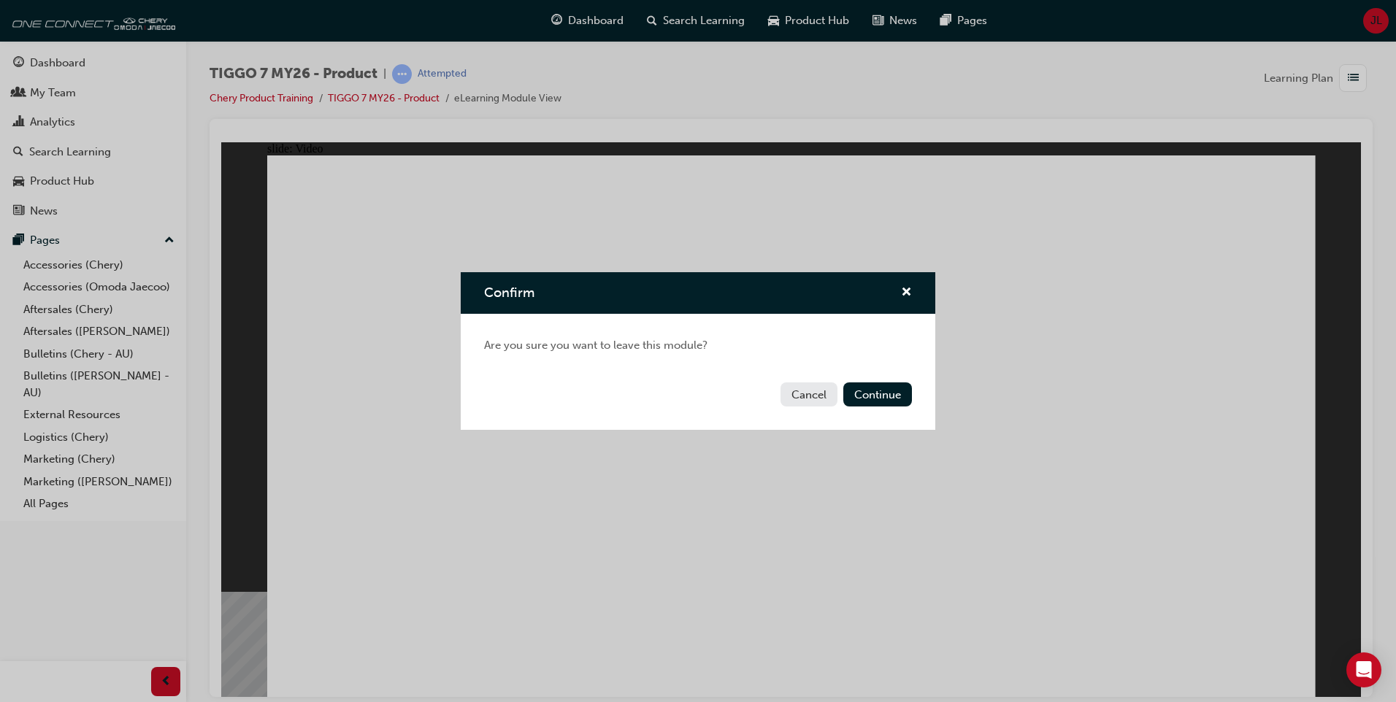
click at [811, 399] on button "Cancel" at bounding box center [809, 395] width 57 height 24
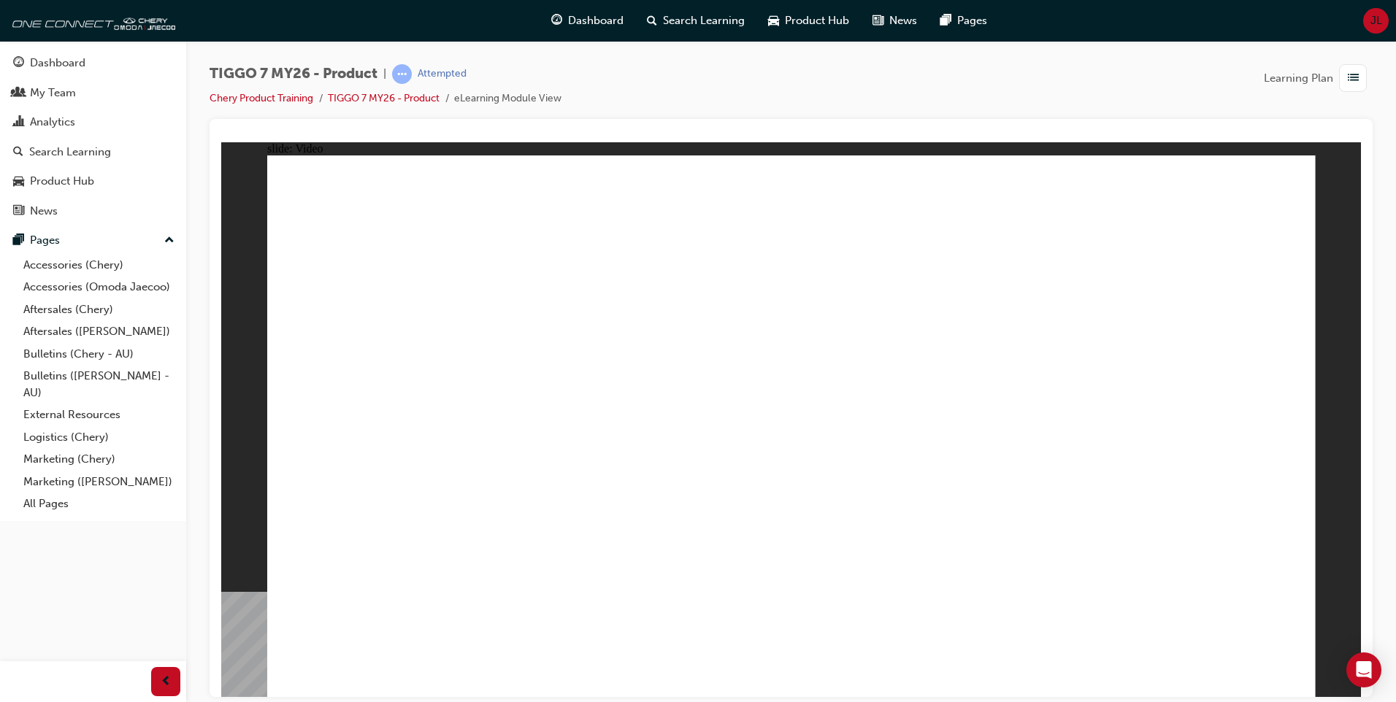
drag, startPoint x: 724, startPoint y: 611, endPoint x: 739, endPoint y: 608, distance: 15.8
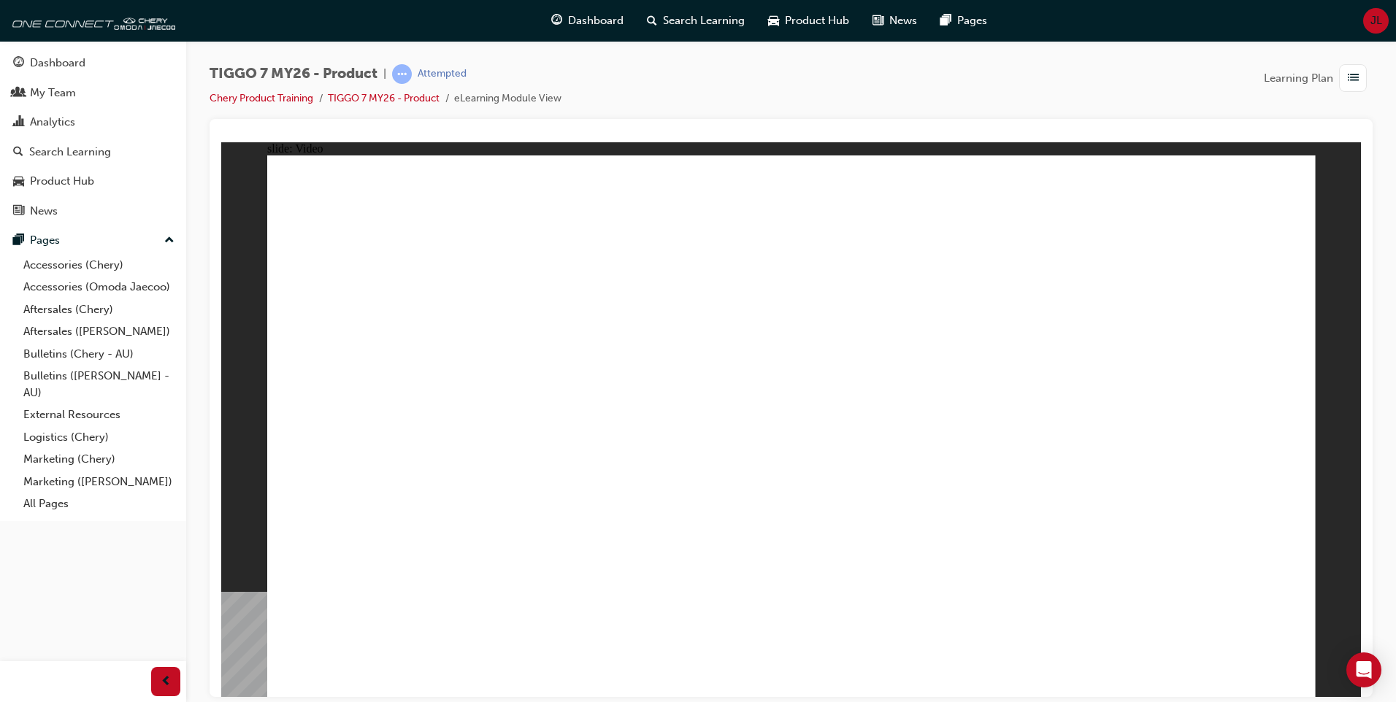
drag, startPoint x: 752, startPoint y: 610, endPoint x: 696, endPoint y: 619, distance: 56.9
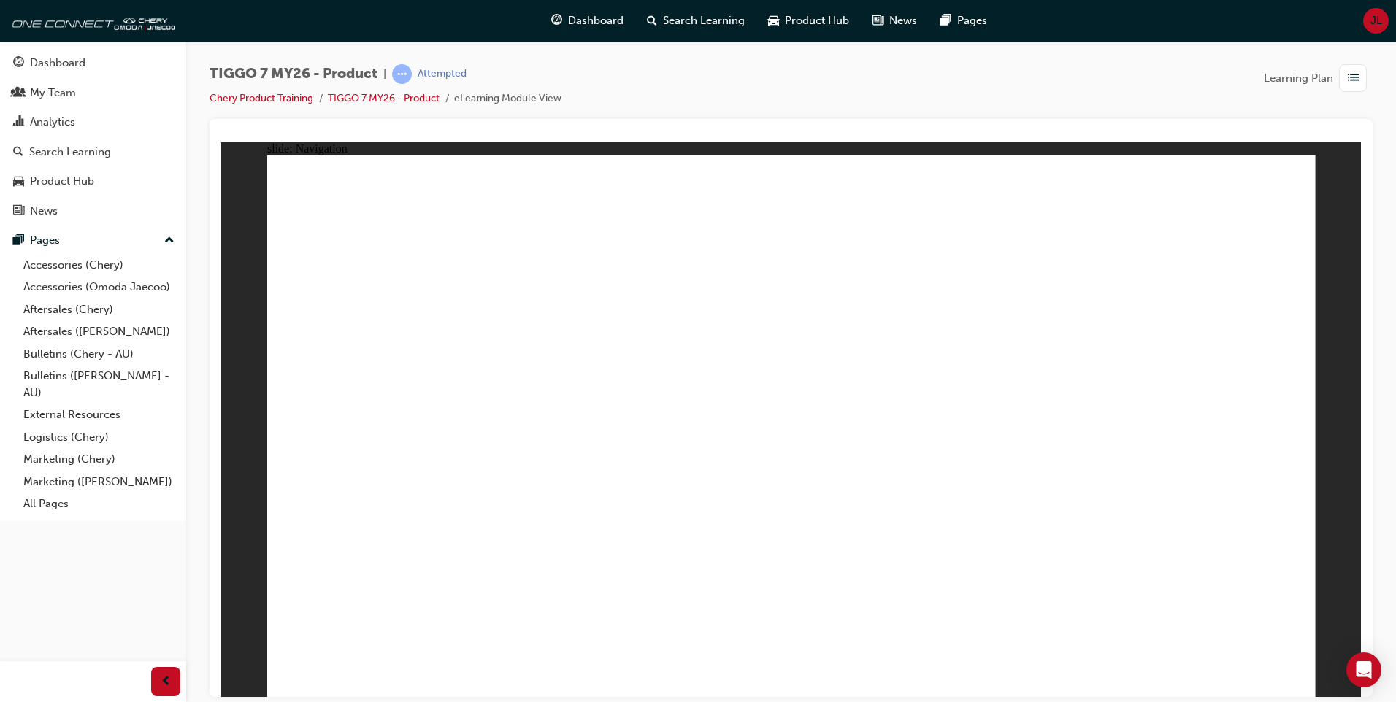
drag, startPoint x: 1182, startPoint y: 623, endPoint x: 1263, endPoint y: 619, distance: 80.4
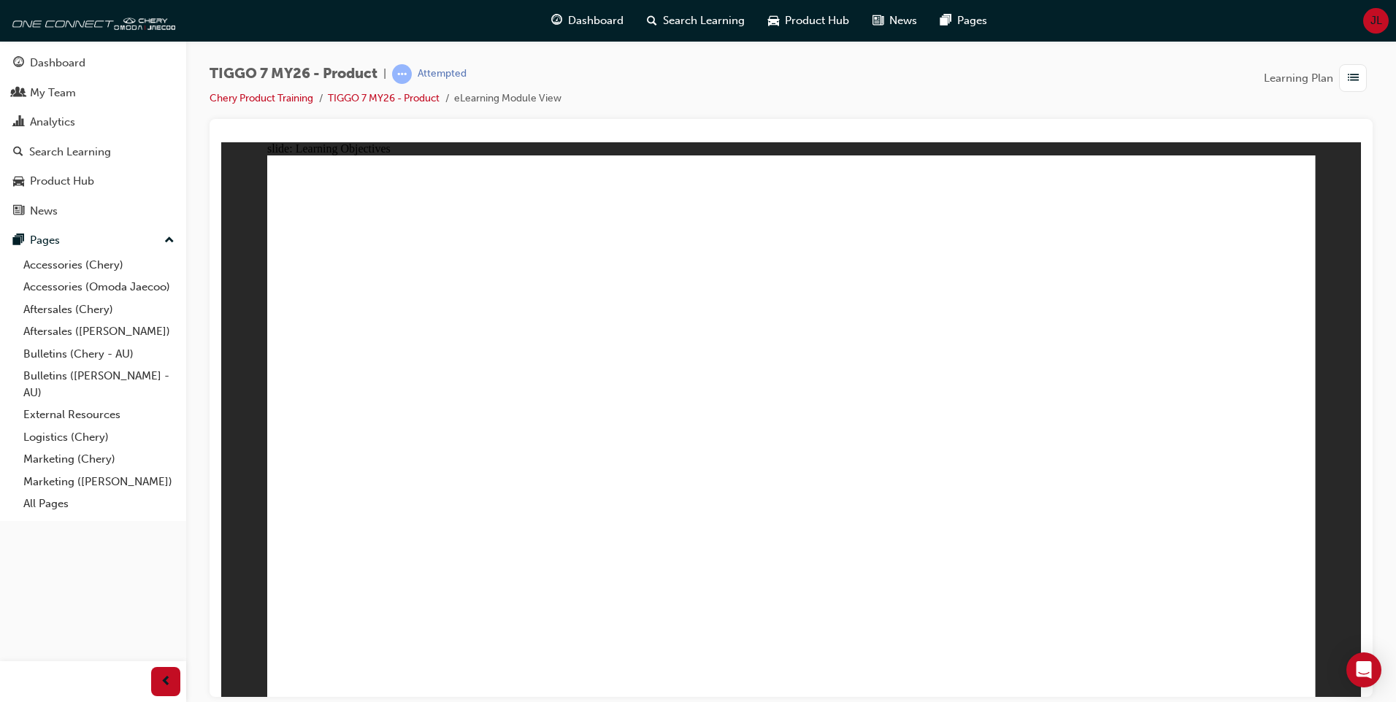
drag, startPoint x: 928, startPoint y: 599, endPoint x: 1060, endPoint y: 475, distance: 181.3
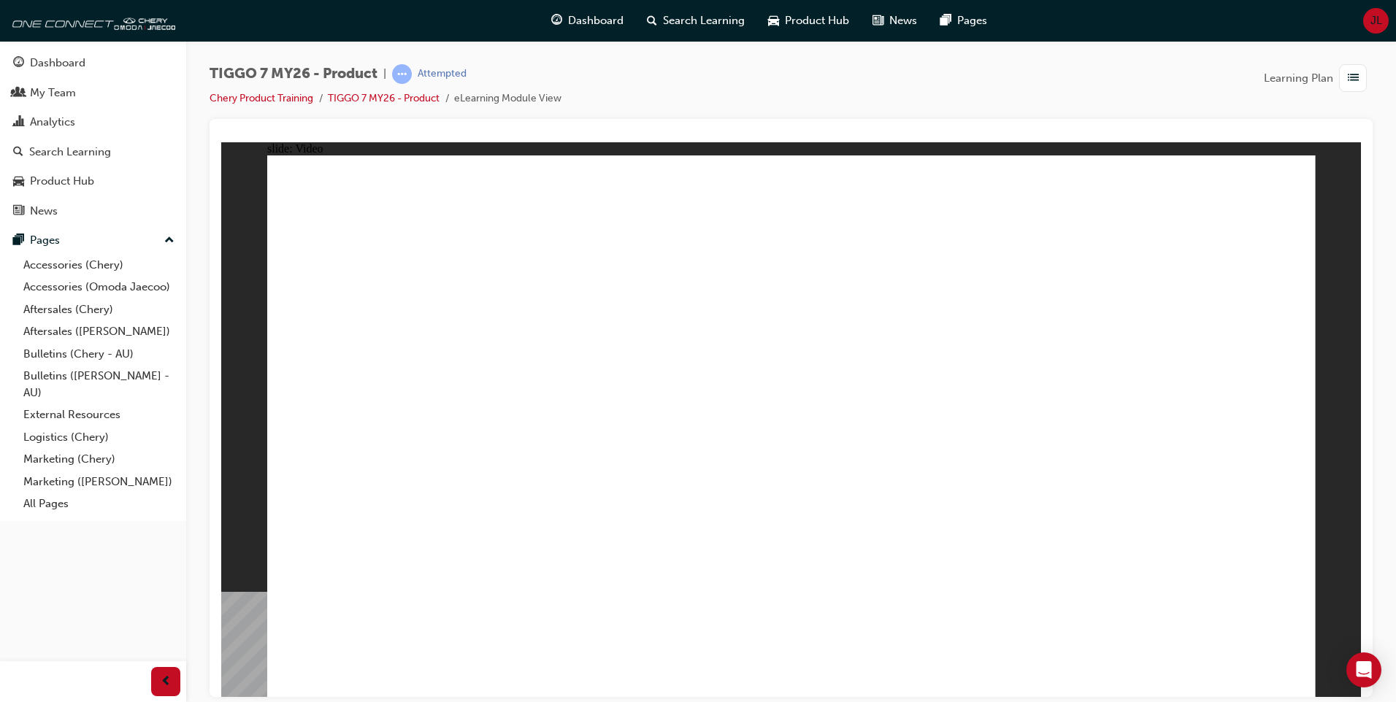
click at [508, 97] on li "eLearning Module View" at bounding box center [507, 99] width 107 height 17
click at [1352, 85] on span "list-icon" at bounding box center [1353, 78] width 11 height 18
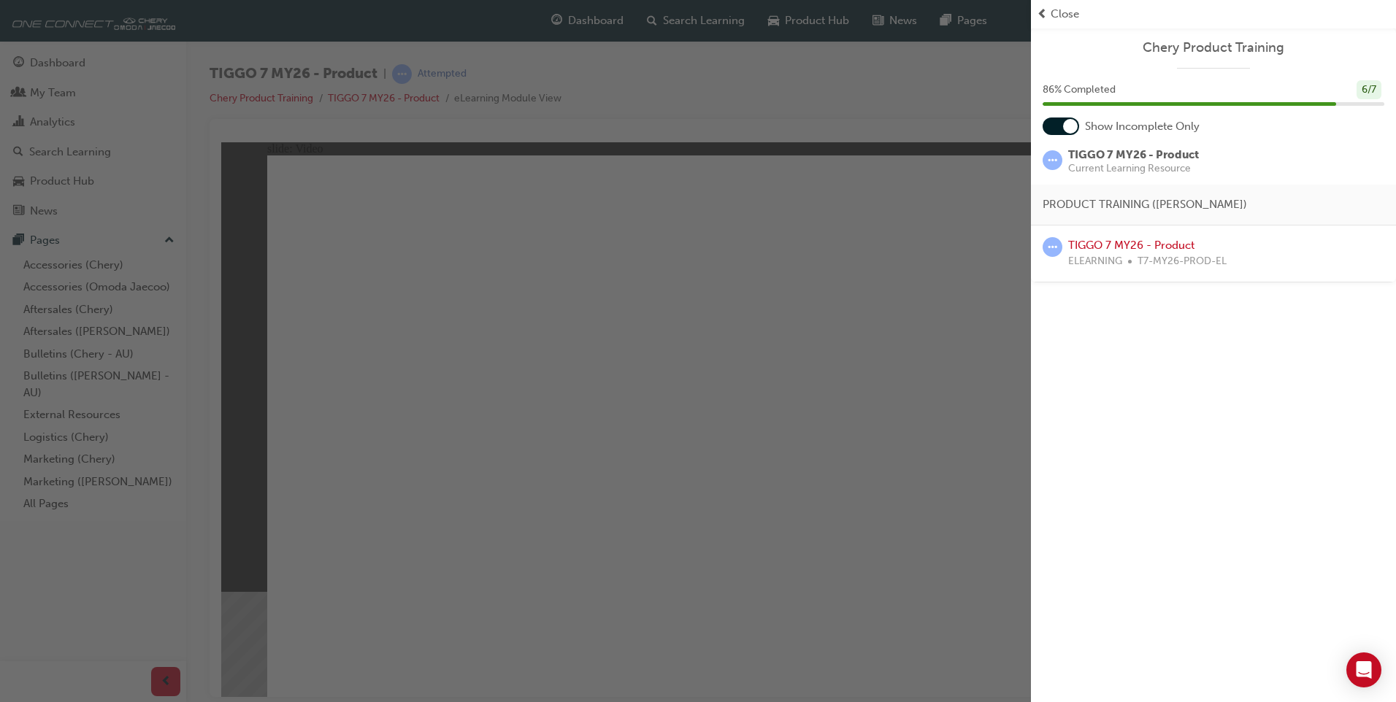
click at [99, 596] on div "button" at bounding box center [515, 351] width 1031 height 702
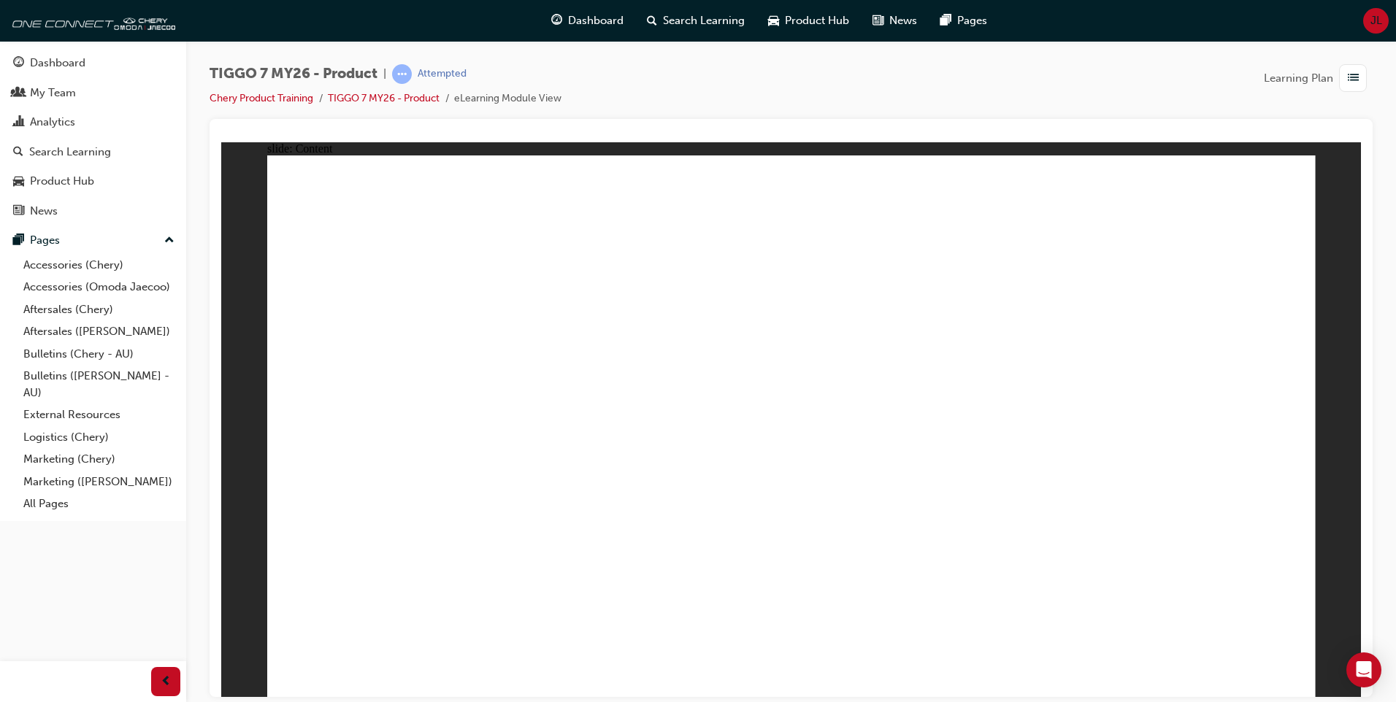
drag, startPoint x: 1156, startPoint y: 321, endPoint x: 1166, endPoint y: 357, distance: 37.2
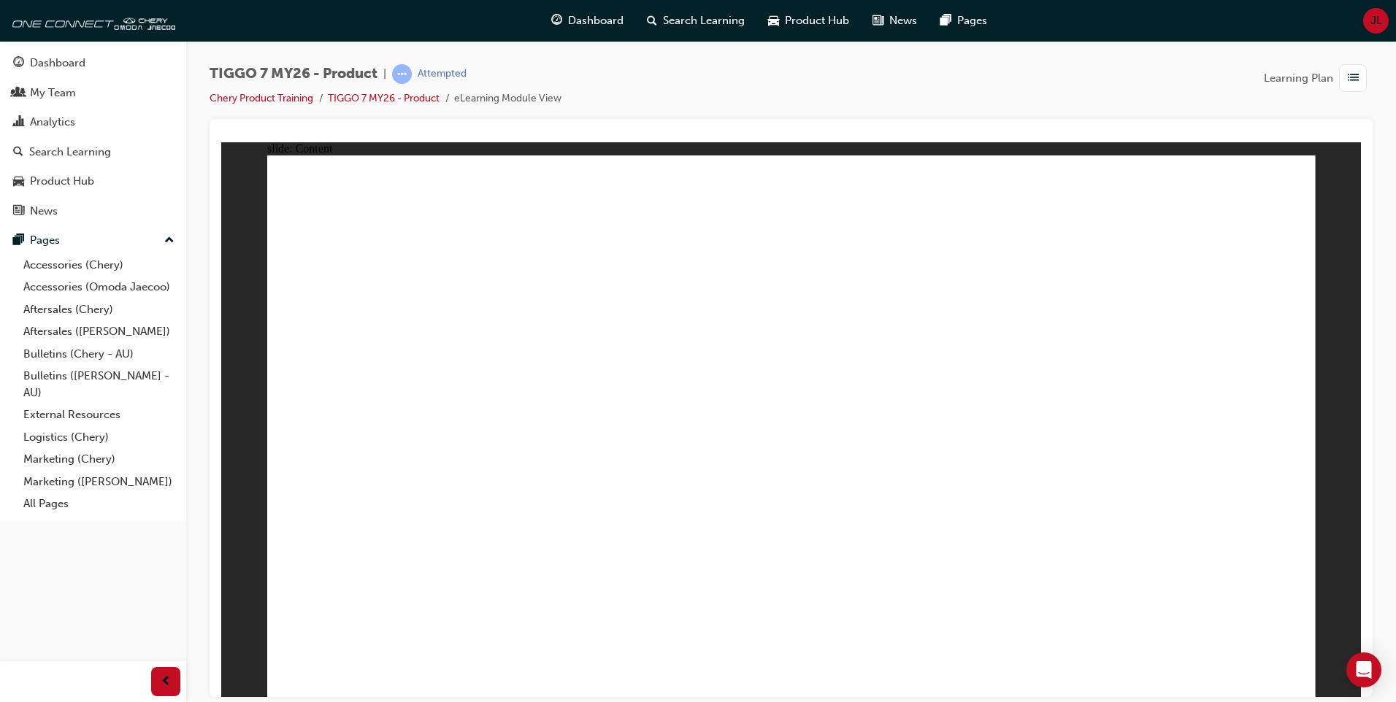
drag, startPoint x: 1045, startPoint y: 239, endPoint x: 1145, endPoint y: 234, distance: 100.2
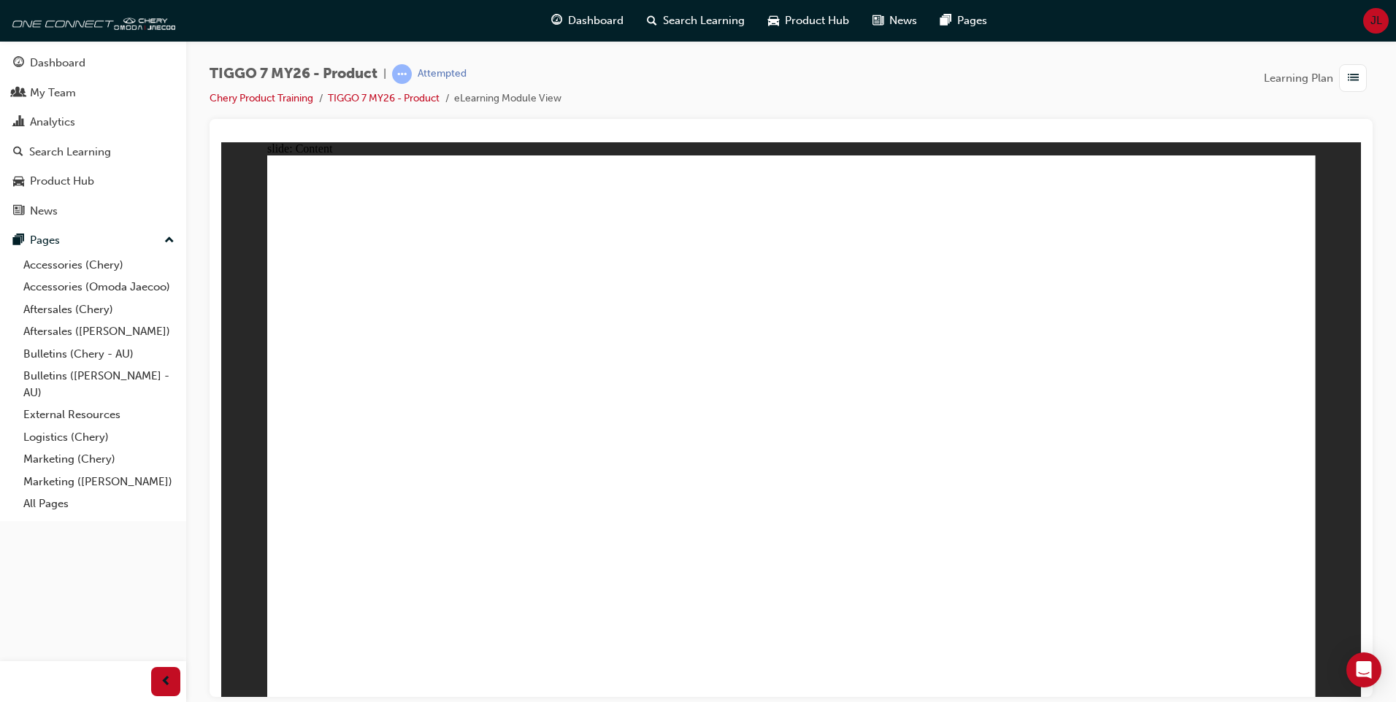
drag, startPoint x: 846, startPoint y: 587, endPoint x: 861, endPoint y: 582, distance: 15.5
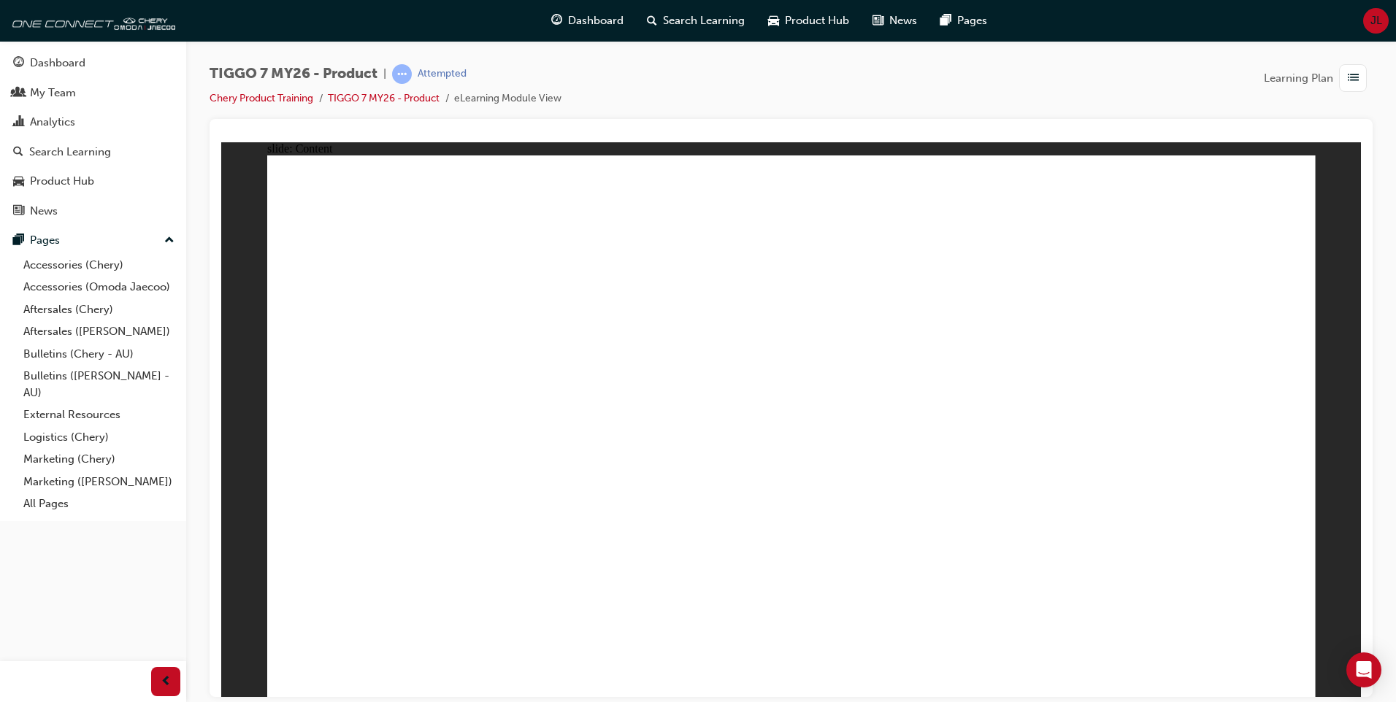
drag, startPoint x: 1141, startPoint y: 475, endPoint x: 1160, endPoint y: 525, distance: 53.4
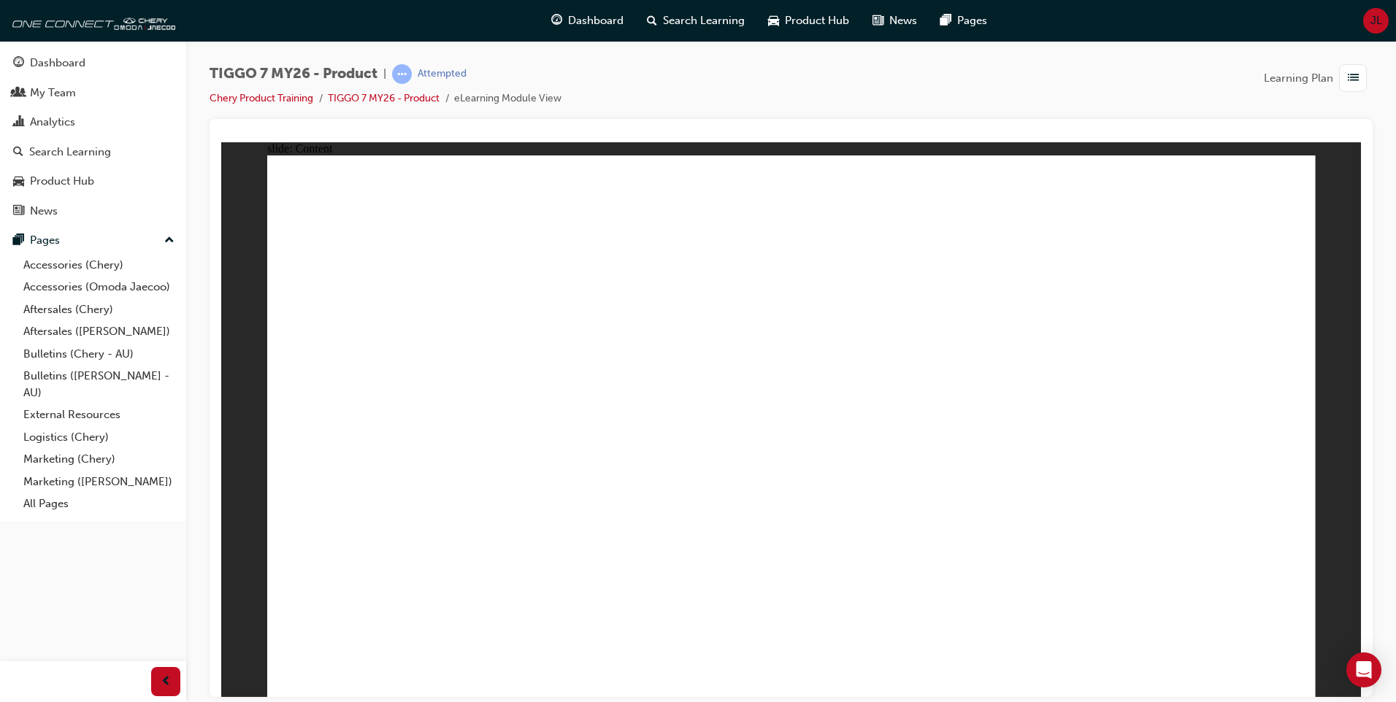
drag, startPoint x: 737, startPoint y: 541, endPoint x: 877, endPoint y: 537, distance: 140.3
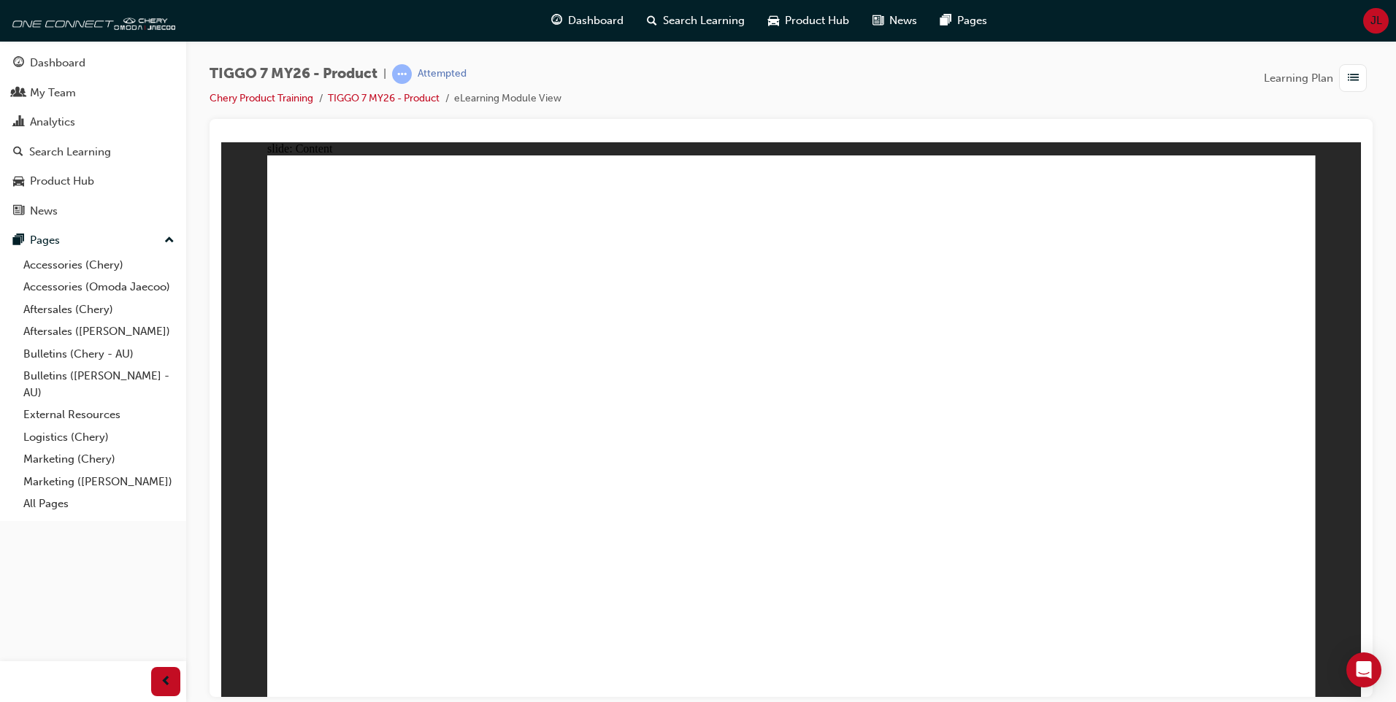
drag, startPoint x: 1015, startPoint y: 543, endPoint x: 1240, endPoint y: 541, distance: 224.9
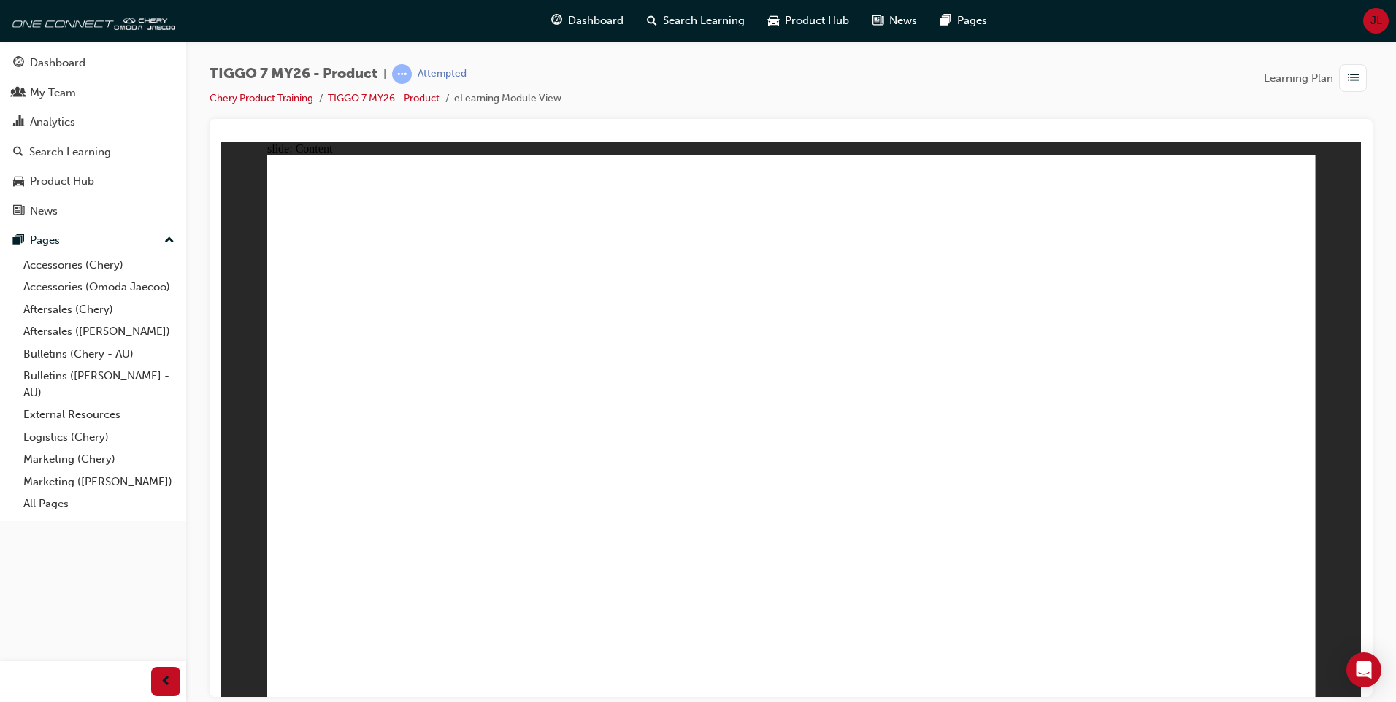
drag, startPoint x: 369, startPoint y: 468, endPoint x: 692, endPoint y: 390, distance: 331.4
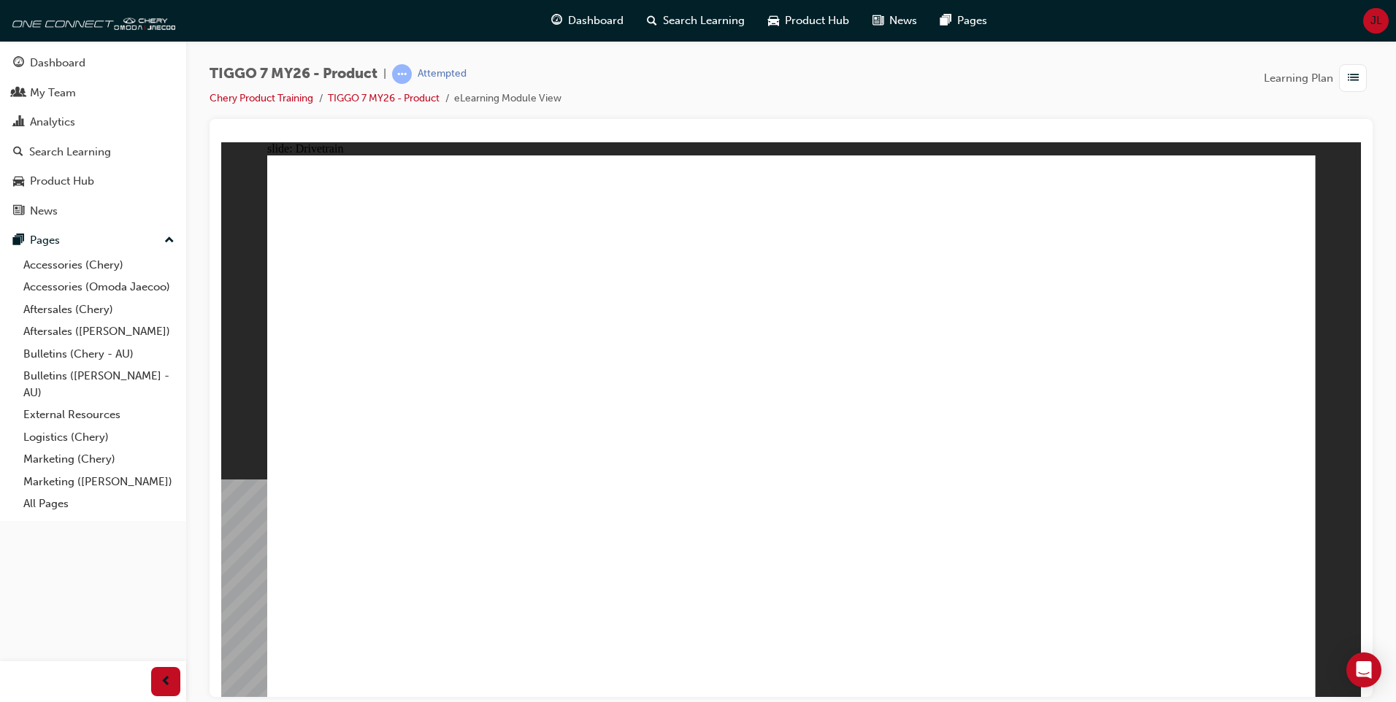
drag, startPoint x: 335, startPoint y: 563, endPoint x: 353, endPoint y: 557, distance: 18.5
